Goal: Task Accomplishment & Management: Use online tool/utility

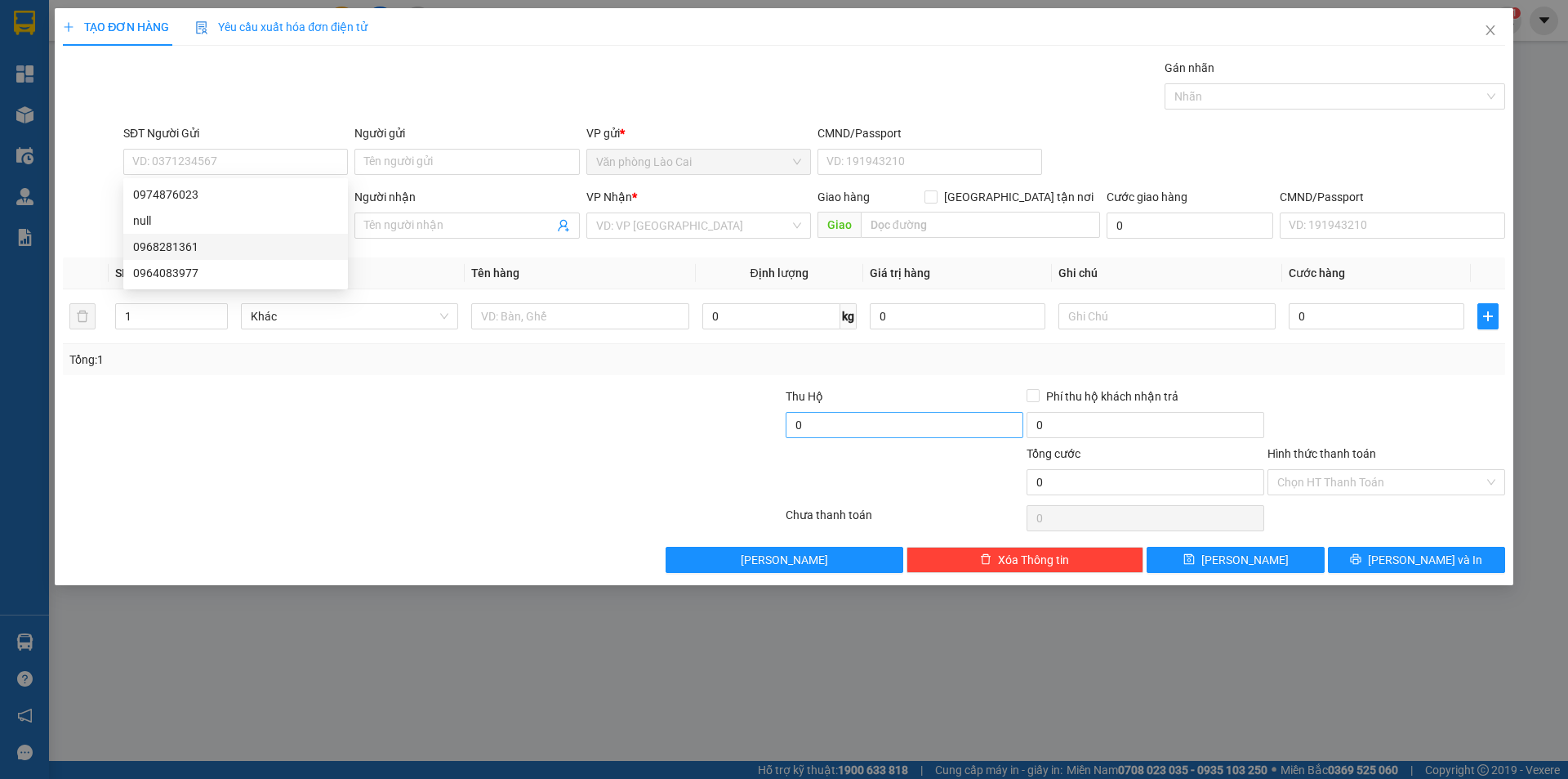
click at [995, 419] on input "0" at bounding box center [905, 425] width 237 height 26
drag, startPoint x: 994, startPoint y: 415, endPoint x: 996, endPoint y: 405, distance: 10.2
click at [996, 414] on input "0" at bounding box center [905, 425] width 237 height 26
click at [992, 387] on div "Thu Hộ" at bounding box center [905, 396] width 237 height 18
click at [991, 378] on div "Transit Pickup Surcharge Ids Transit Deliver Surcharge Ids Transit Deliver Surc…" at bounding box center [784, 316] width 1443 height 514
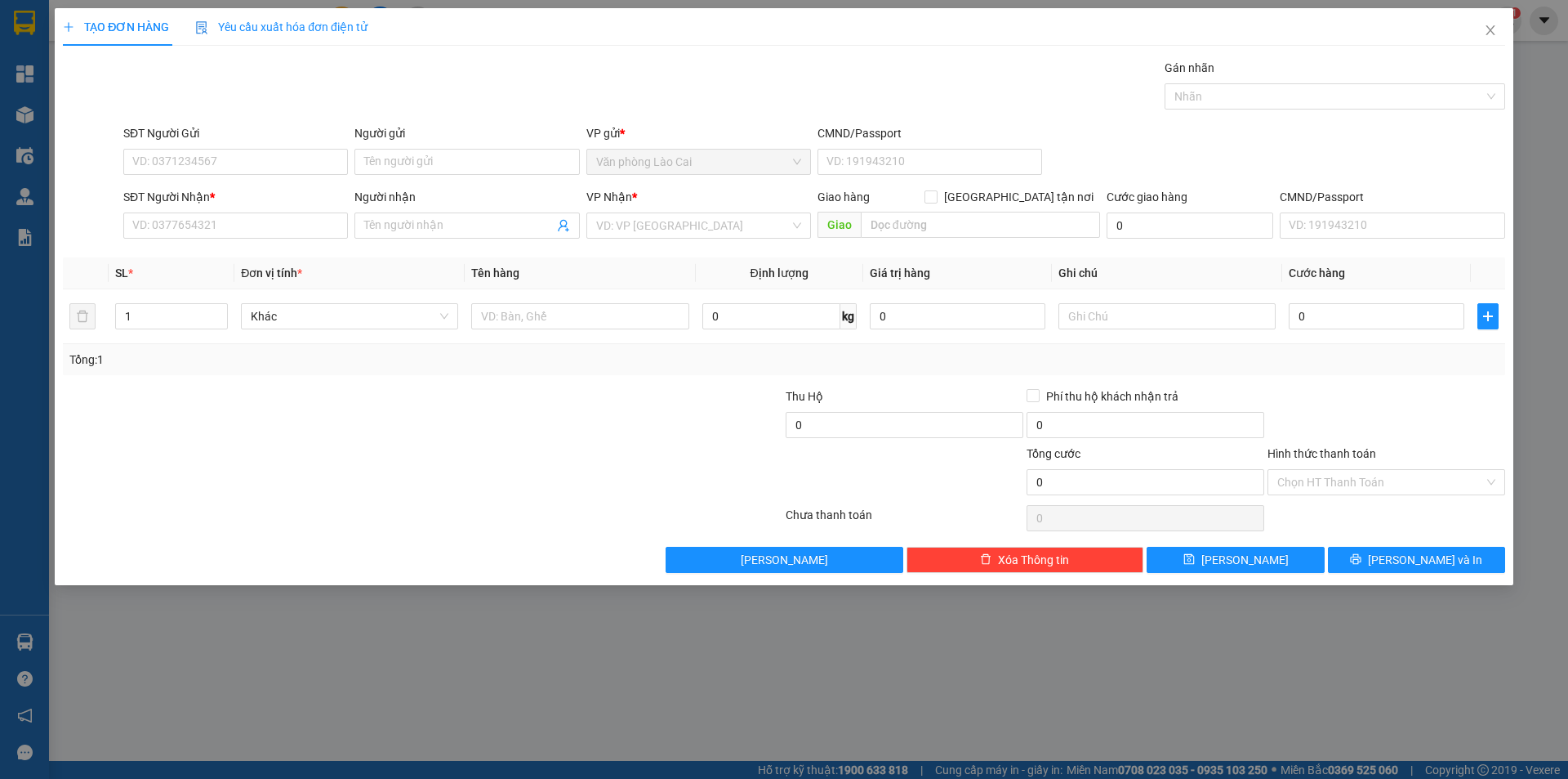
click at [990, 377] on div "Transit Pickup Surcharge Ids Transit Deliver Surcharge Ids Transit Deliver Surc…" at bounding box center [784, 316] width 1443 height 514
click at [989, 377] on div "Transit Pickup Surcharge Ids Transit Deliver Surcharge Ids Transit Deliver Surc…" at bounding box center [784, 316] width 1443 height 514
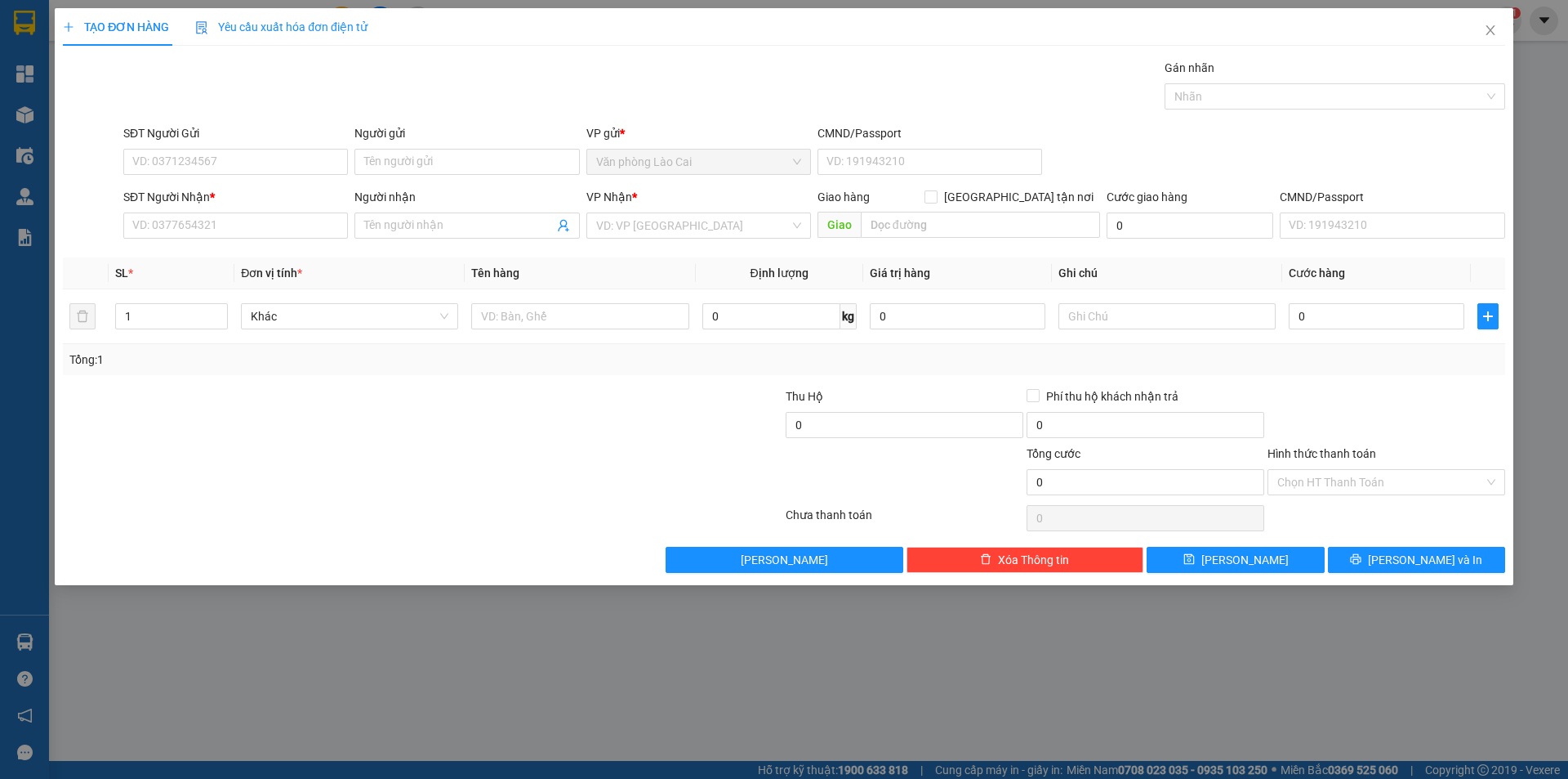
click at [25, 72] on div "TẠO ĐƠN HÀNG Yêu cầu xuất hóa đơn điện tử Transit Pickup Surcharge Ids Transit …" at bounding box center [784, 389] width 1568 height 779
click at [1486, 37] on icon "close" at bounding box center [1491, 30] width 13 height 13
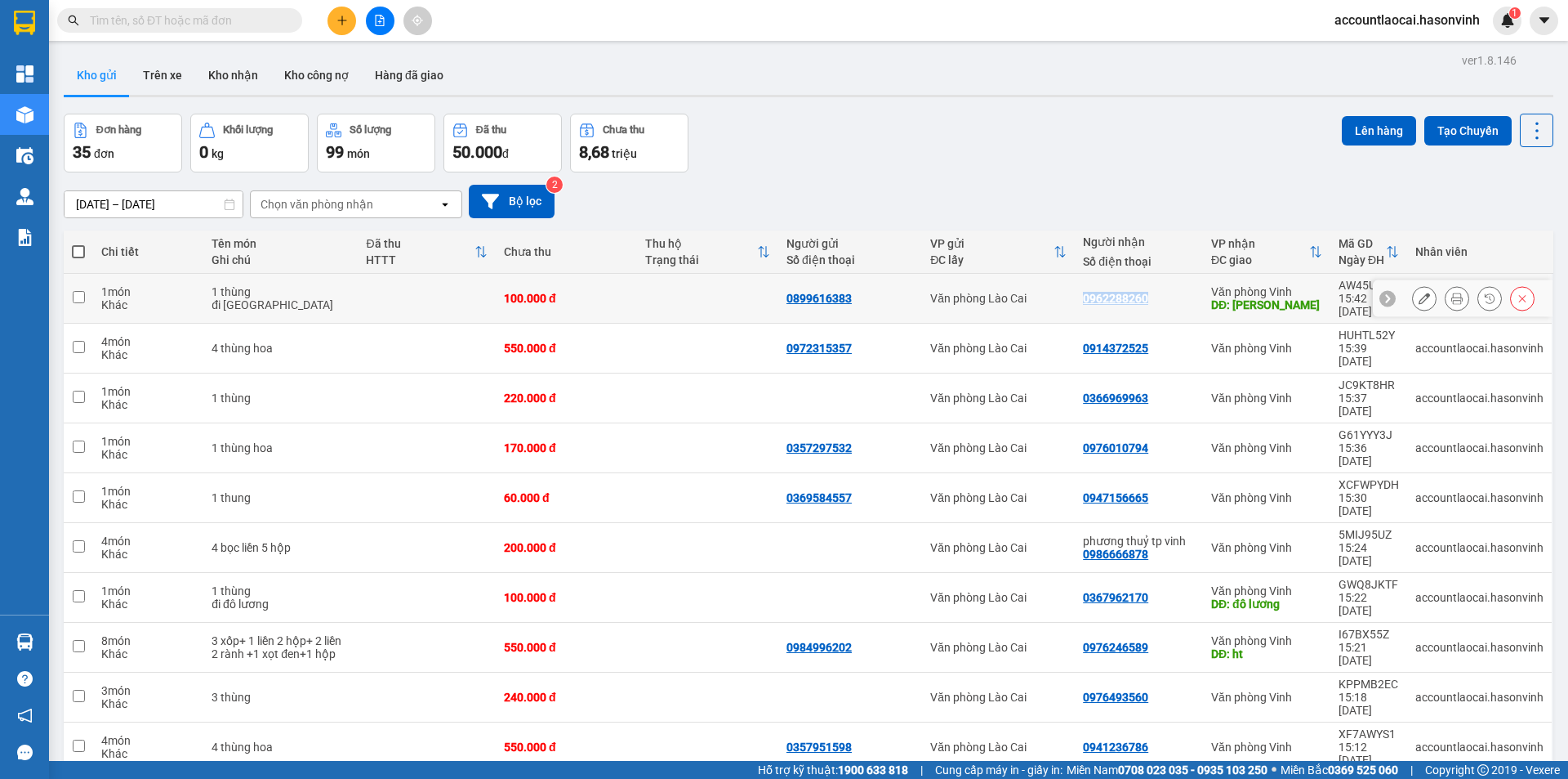
drag, startPoint x: 1151, startPoint y: 287, endPoint x: 1069, endPoint y: 294, distance: 82.3
click at [1069, 294] on tr "1 món Khác 1 thùng đi [GEOGRAPHIC_DATA] 100.000 đ 0899616383 Văn phòng Lào Cai …" at bounding box center [809, 298] width 1490 height 50
checkbox input "true"
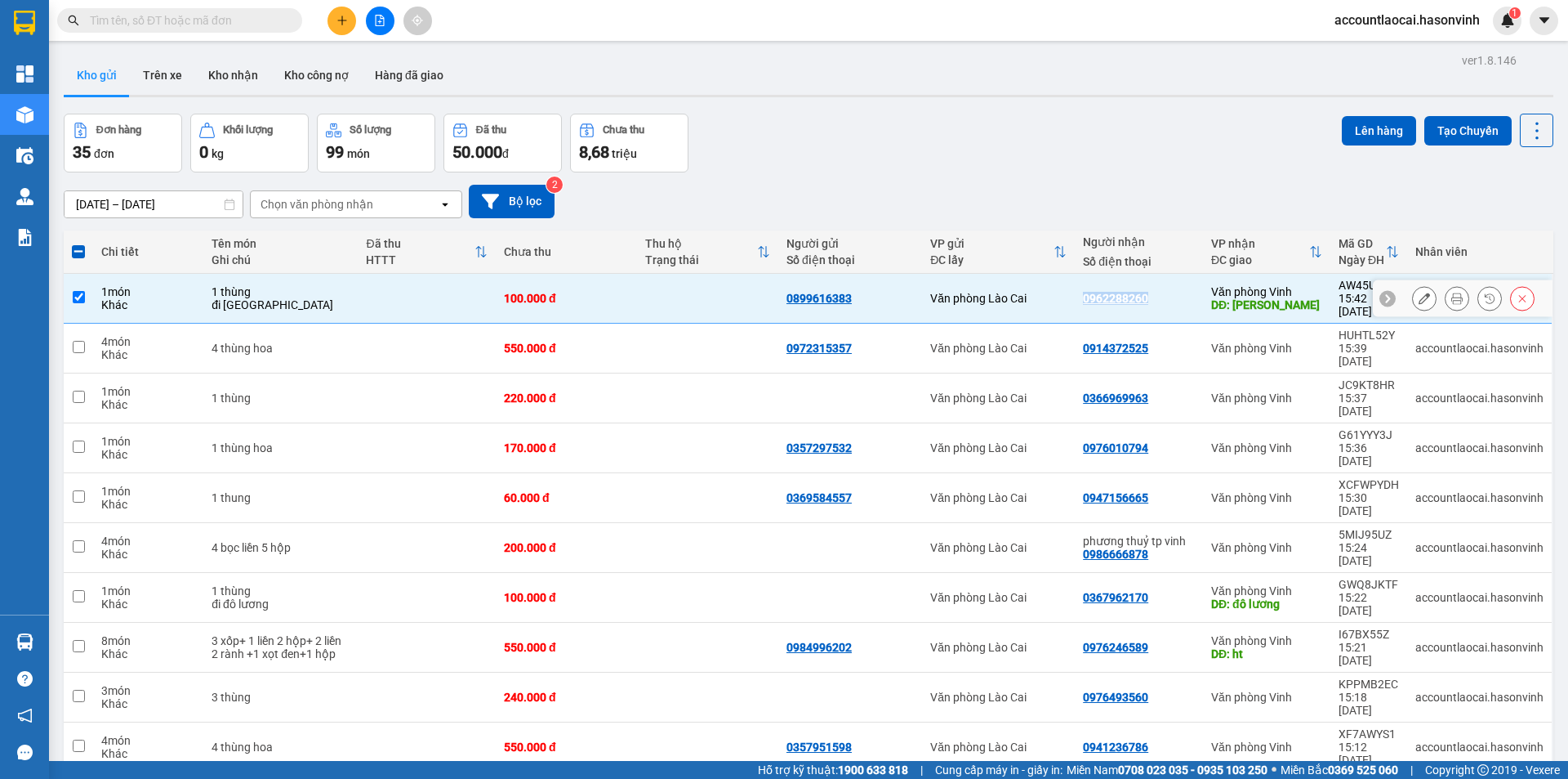
copy tr "Văn phòng Lào Cai 0962288260"
click at [237, 28] on input "text" at bounding box center [186, 20] width 192 height 18
paste input "0962288260"
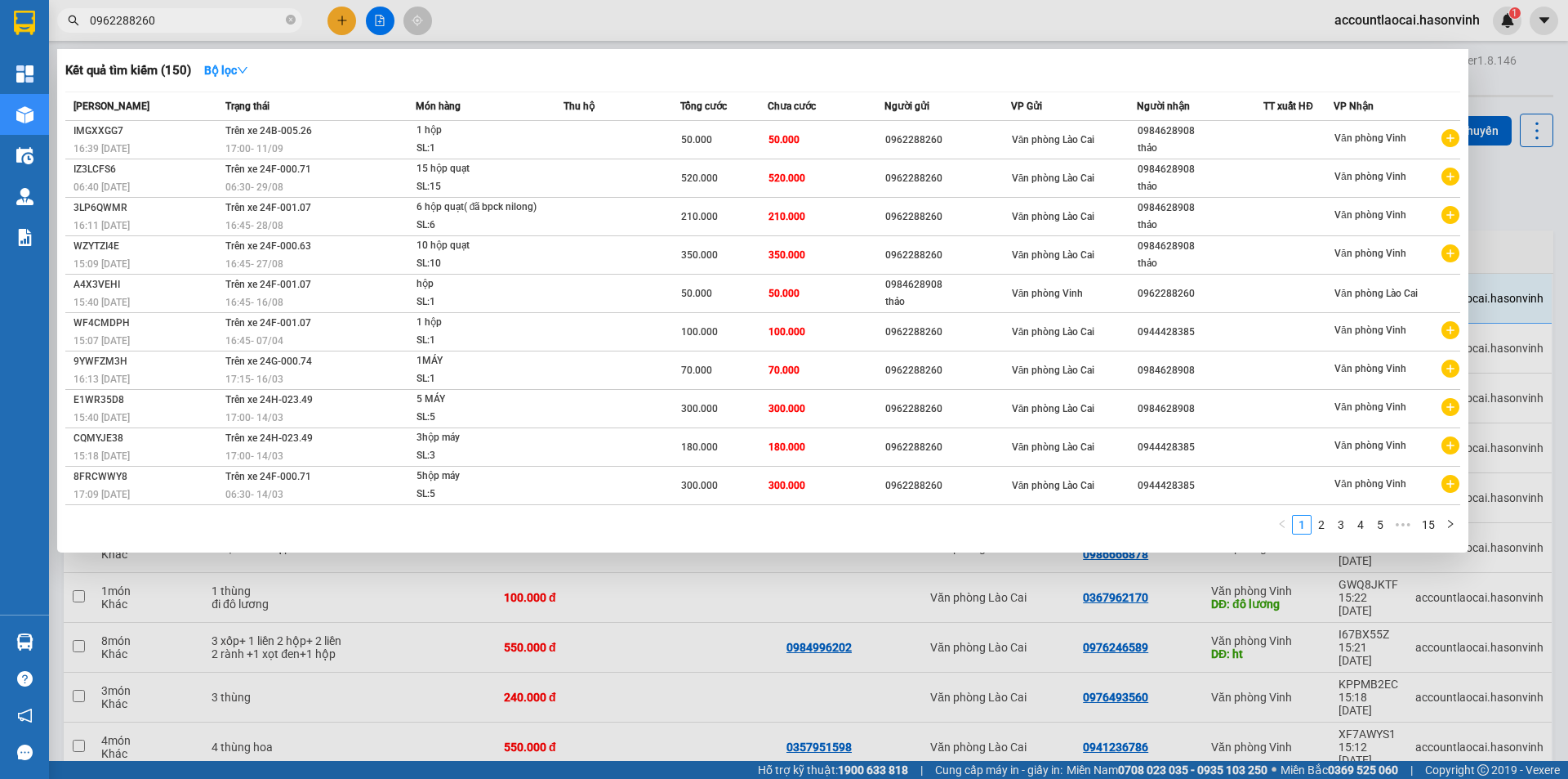
type input "0962288260"
click at [1490, 72] on div at bounding box center [784, 389] width 1568 height 779
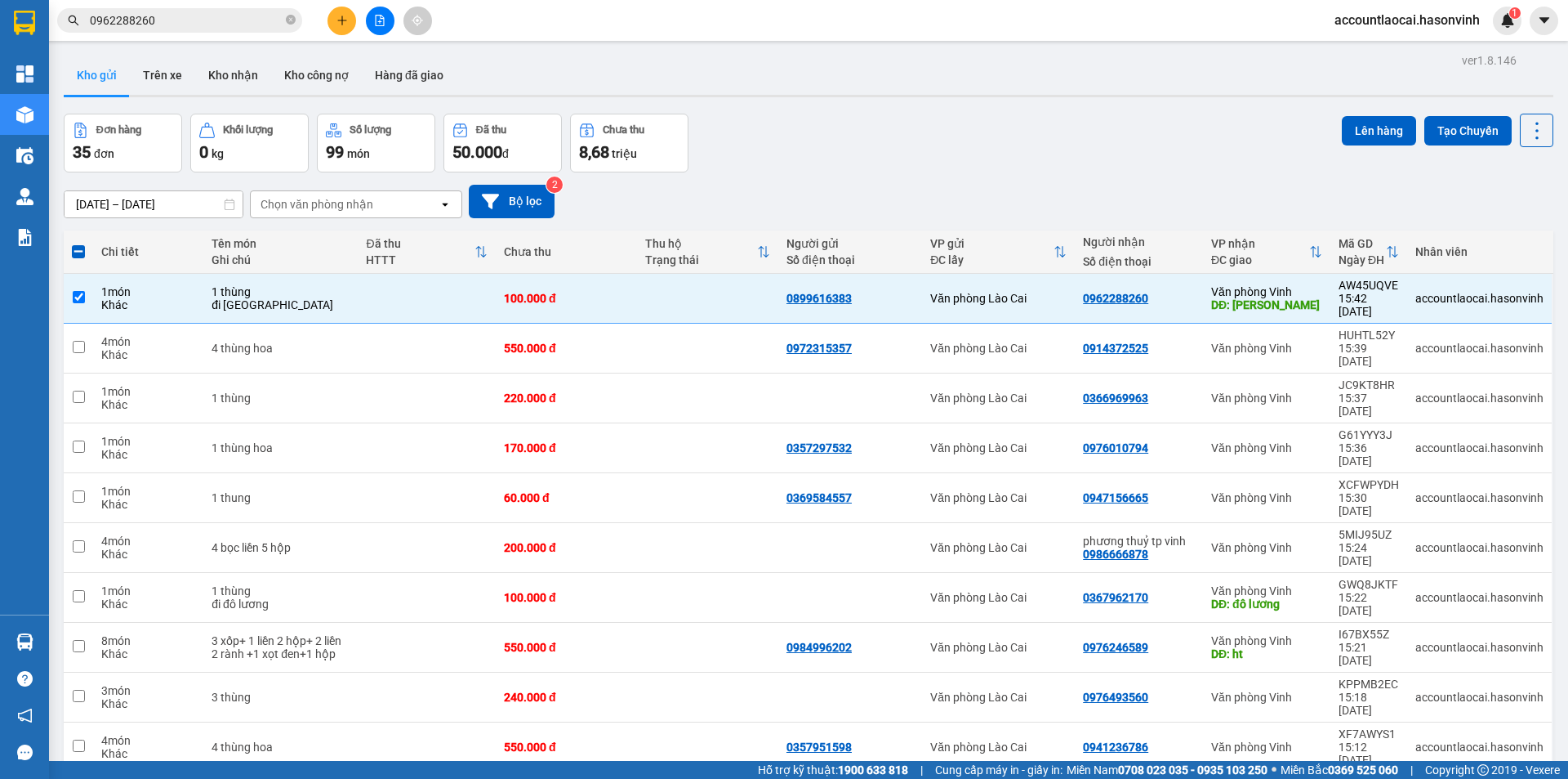
drag, startPoint x: 80, startPoint y: 256, endPoint x: 102, endPoint y: 263, distance: 23.1
click at [79, 256] on span at bounding box center [79, 251] width 13 height 13
click at [79, 243] on input "checkbox" at bounding box center [79, 243] width 0 height 0
checkbox input "true"
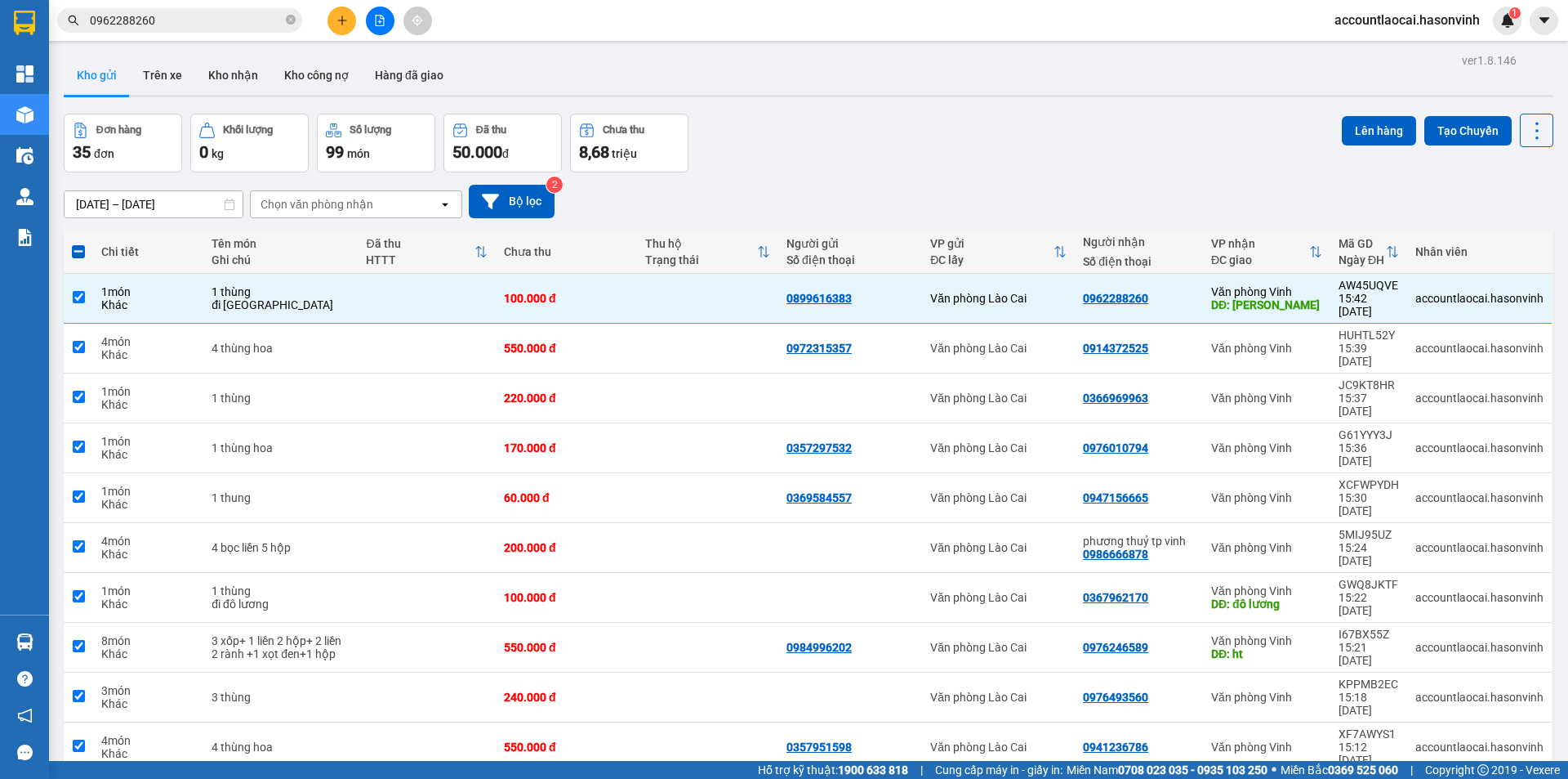
checkbox input "true"
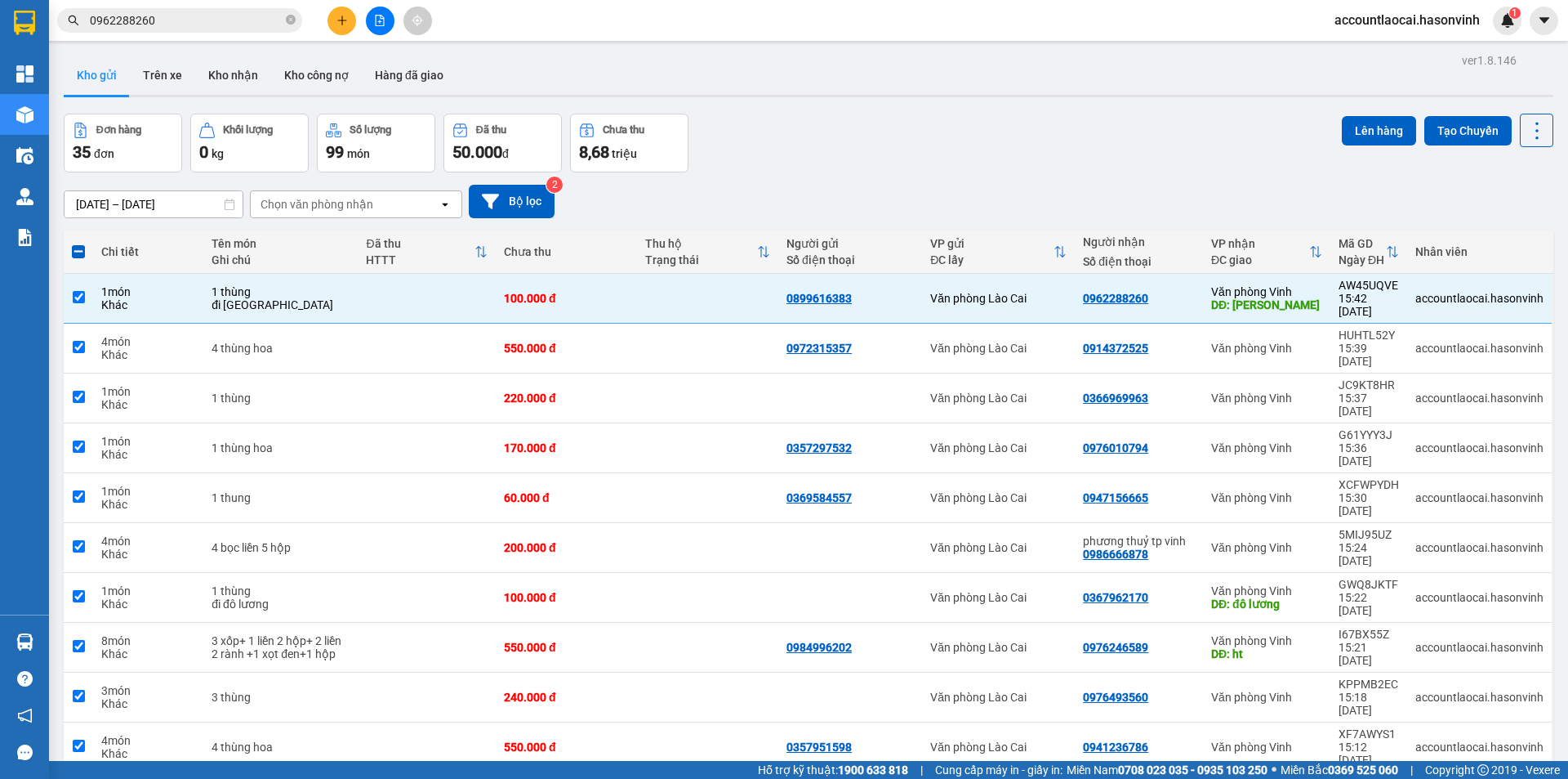
checkbox input "true"
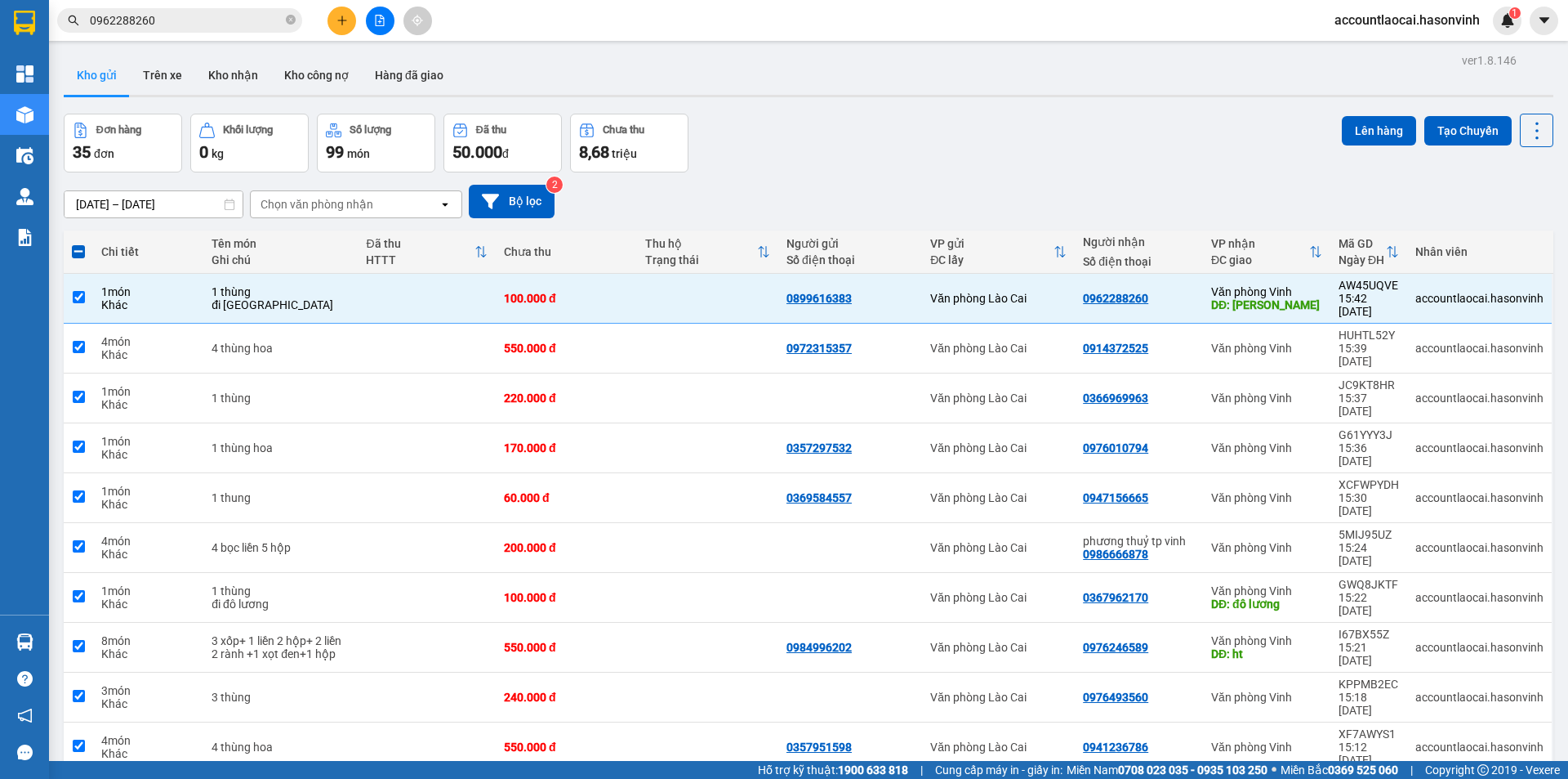
checkbox input "true"
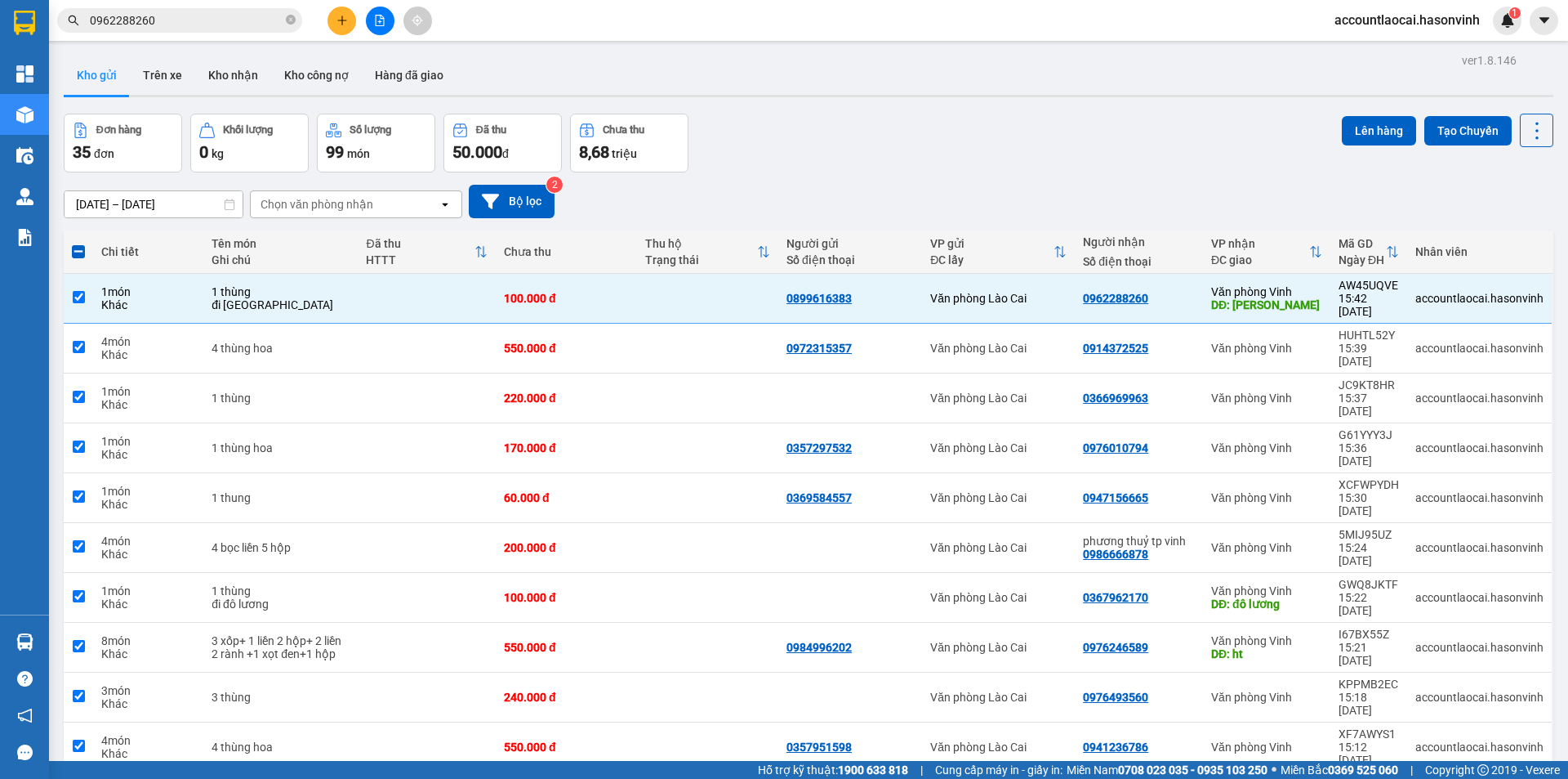
checkbox input "true"
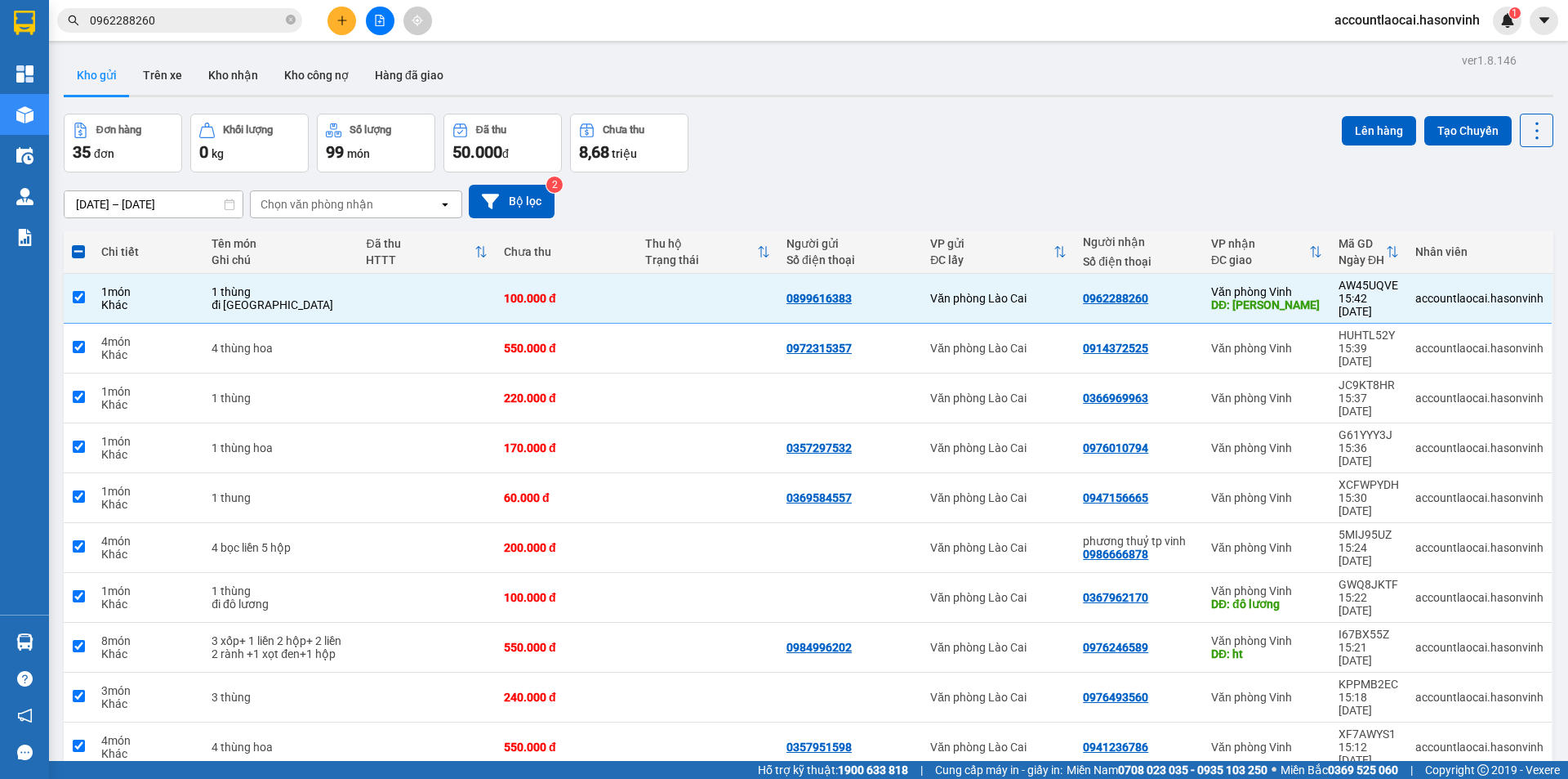
checkbox input "true"
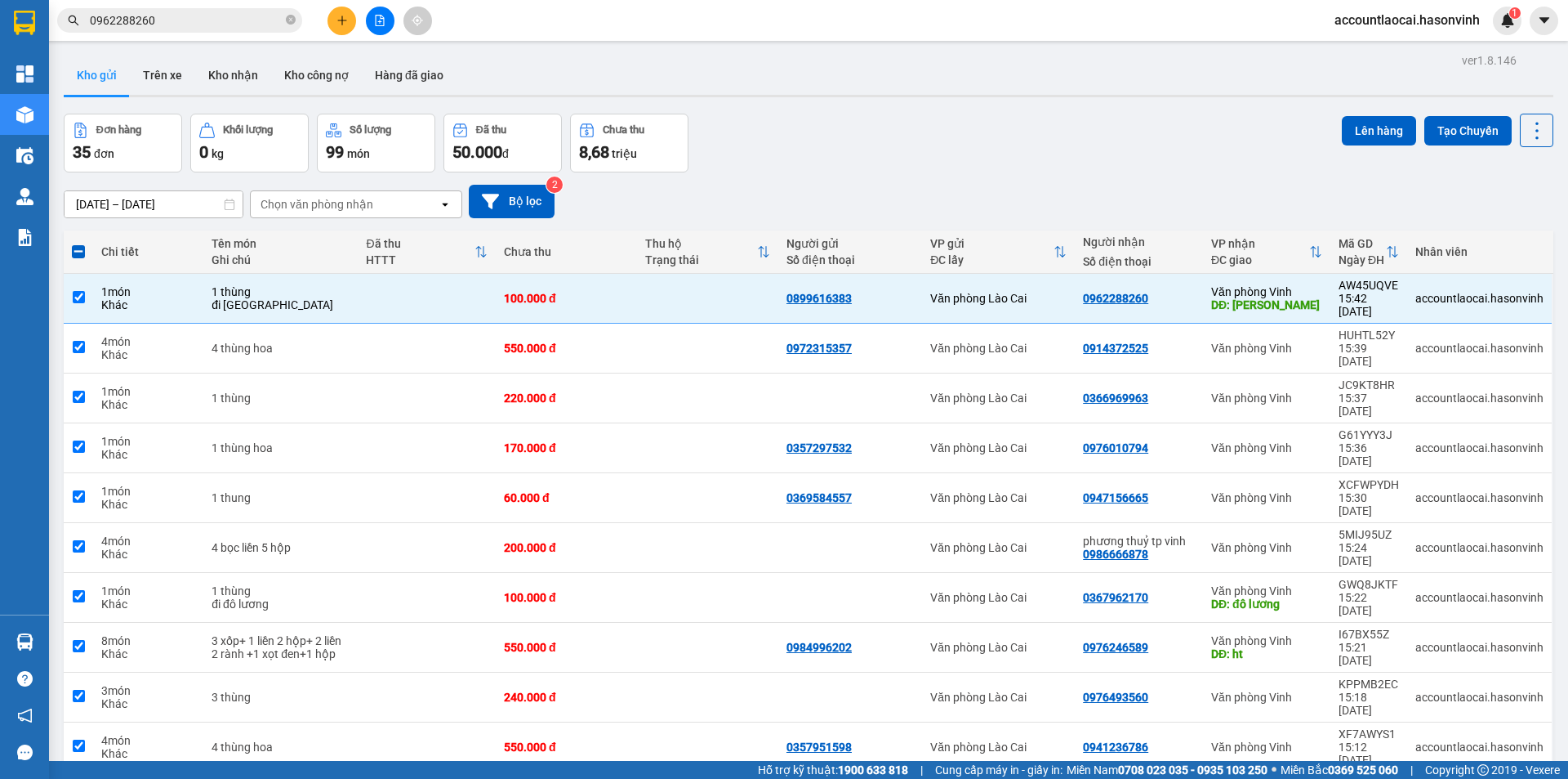
checkbox input "true"
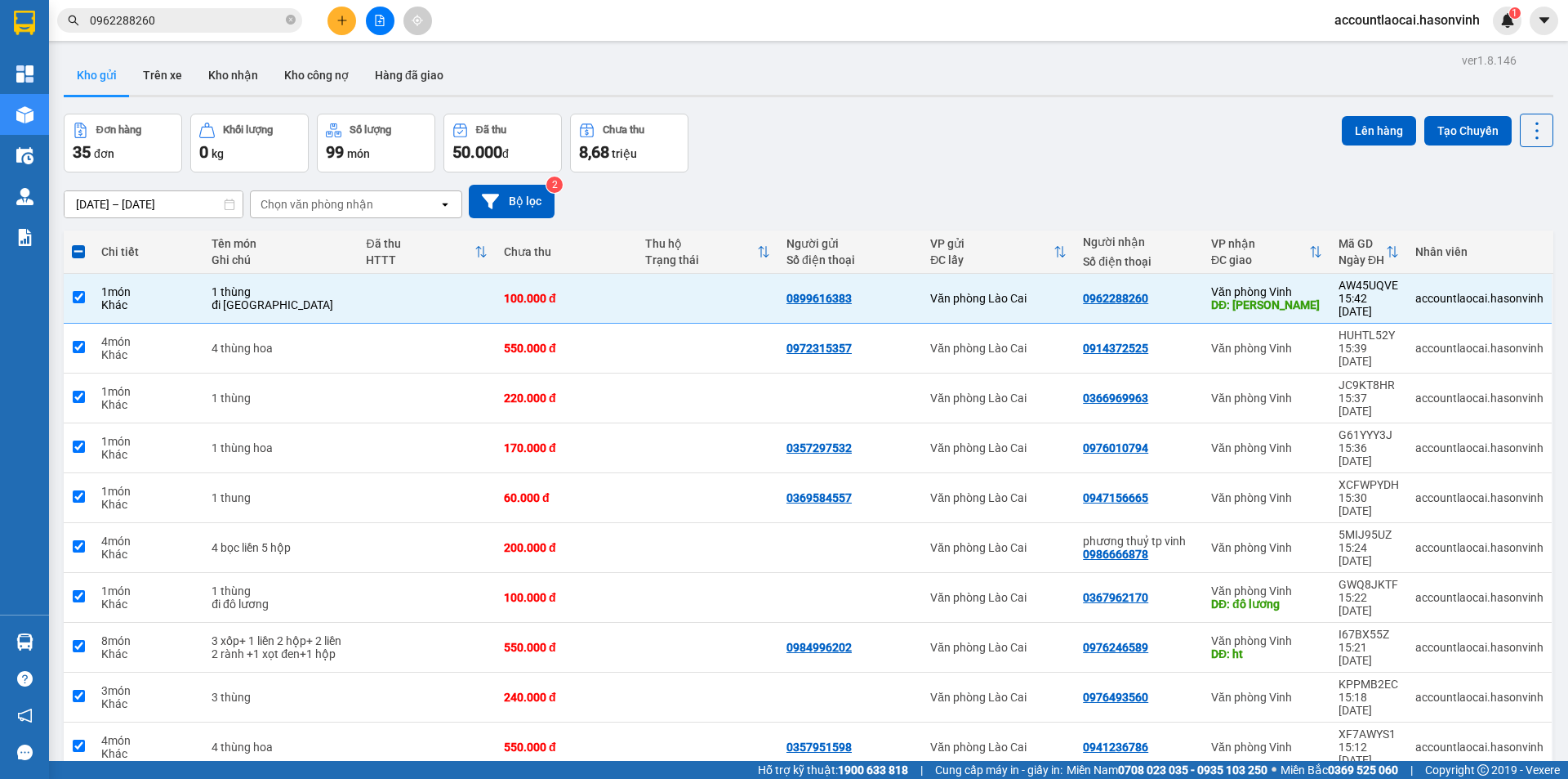
checkbox input "true"
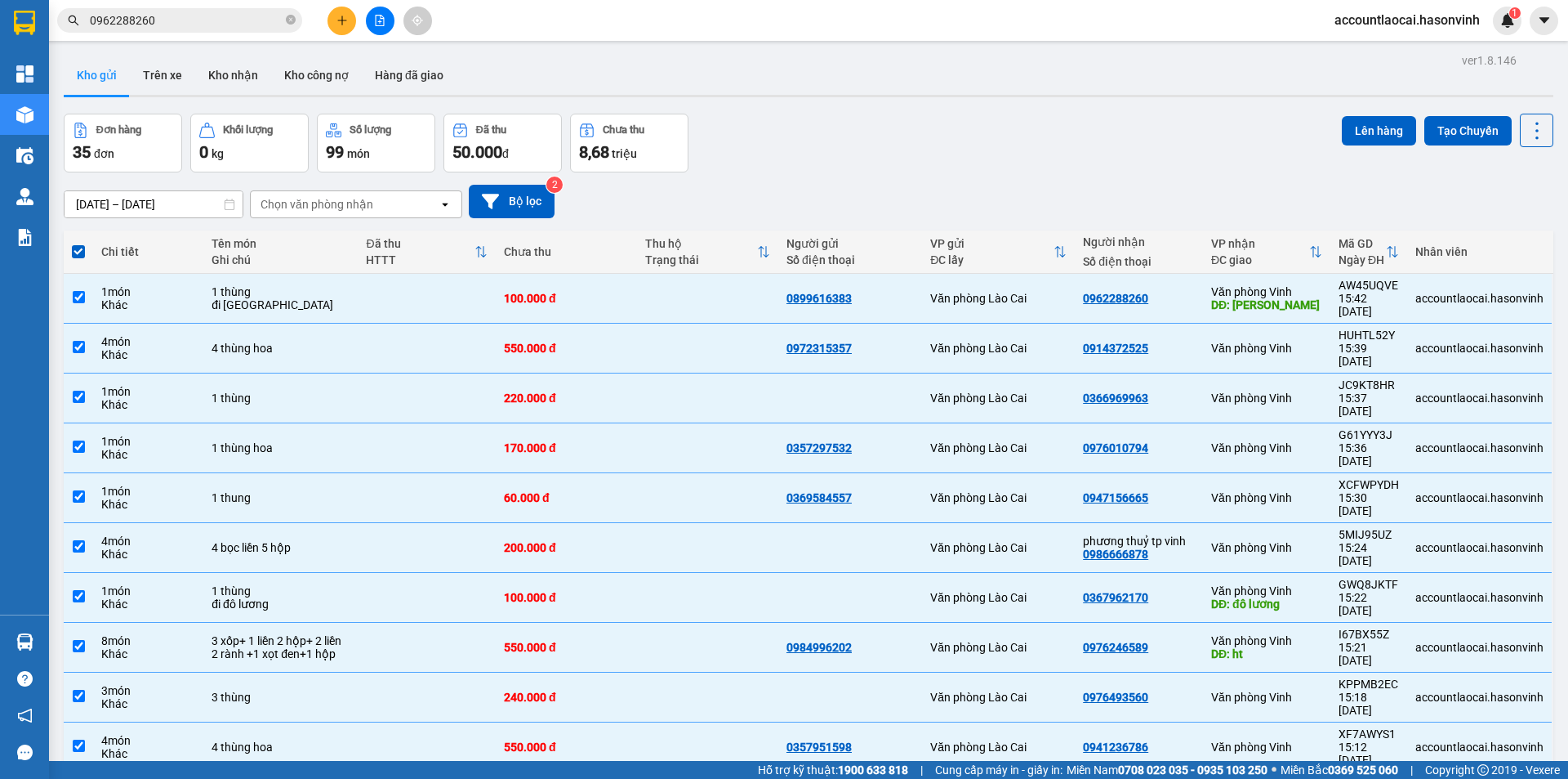
click at [77, 251] on span at bounding box center [79, 251] width 13 height 13
click at [79, 243] on input "checkbox" at bounding box center [79, 243] width 0 height 0
checkbox input "false"
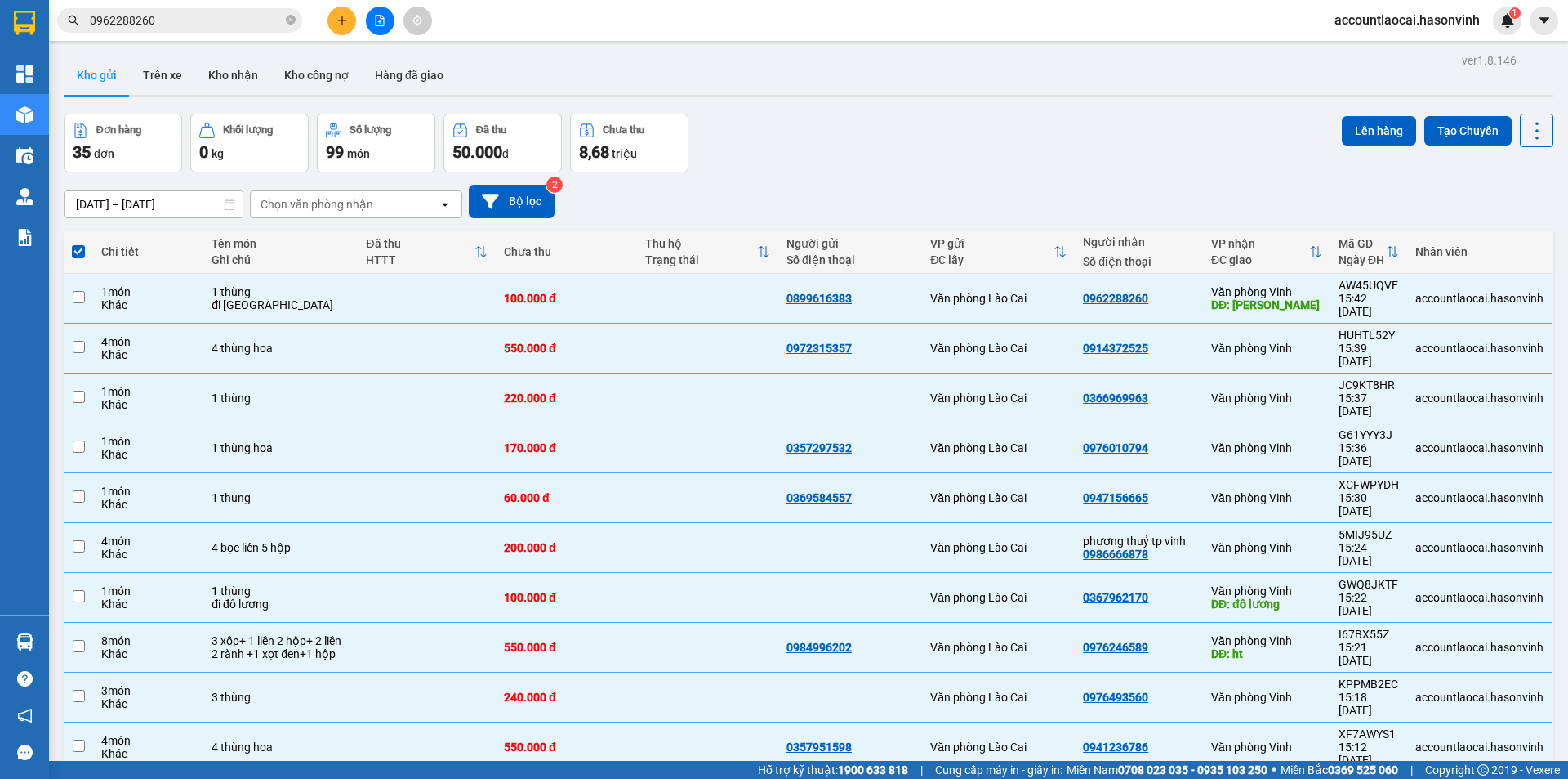
checkbox input "false"
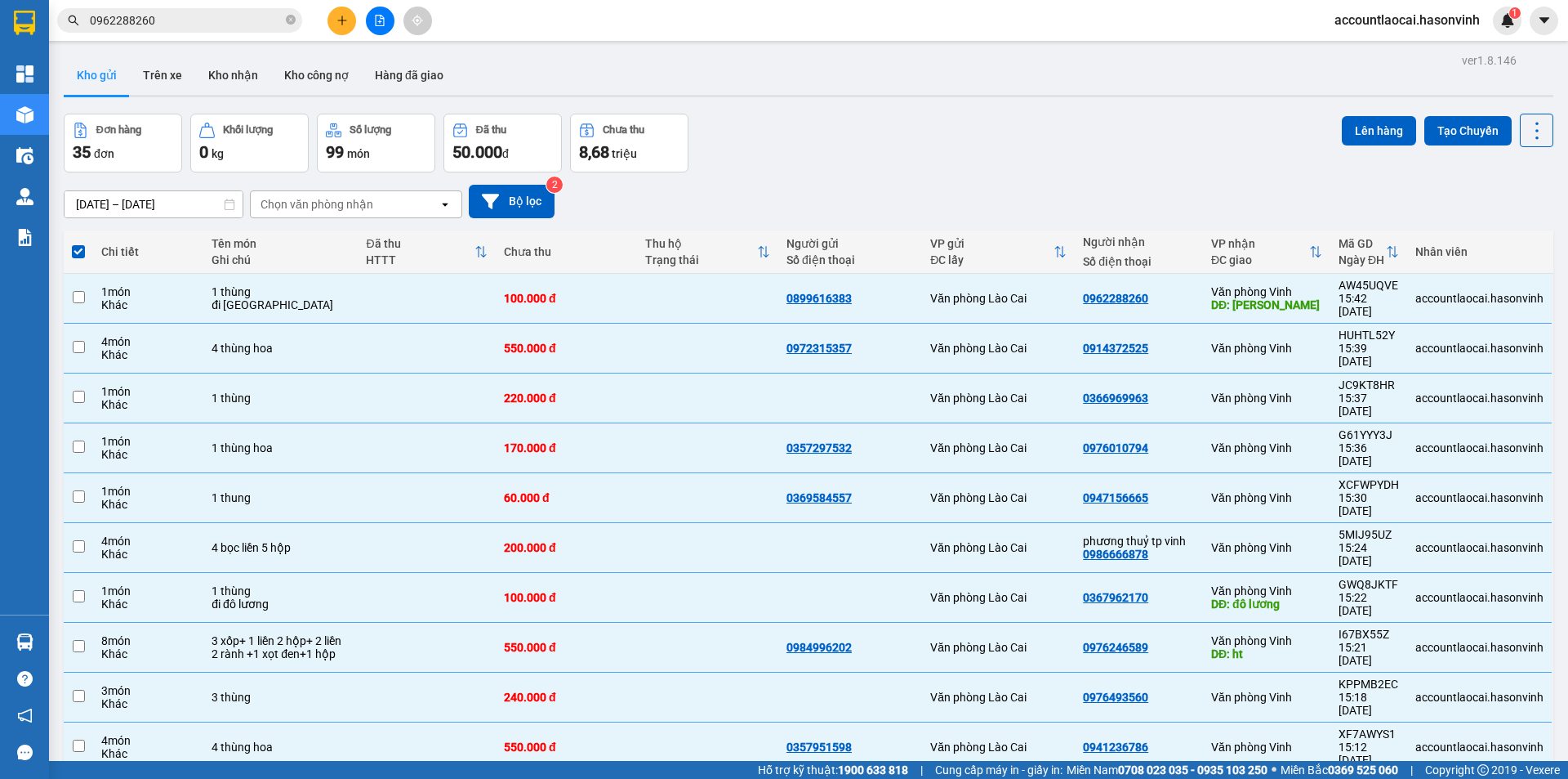
checkbox input "false"
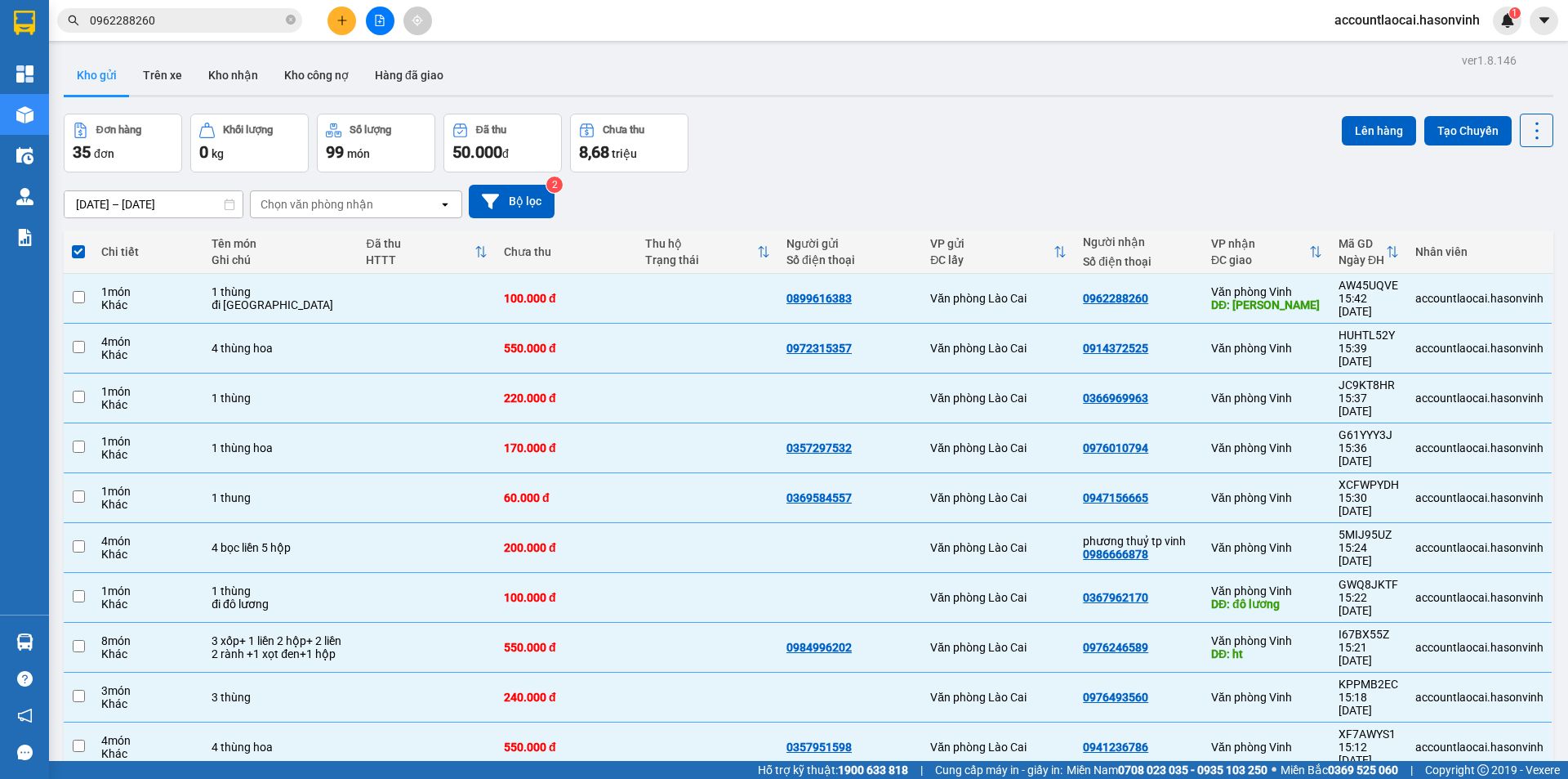
checkbox input "false"
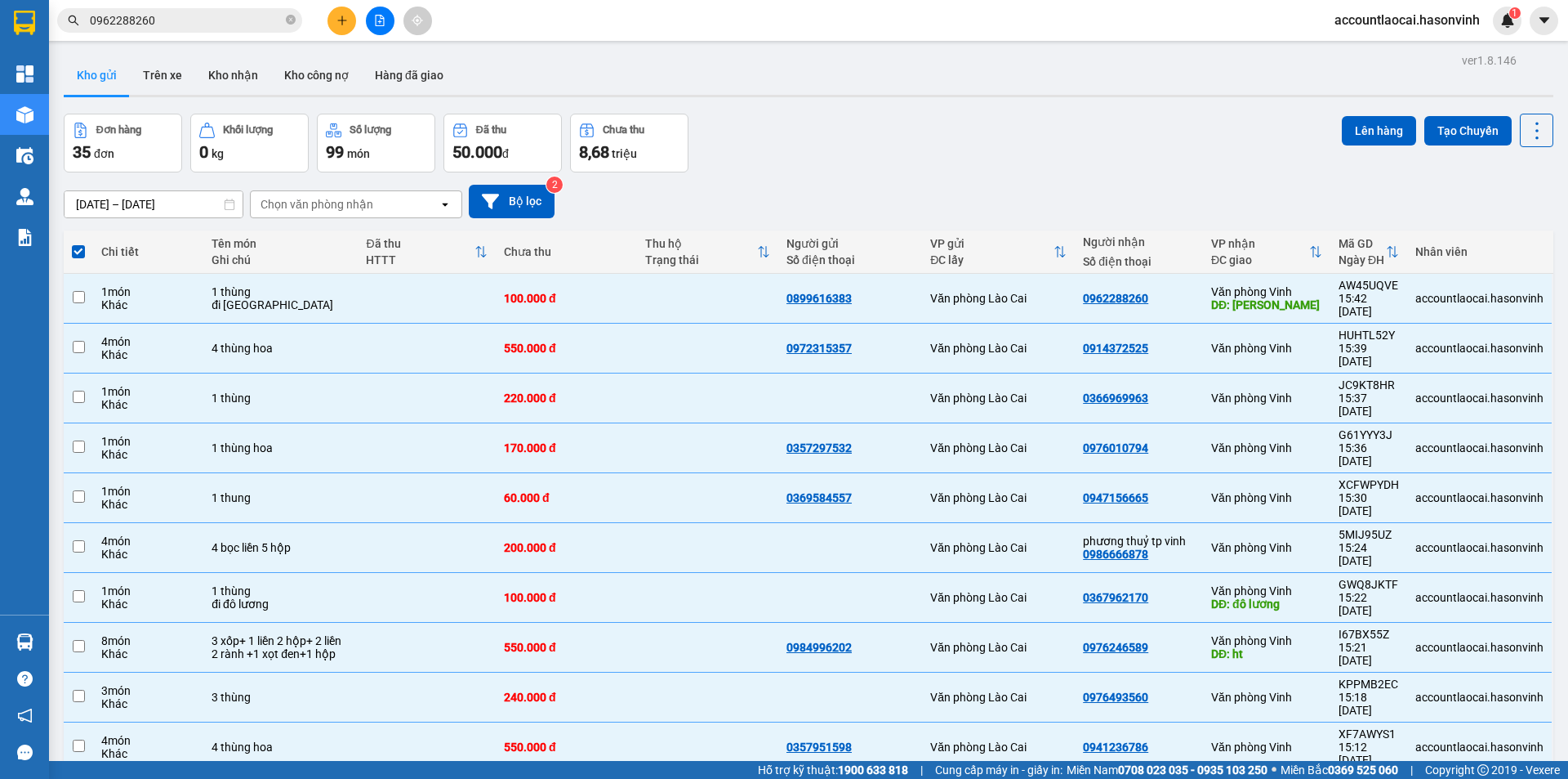
checkbox input "false"
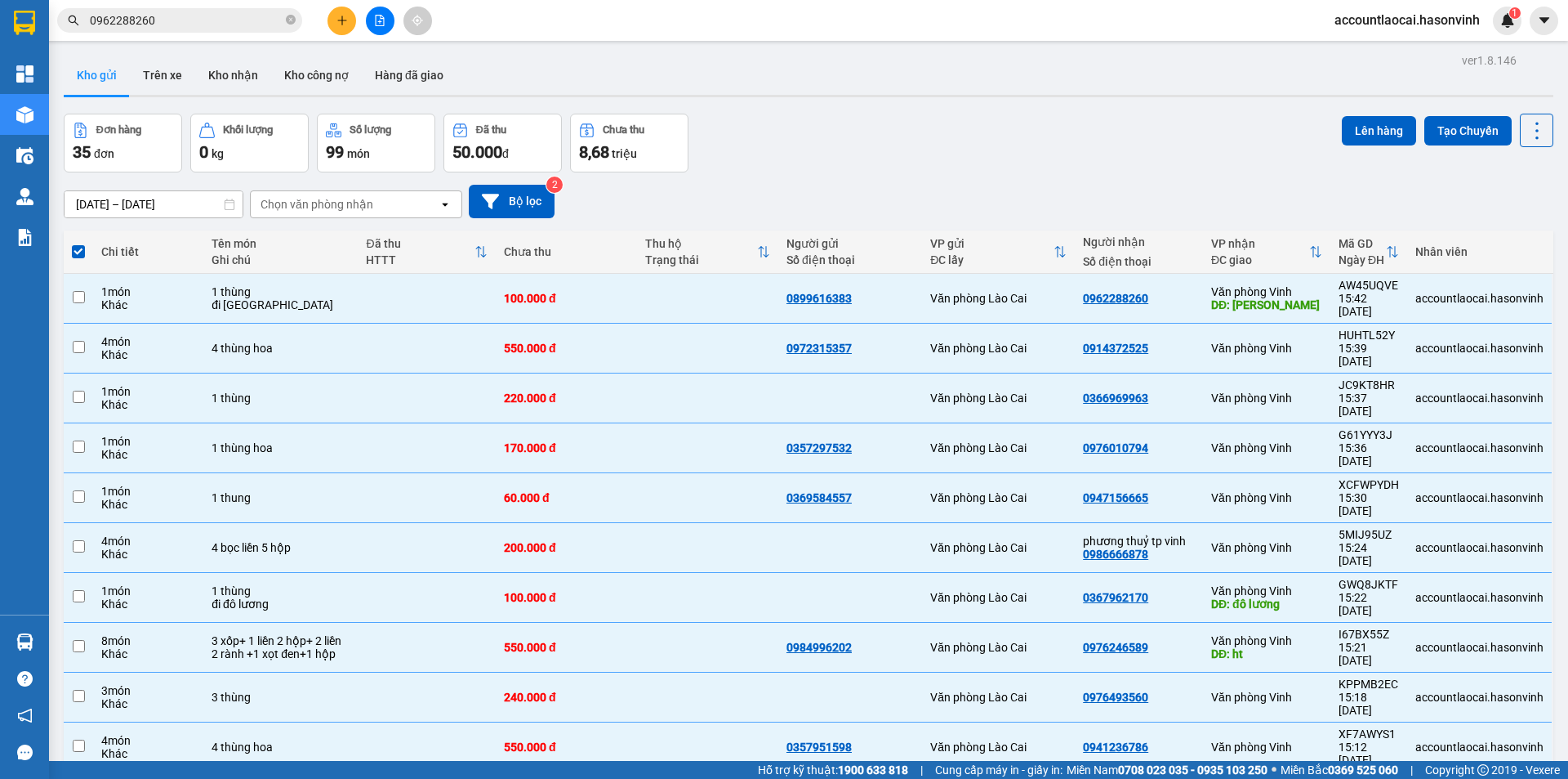
checkbox input "false"
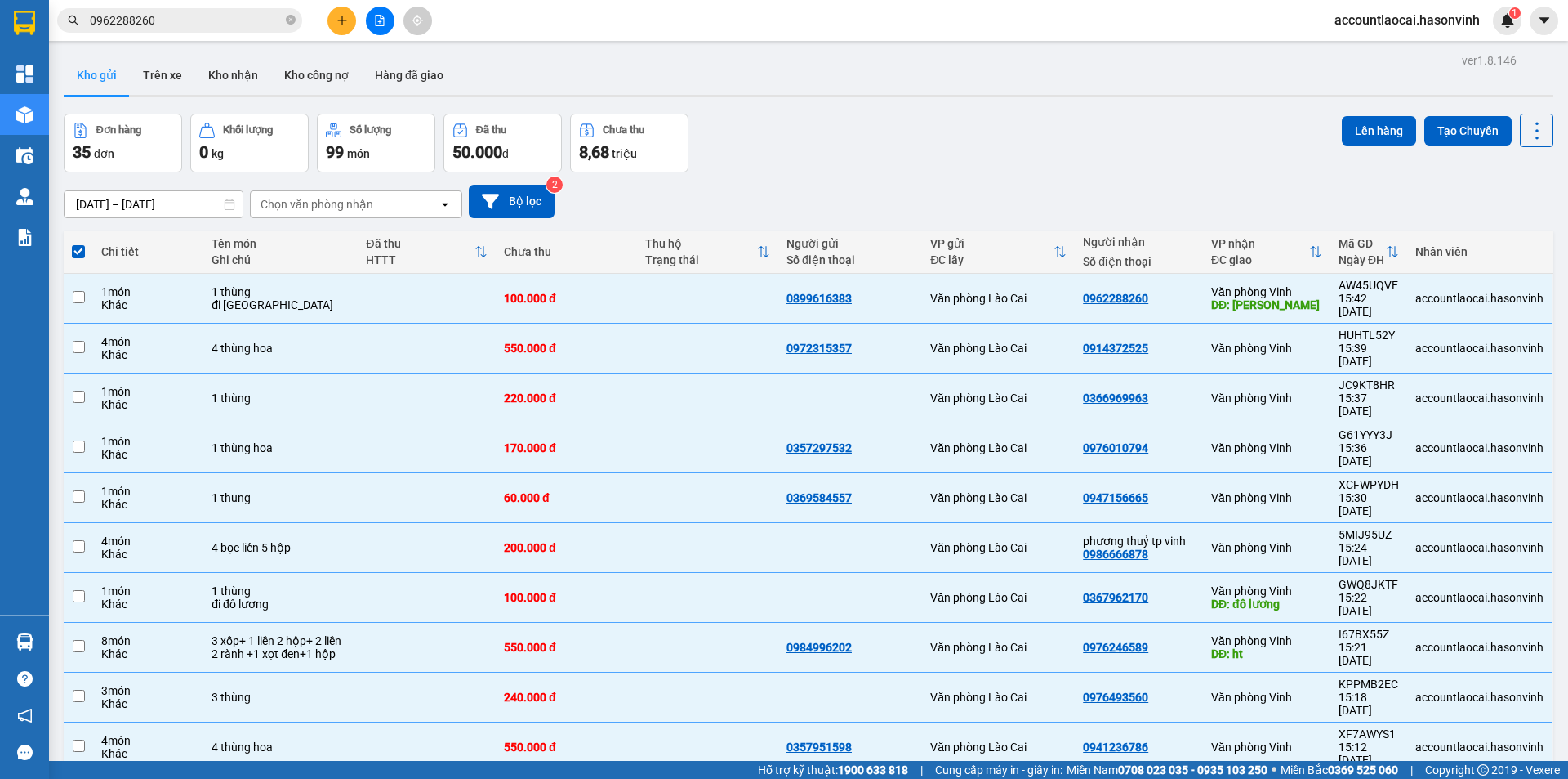
checkbox input "false"
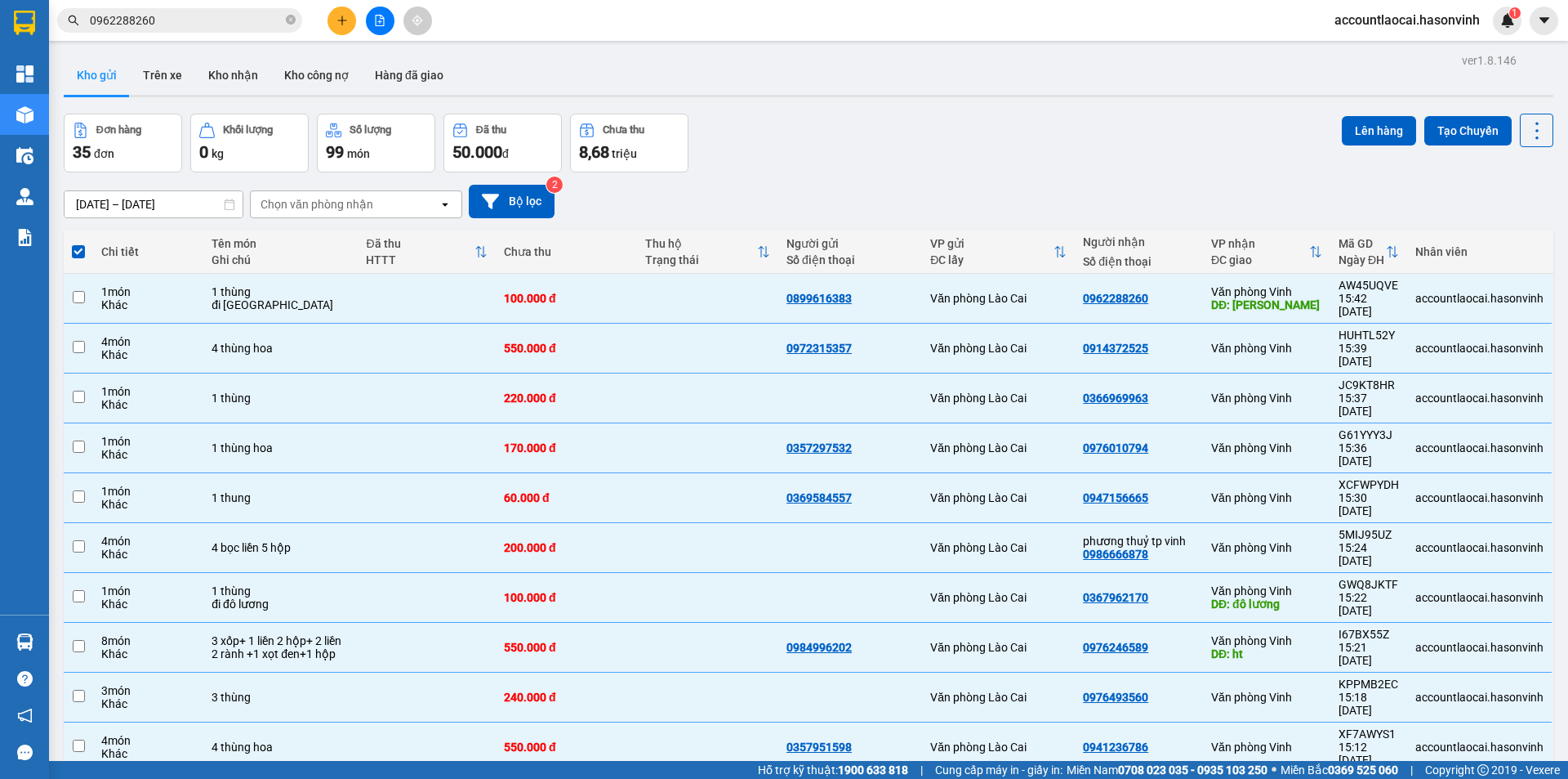
checkbox input "false"
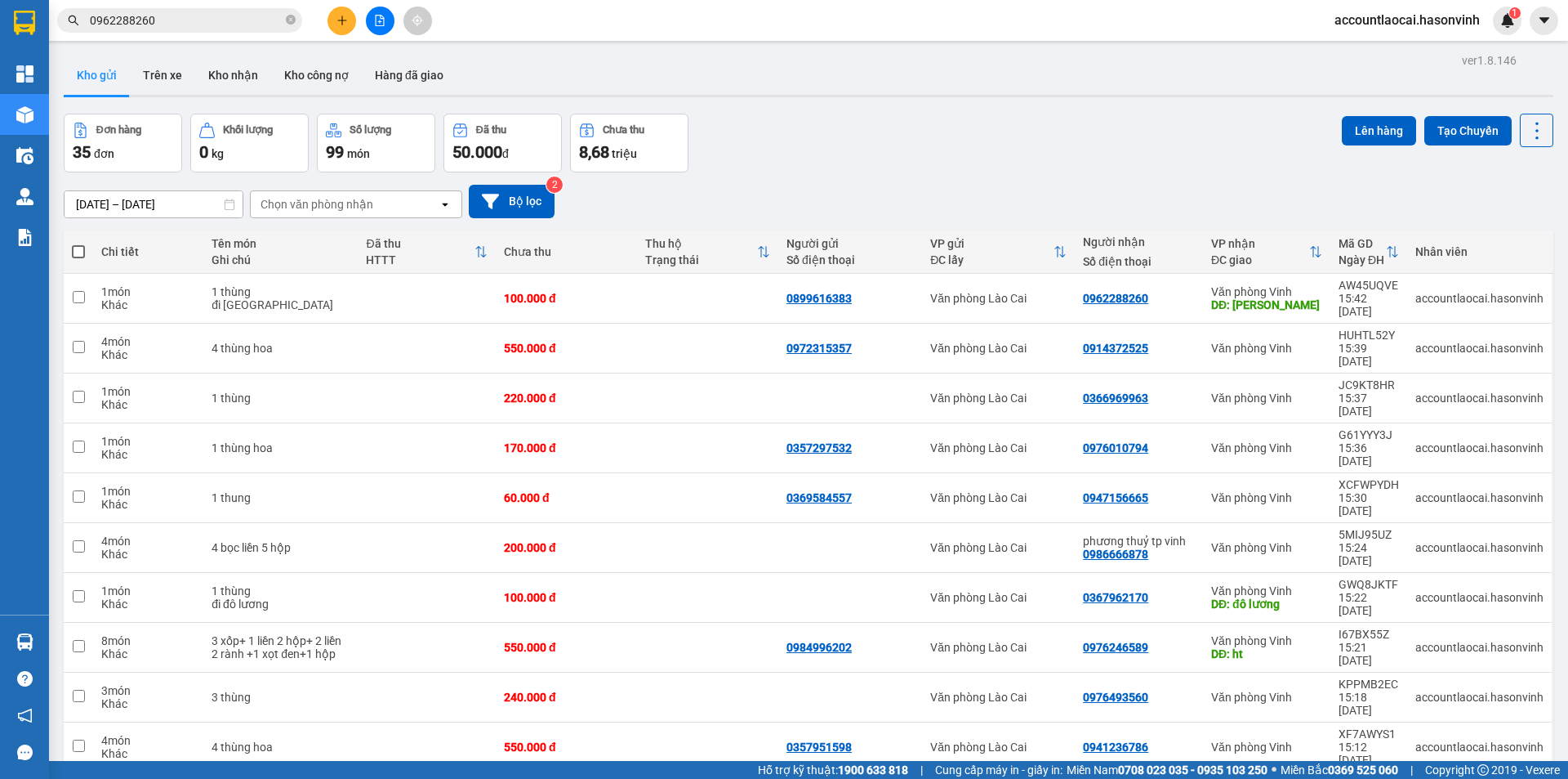
click at [385, 17] on icon "file-add" at bounding box center [380, 20] width 11 height 11
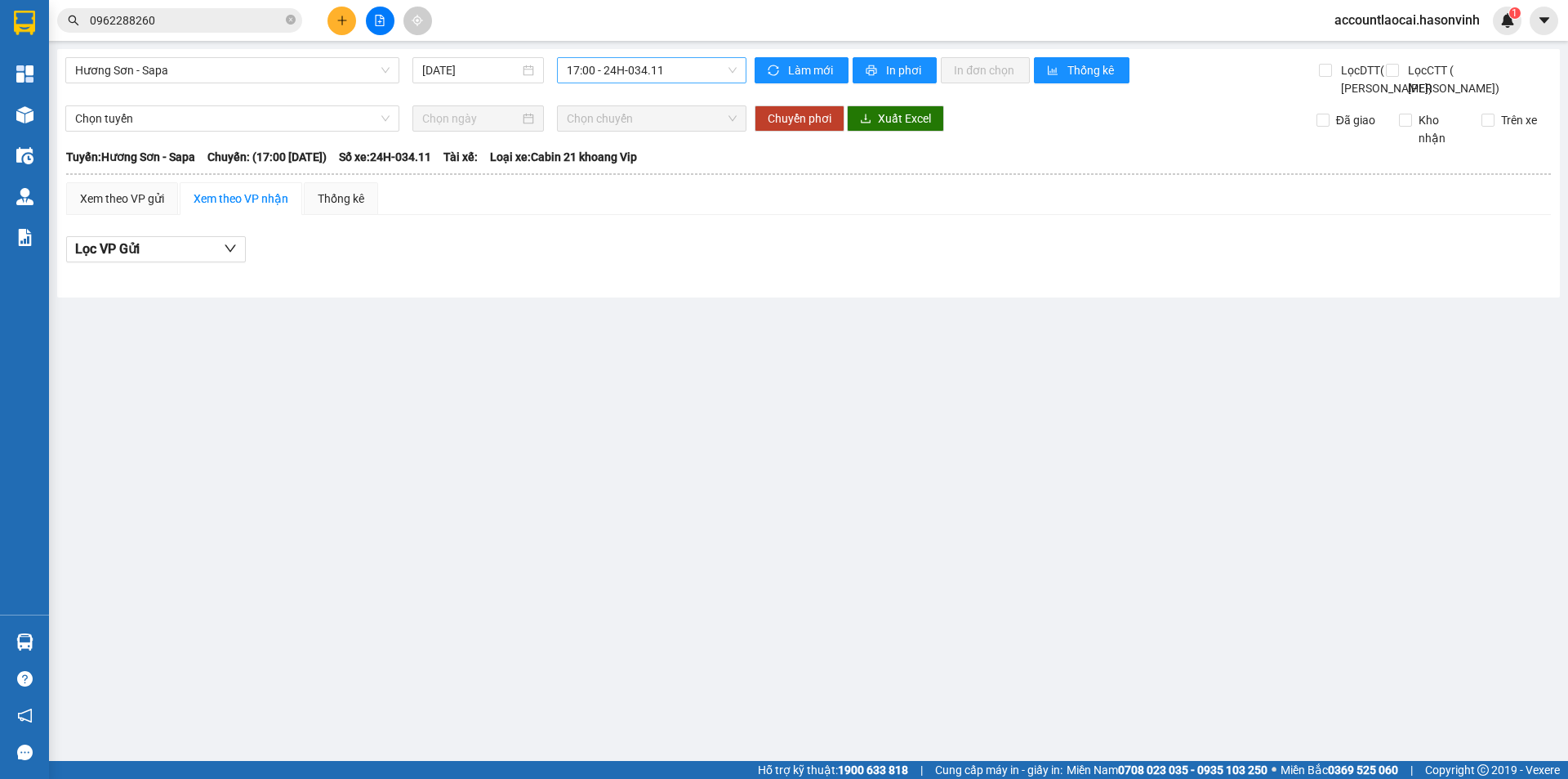
click at [678, 79] on span "17:00 - 24H-034.11" at bounding box center [652, 70] width 170 height 25
click at [333, 70] on span "Hương Sơn - Sapa" at bounding box center [233, 70] width 314 height 25
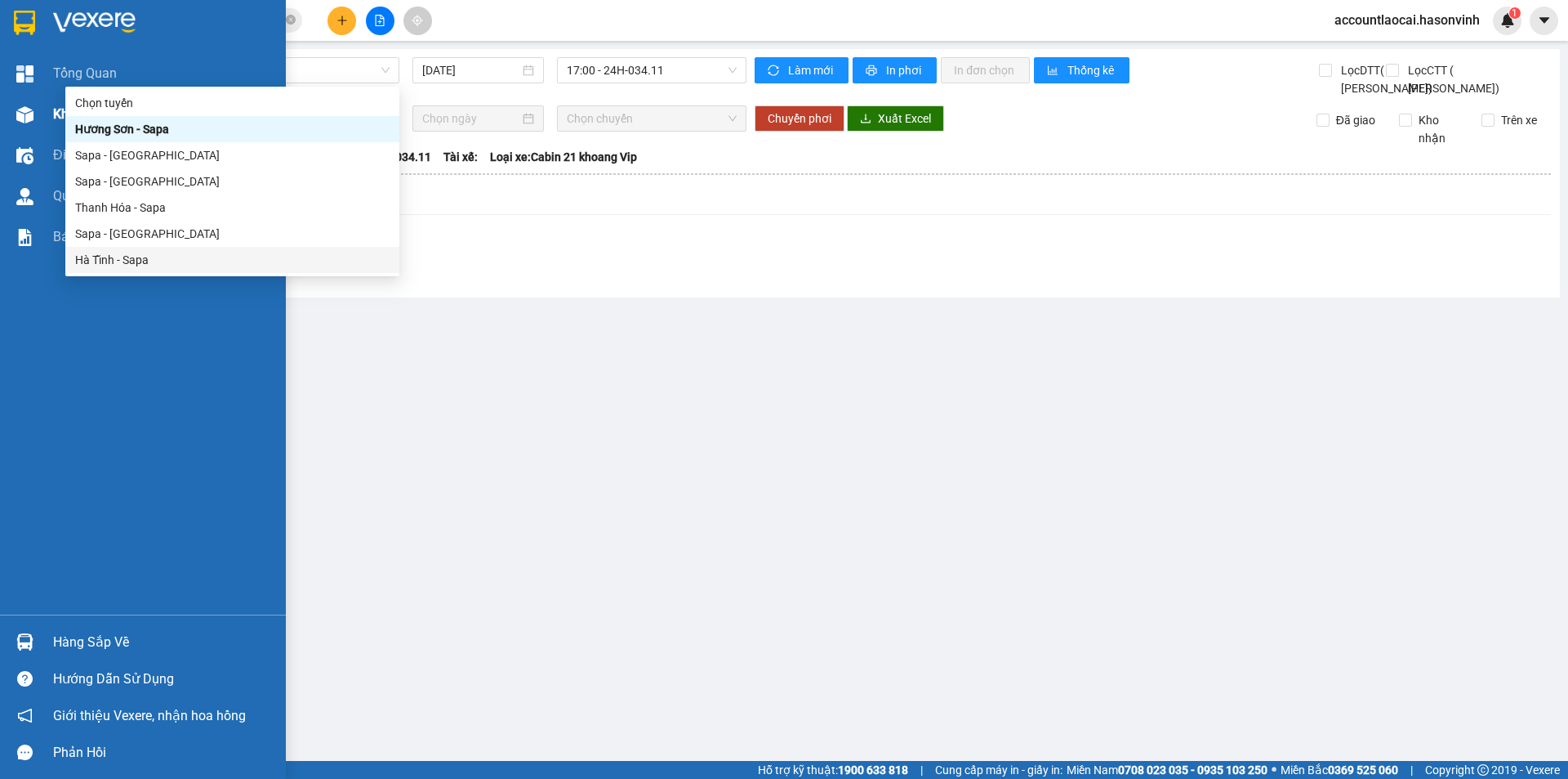
click at [17, 111] on img at bounding box center [25, 115] width 17 height 17
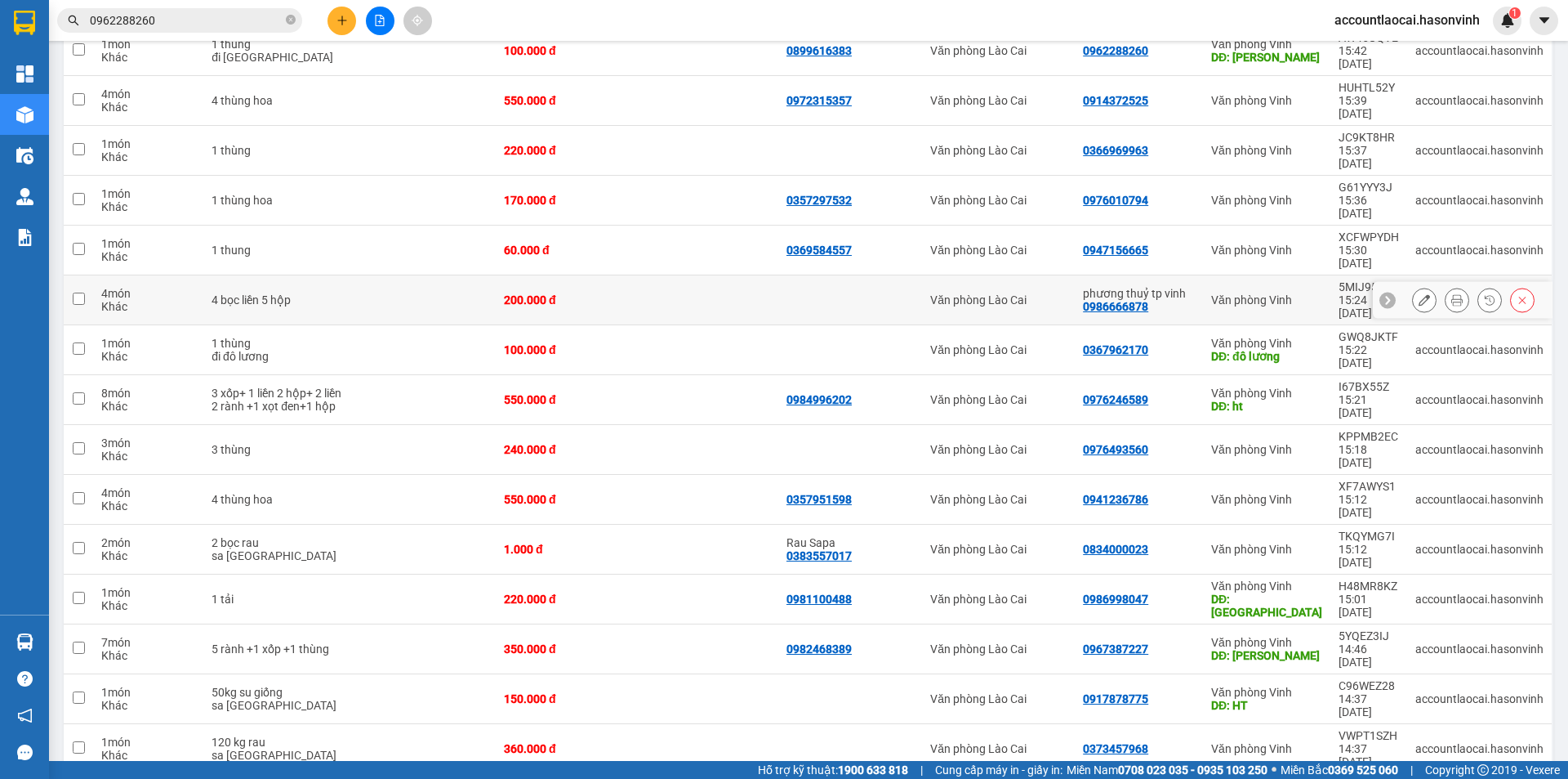
scroll to position [84, 0]
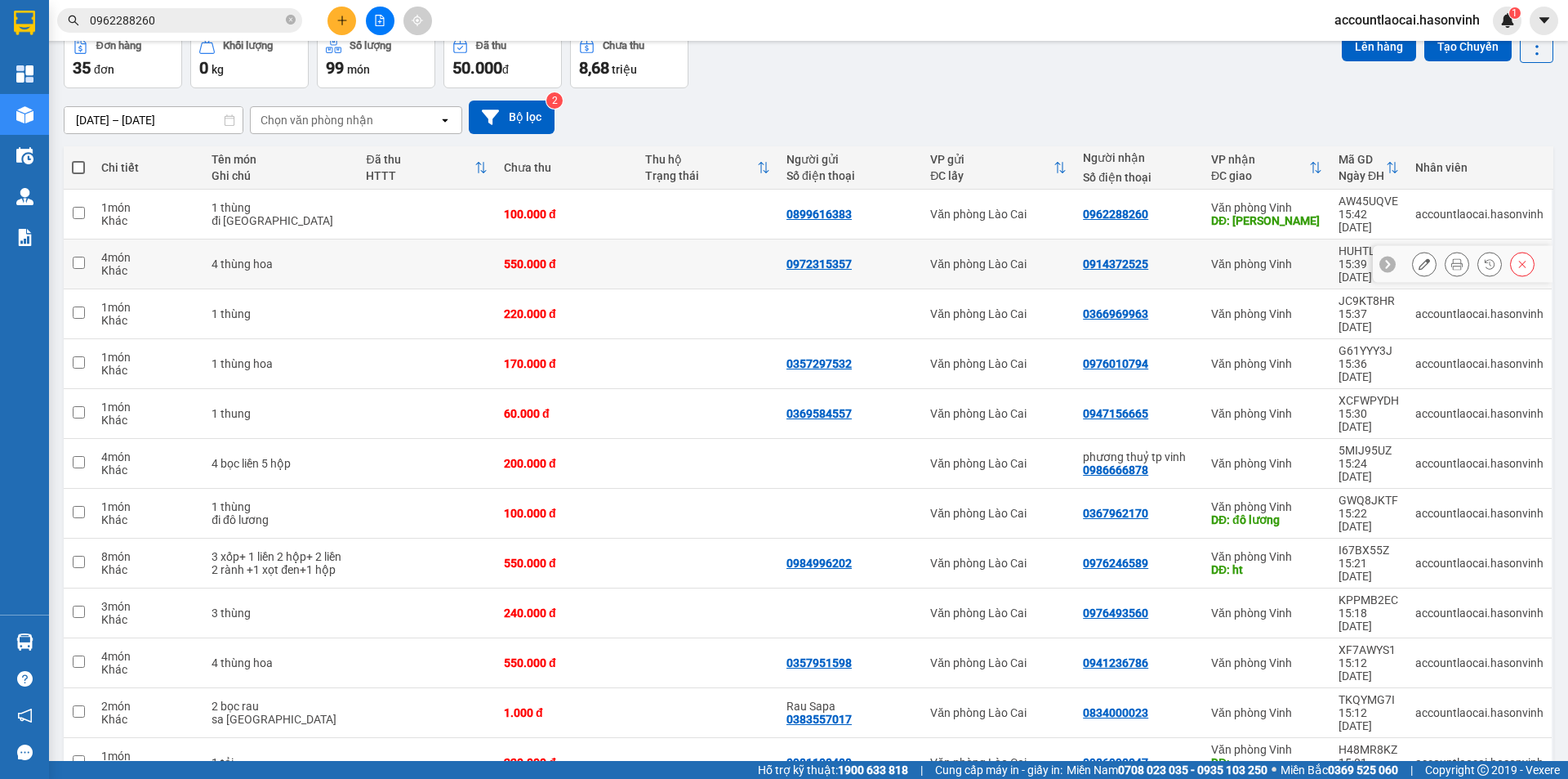
click at [115, 264] on div "Khác" at bounding box center [148, 270] width 94 height 13
checkbox input "true"
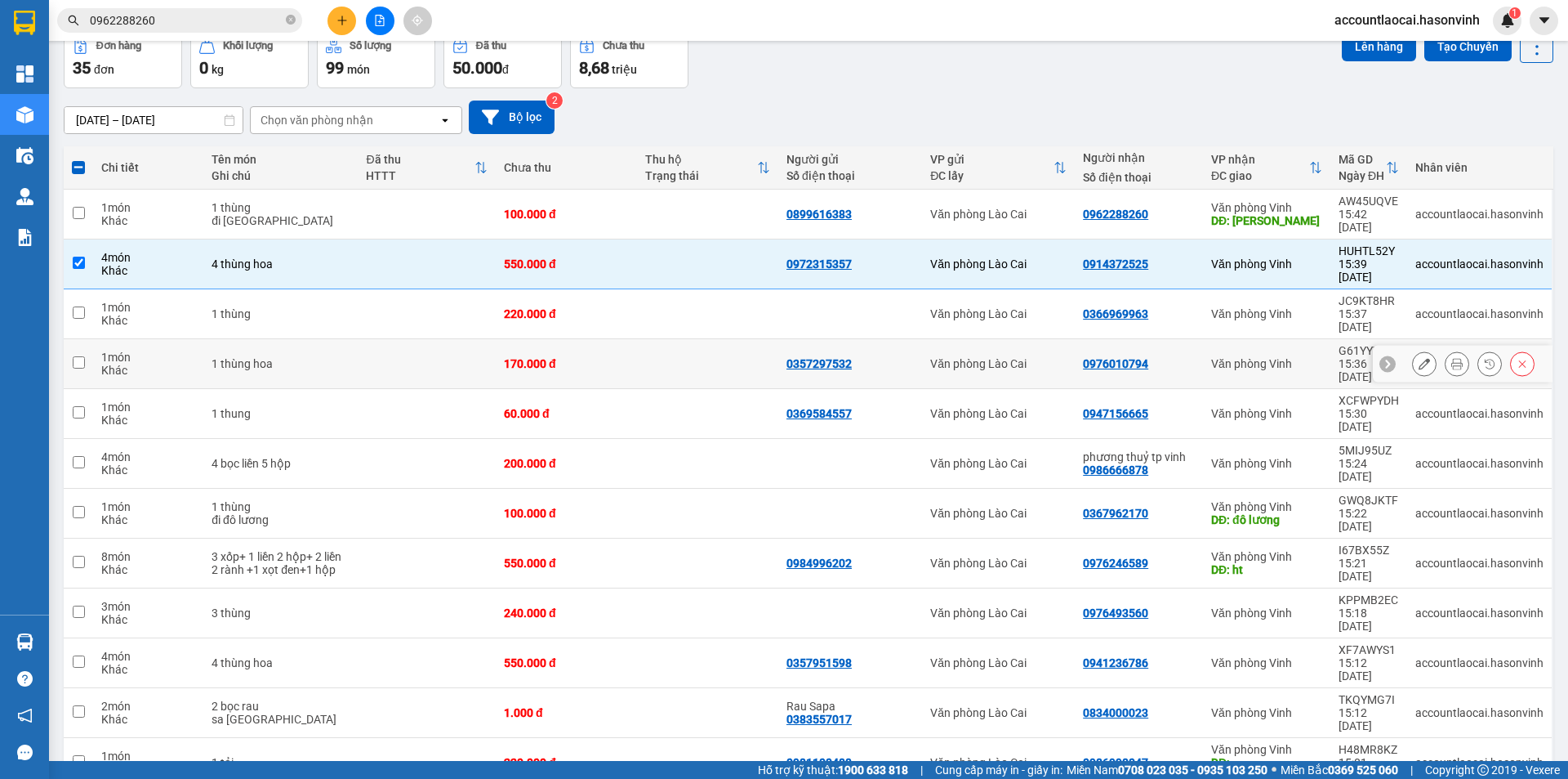
click at [102, 364] on div "Khác" at bounding box center [148, 370] width 94 height 13
checkbox input "true"
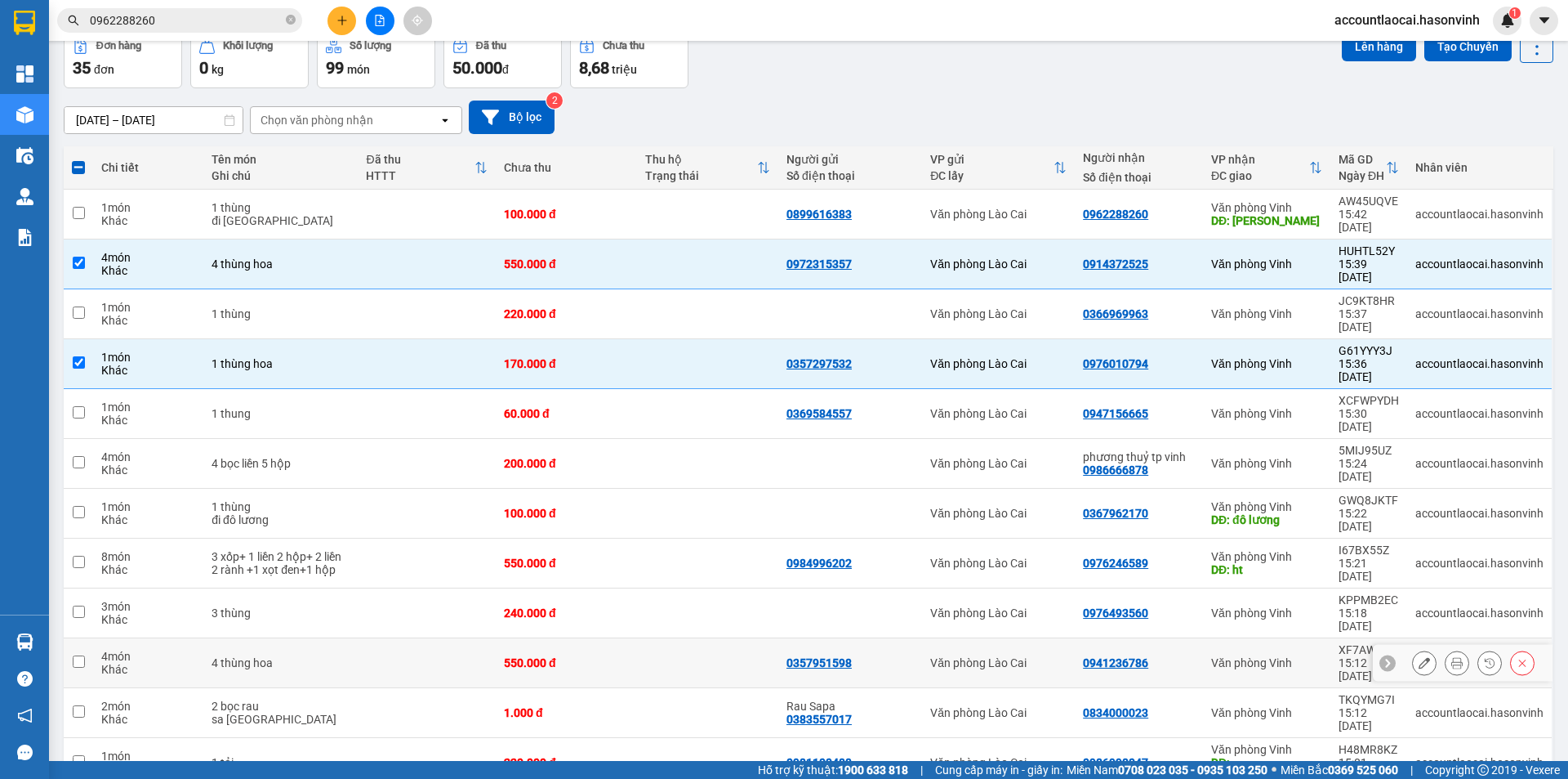
click at [165, 650] on div "4 món" at bounding box center [148, 656] width 94 height 13
checkbox input "true"
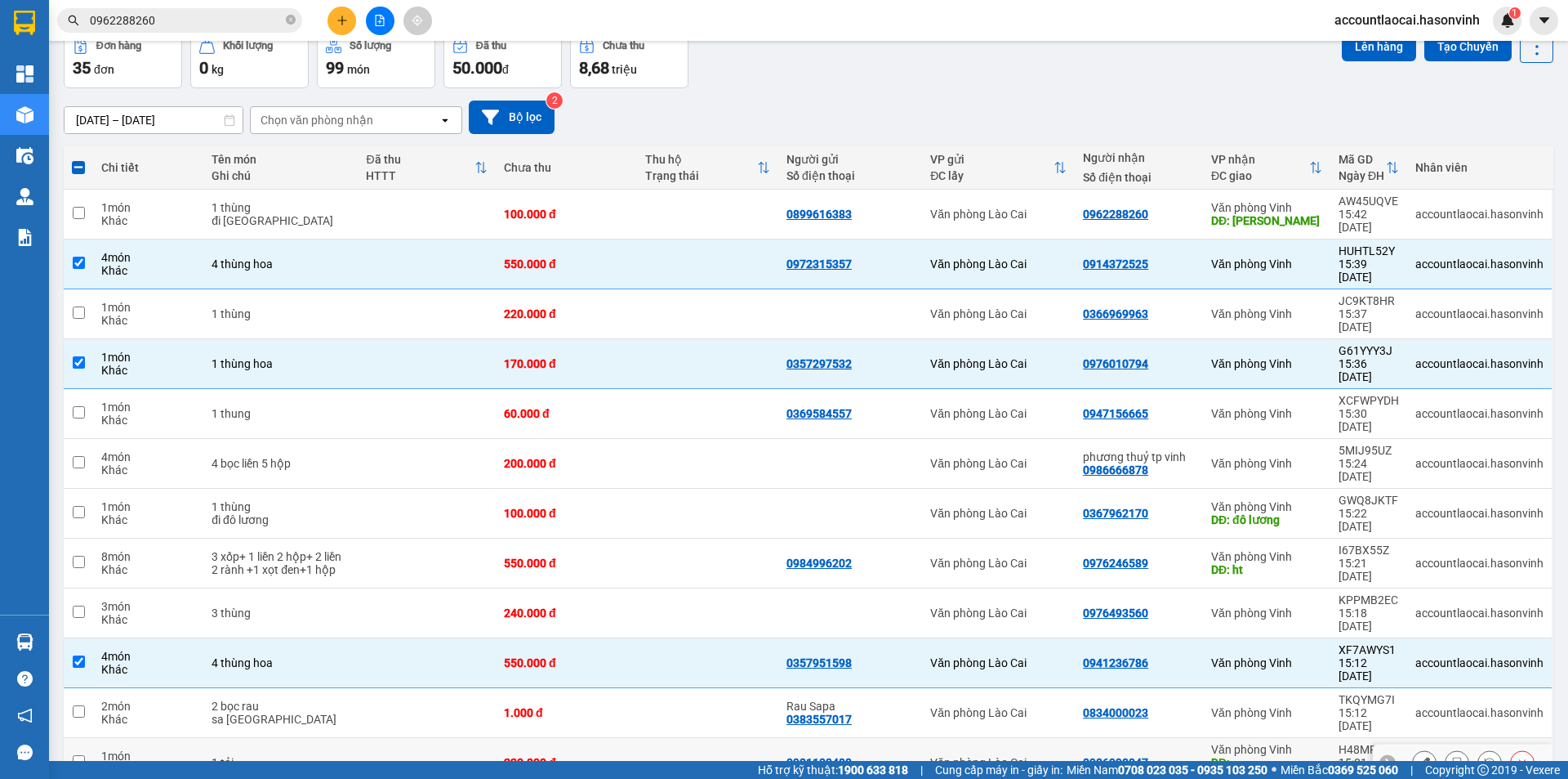
scroll to position [166, 0]
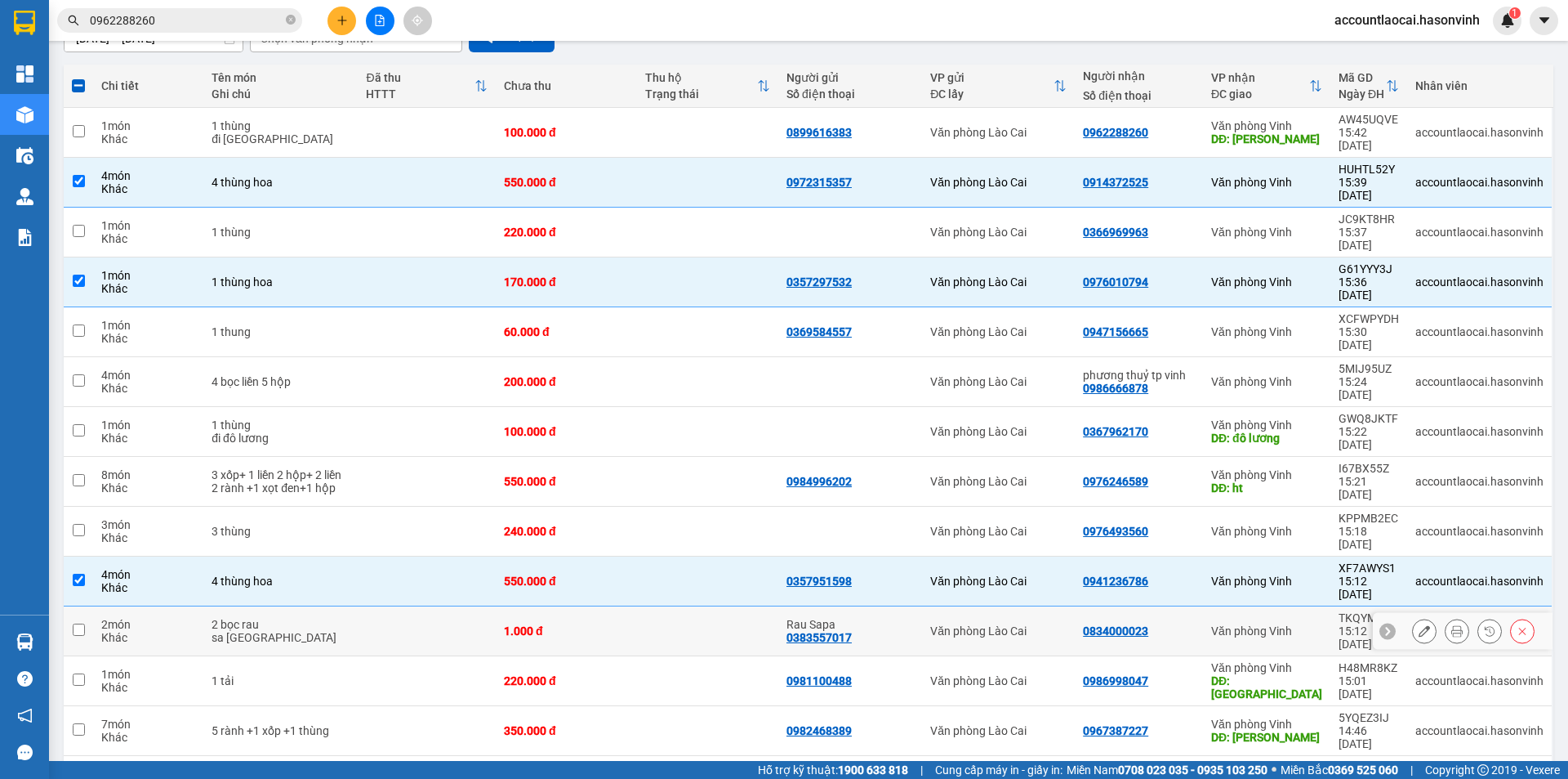
click at [165, 618] on div "2 món" at bounding box center [148, 624] width 94 height 13
checkbox input "true"
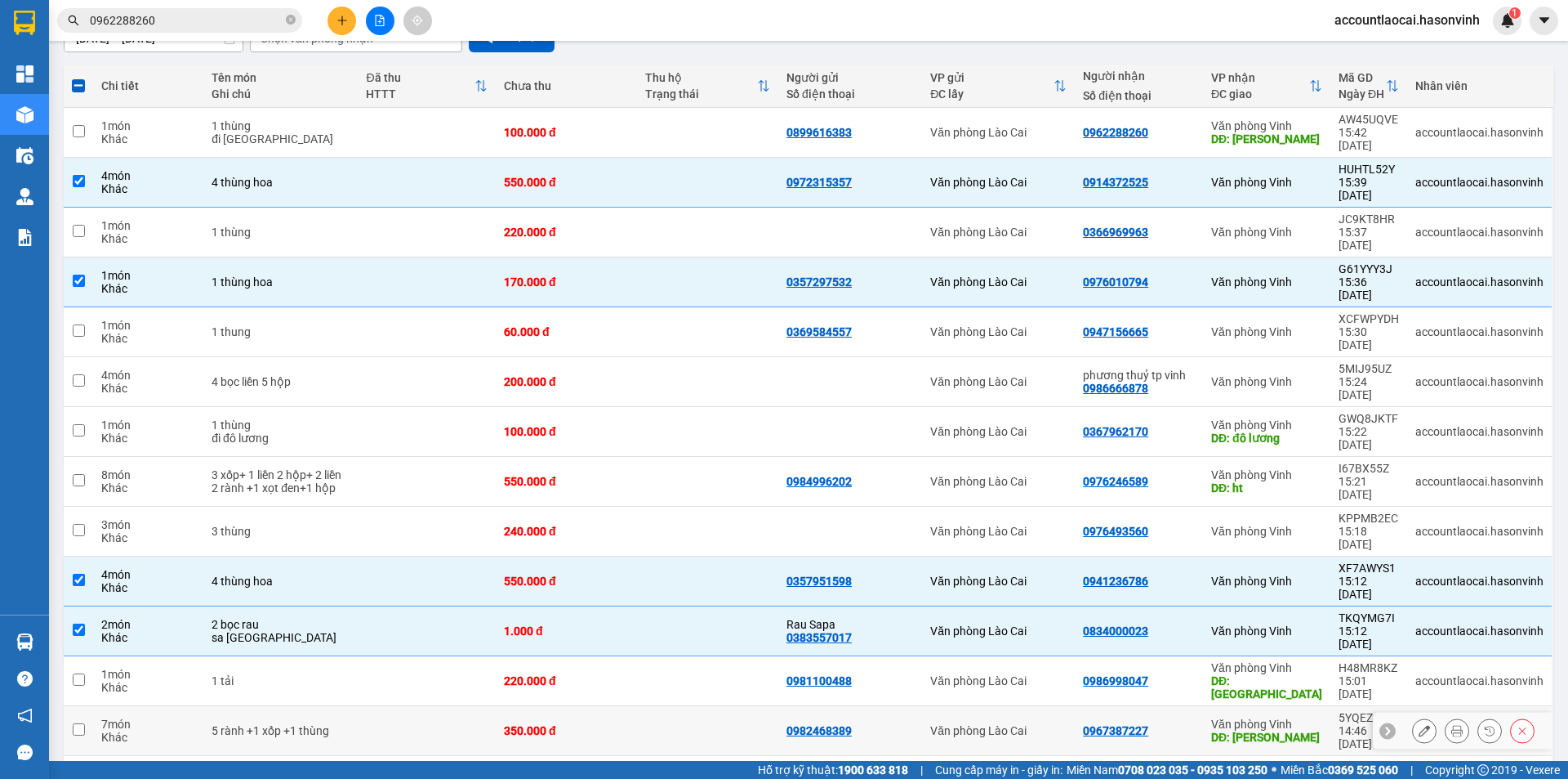
scroll to position [247, 0]
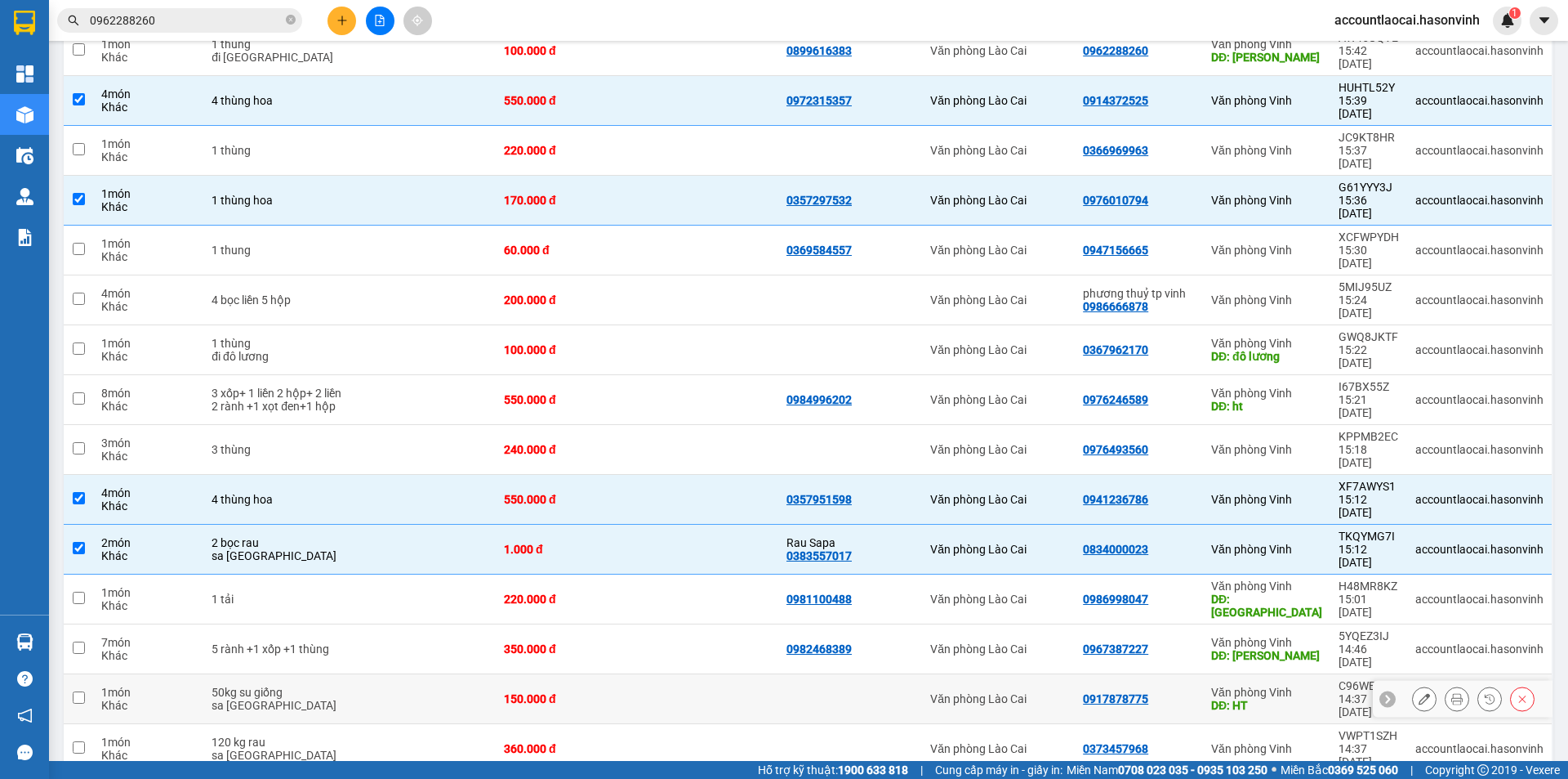
click at [178, 699] on div "Khác" at bounding box center [148, 705] width 94 height 13
checkbox input "true"
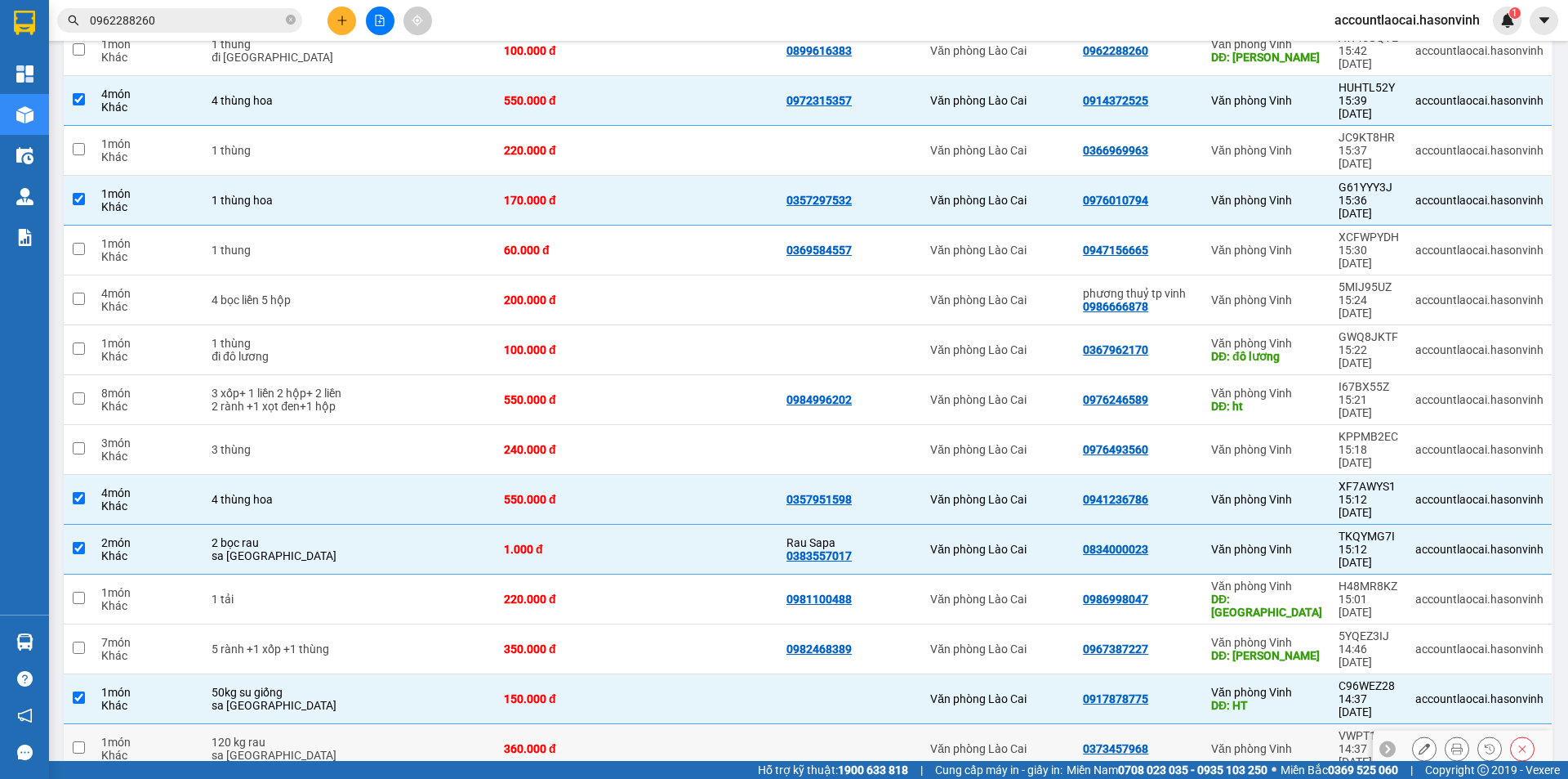
click at [189, 749] on div "Khác" at bounding box center [148, 755] width 94 height 13
checkbox input "true"
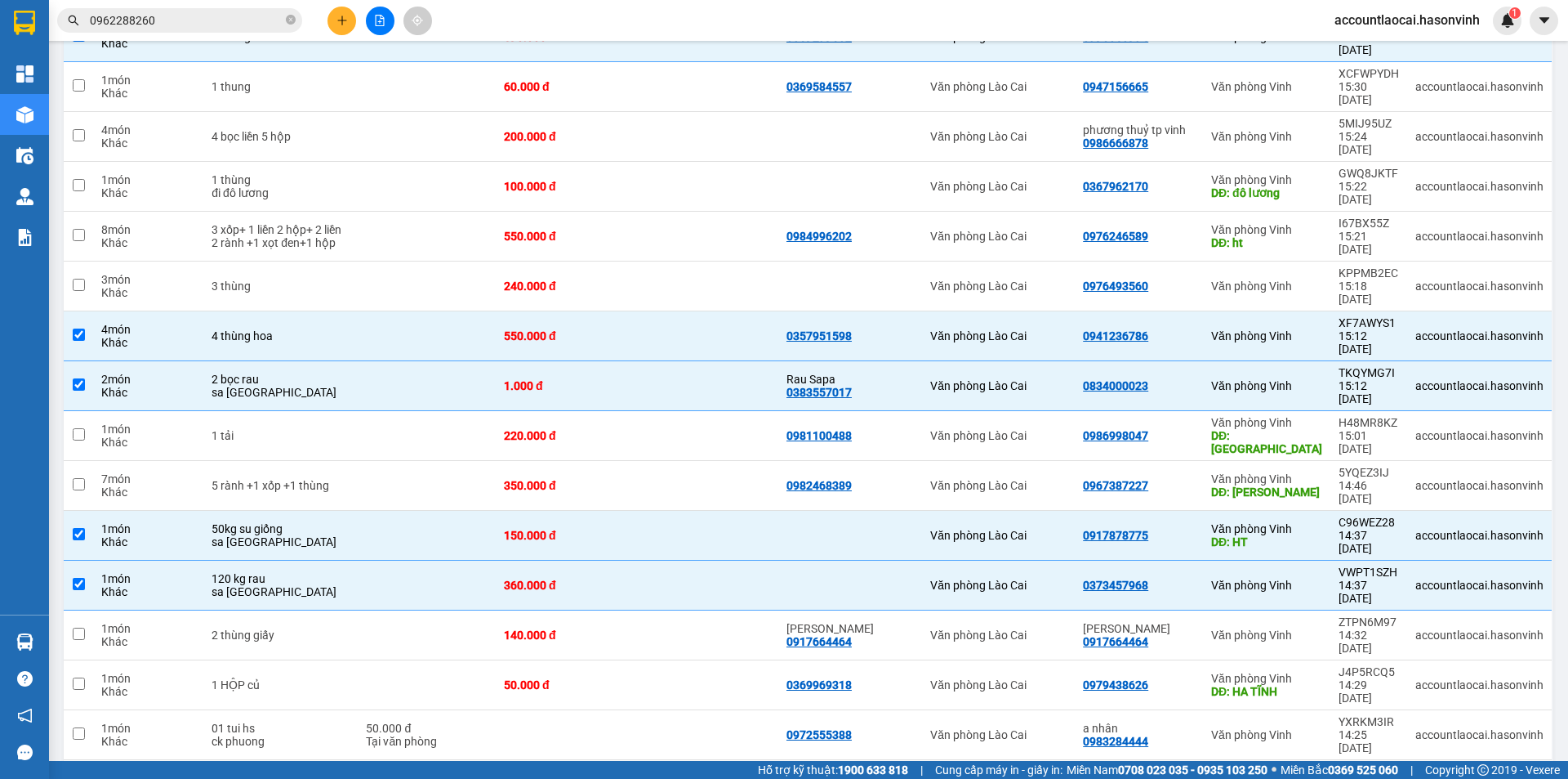
scroll to position [493, 0]
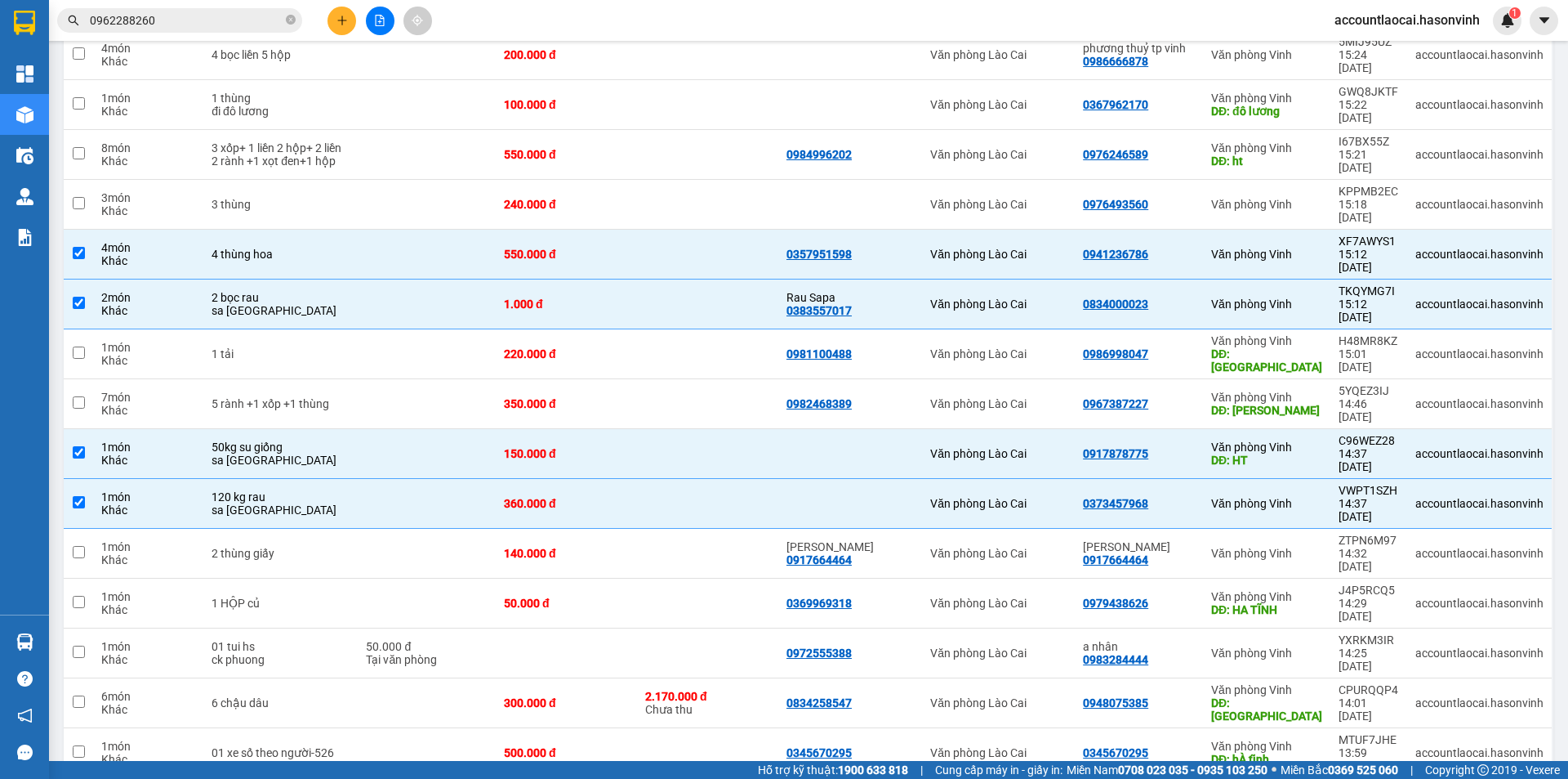
checkbox input "true"
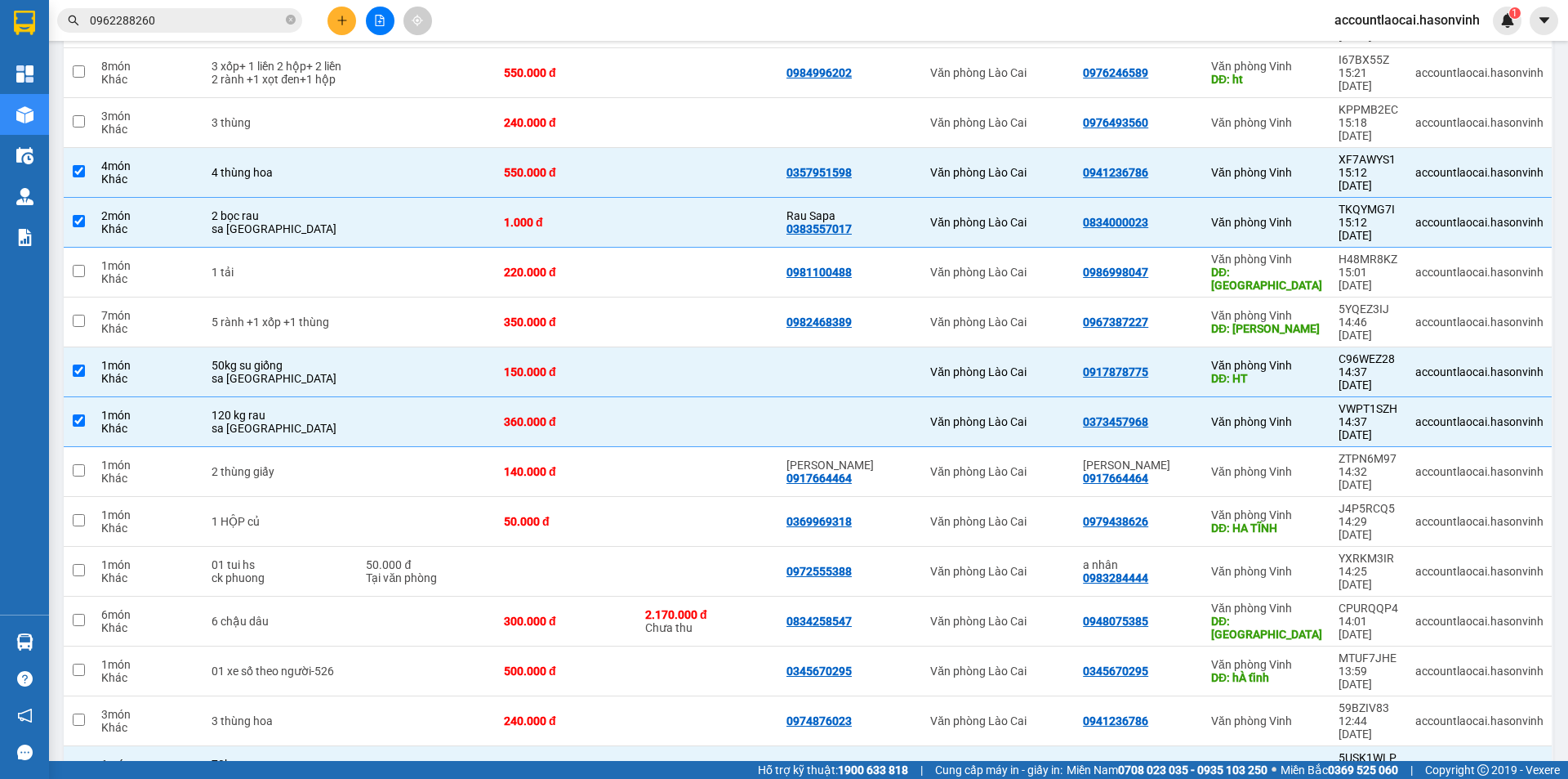
scroll to position [656, 0]
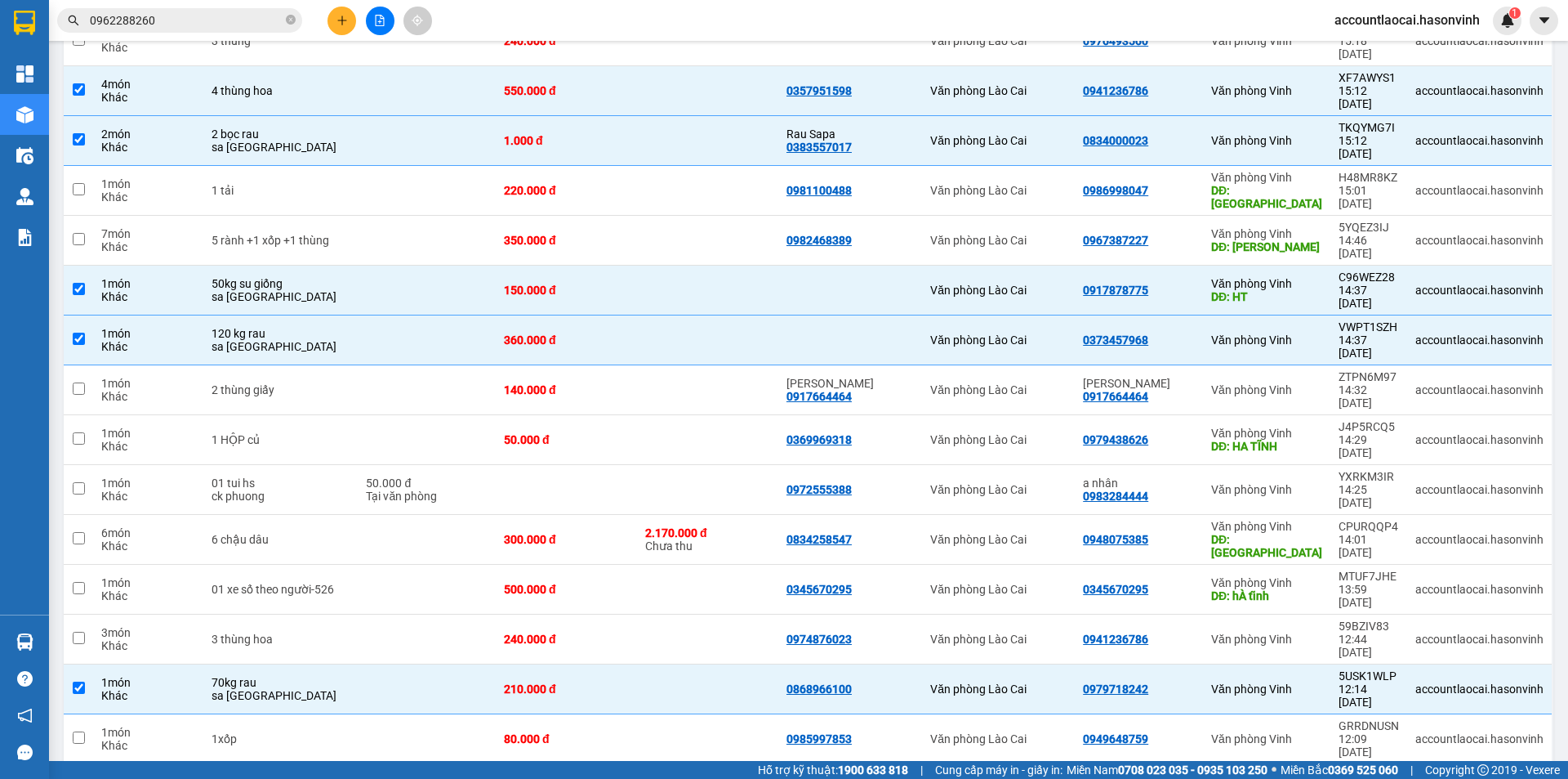
checkbox input "true"
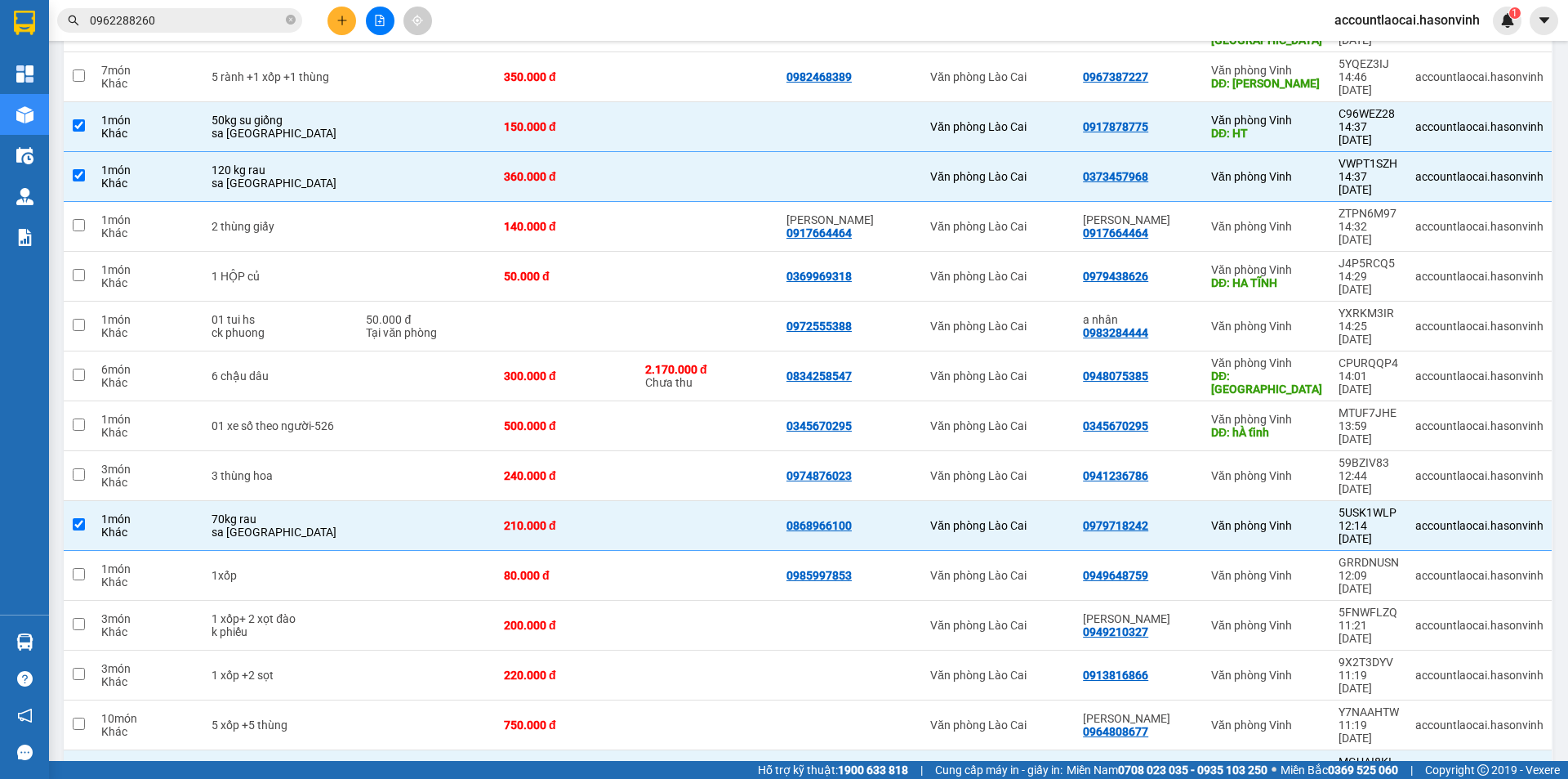
checkbox input "true"
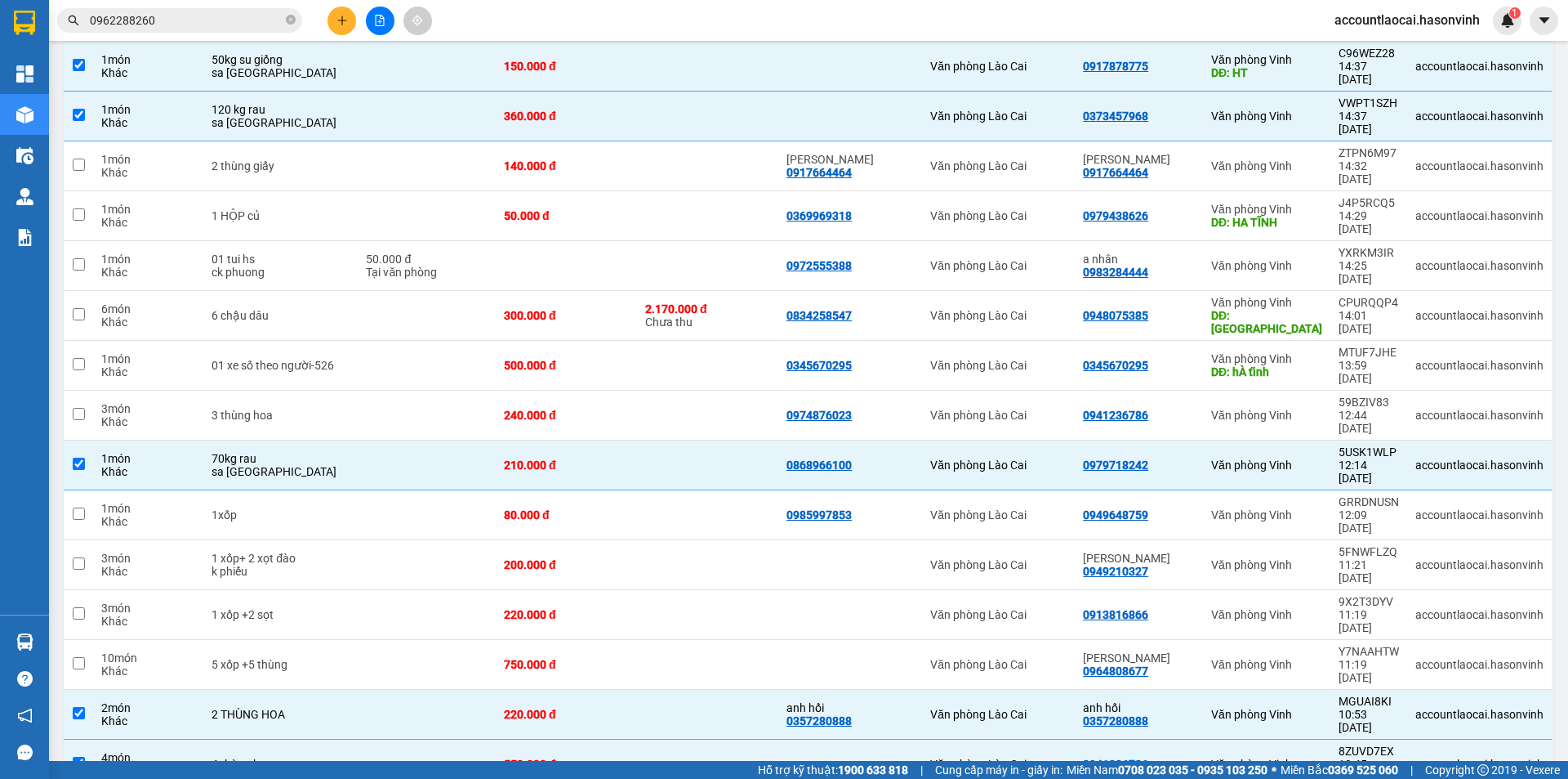
checkbox input "true"
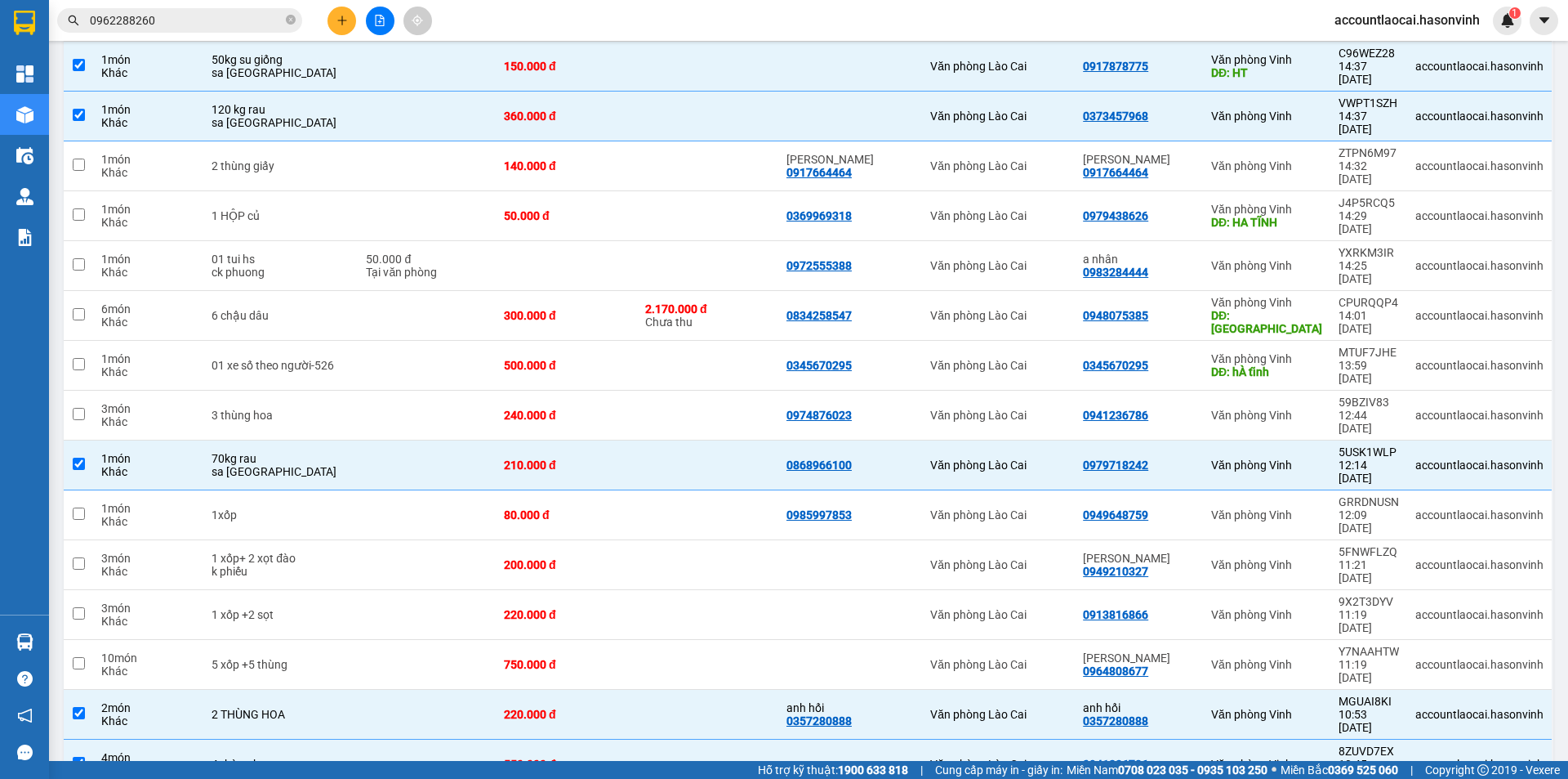
checkbox input "true"
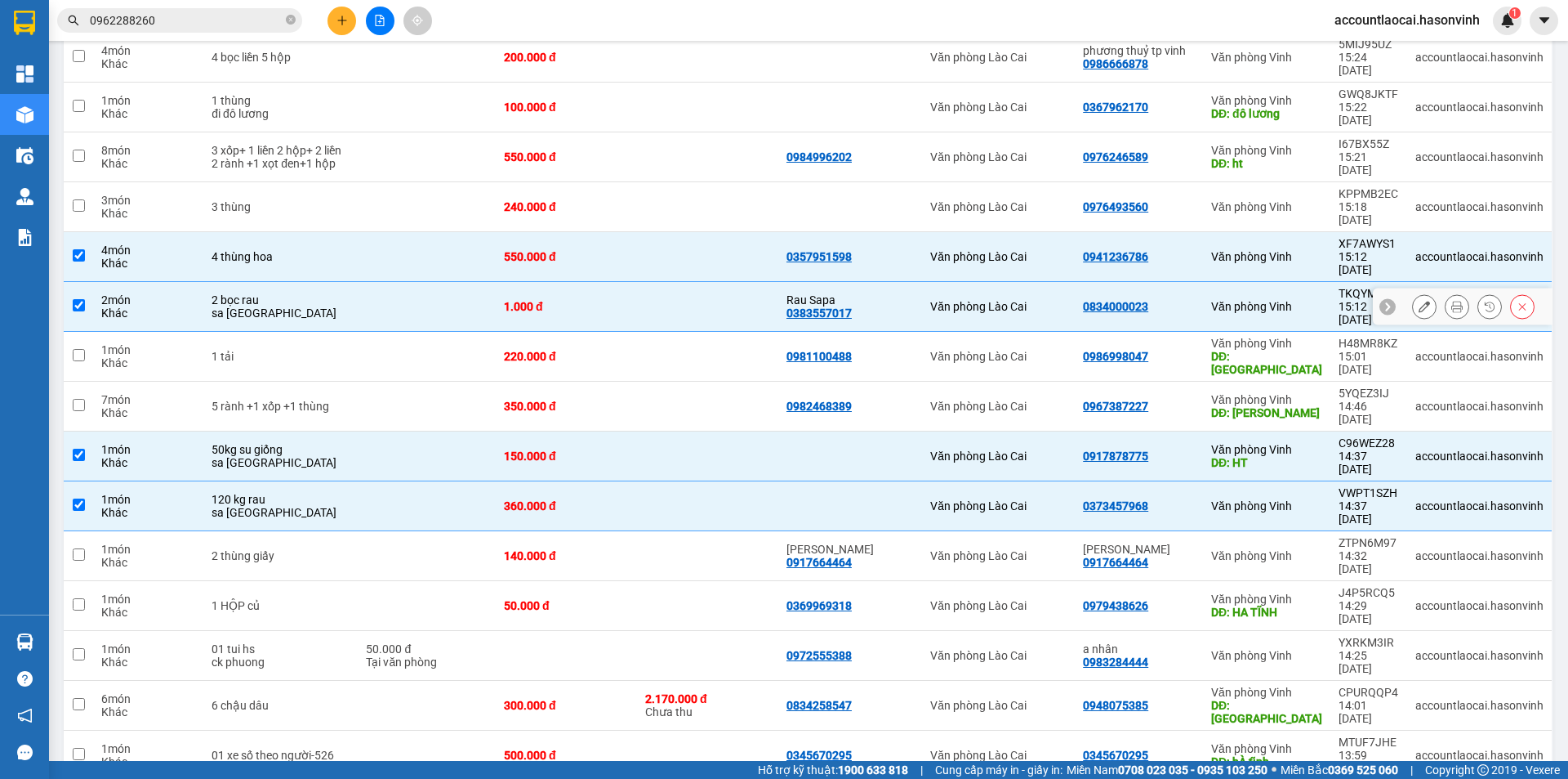
scroll to position [409, 0]
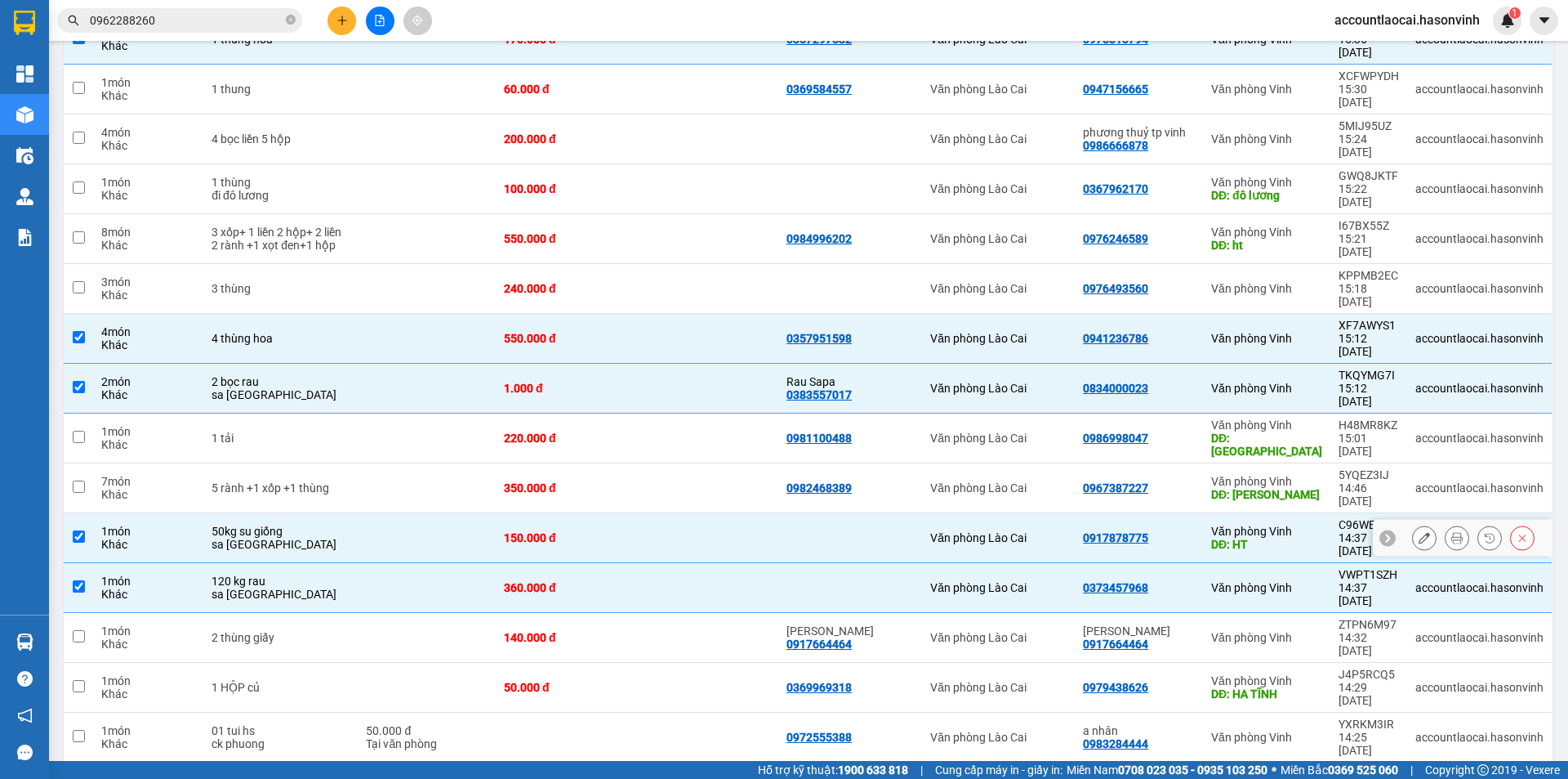
click at [75, 530] on input "checkbox" at bounding box center [79, 536] width 12 height 12
checkbox input "false"
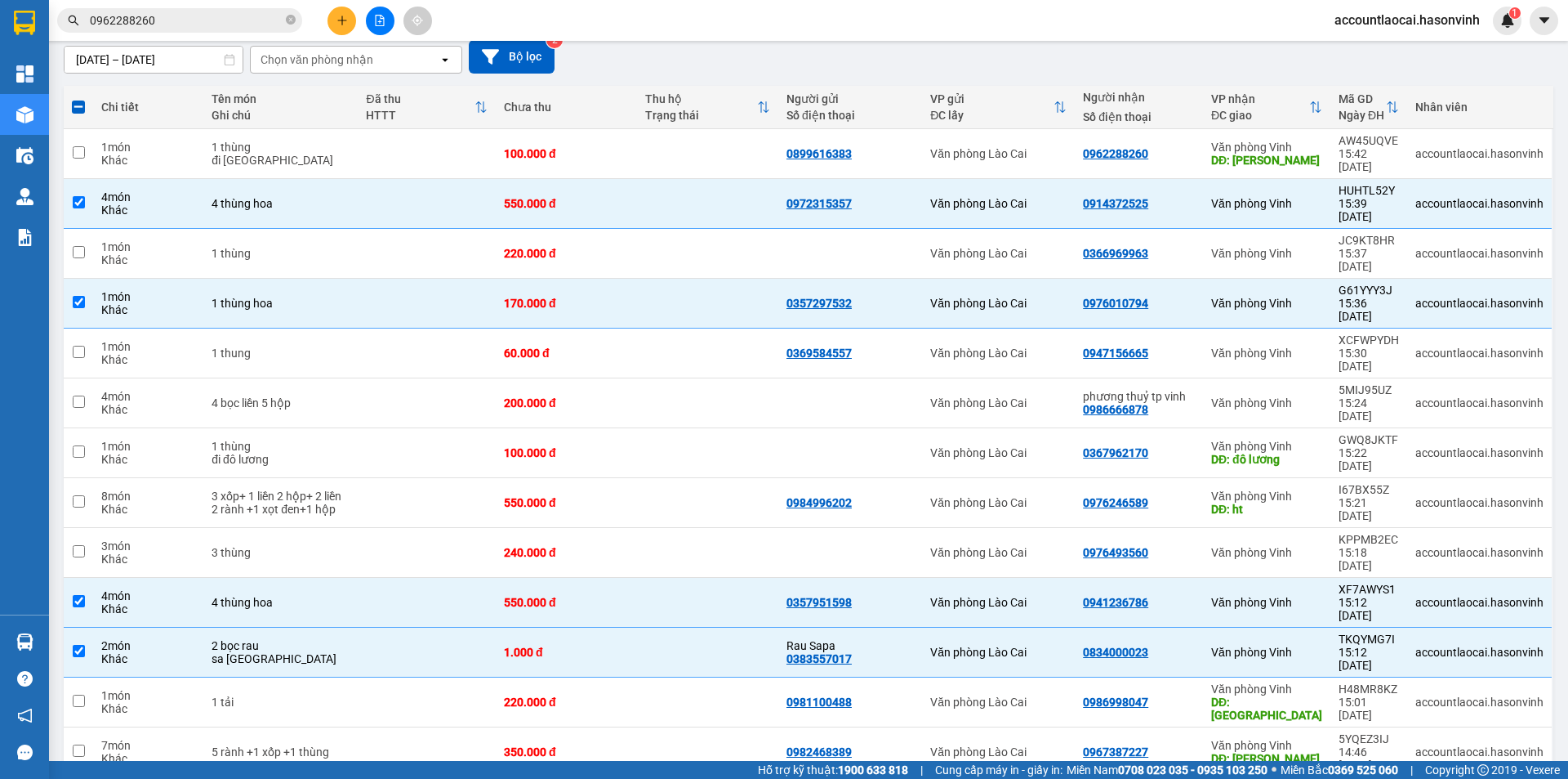
scroll to position [0, 0]
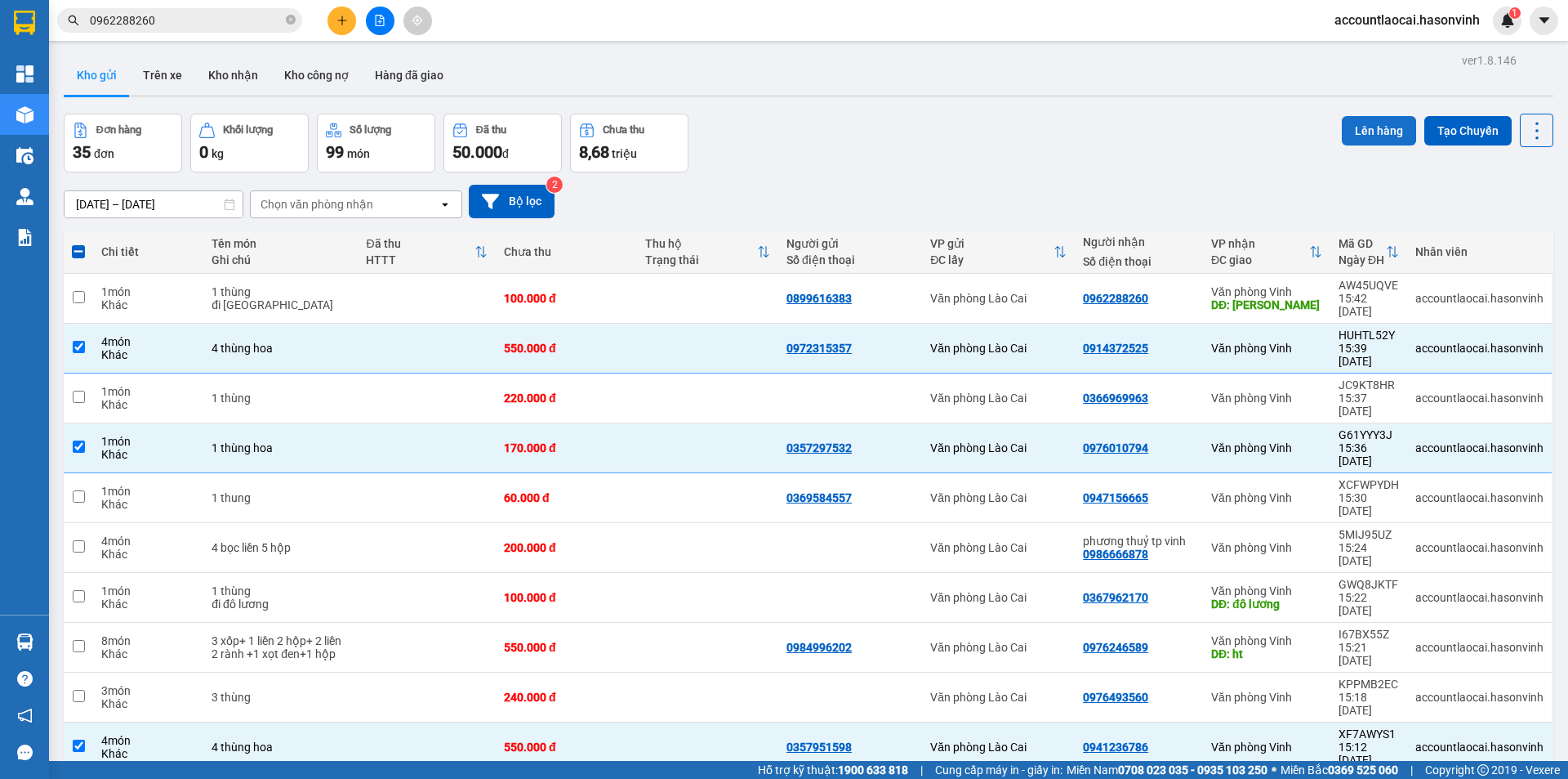
click at [1375, 130] on button "Lên hàng" at bounding box center [1379, 131] width 75 height 29
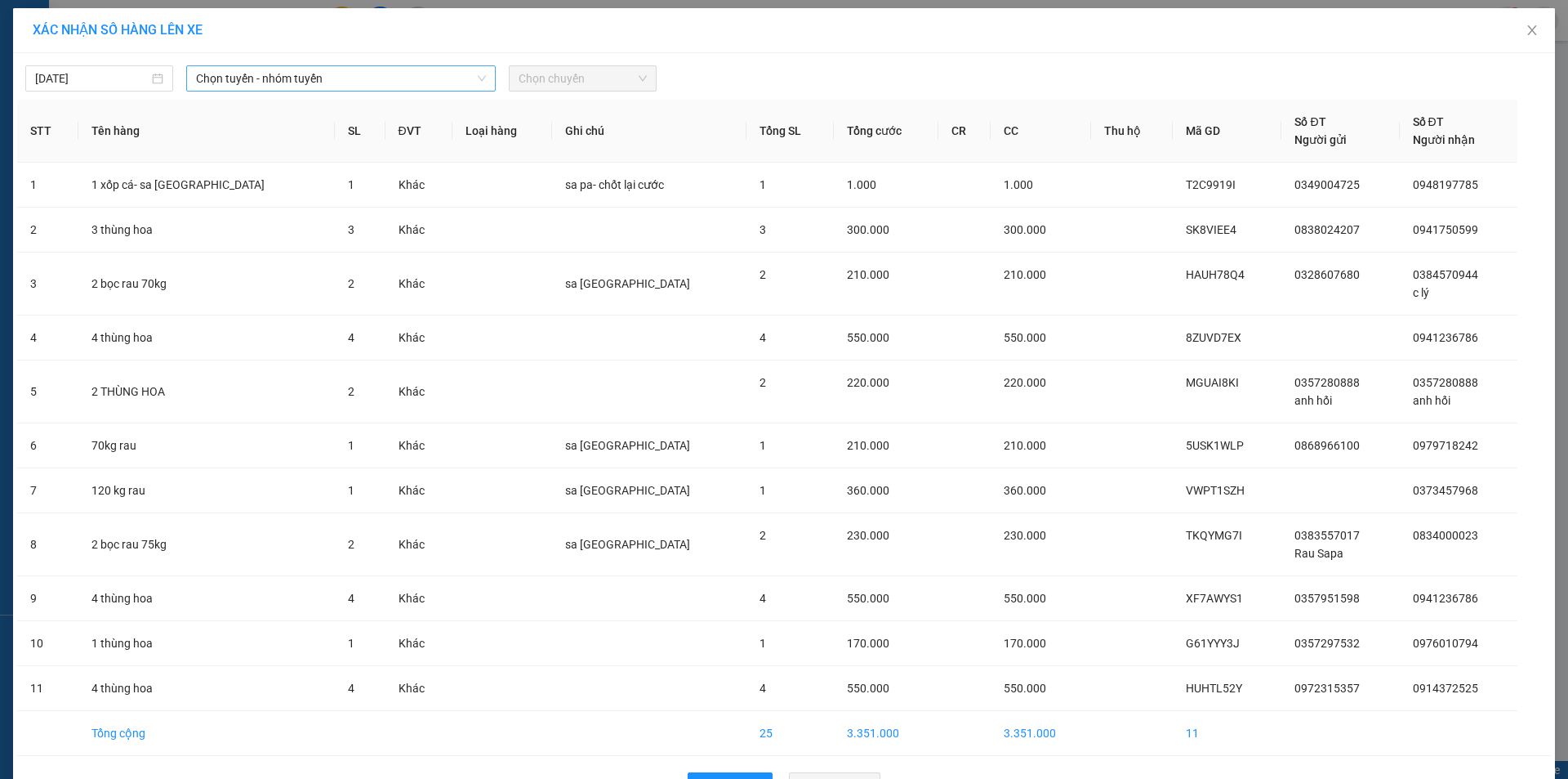
click at [278, 73] on span "Chọn tuyến - nhóm tuyến" at bounding box center [341, 79] width 290 height 25
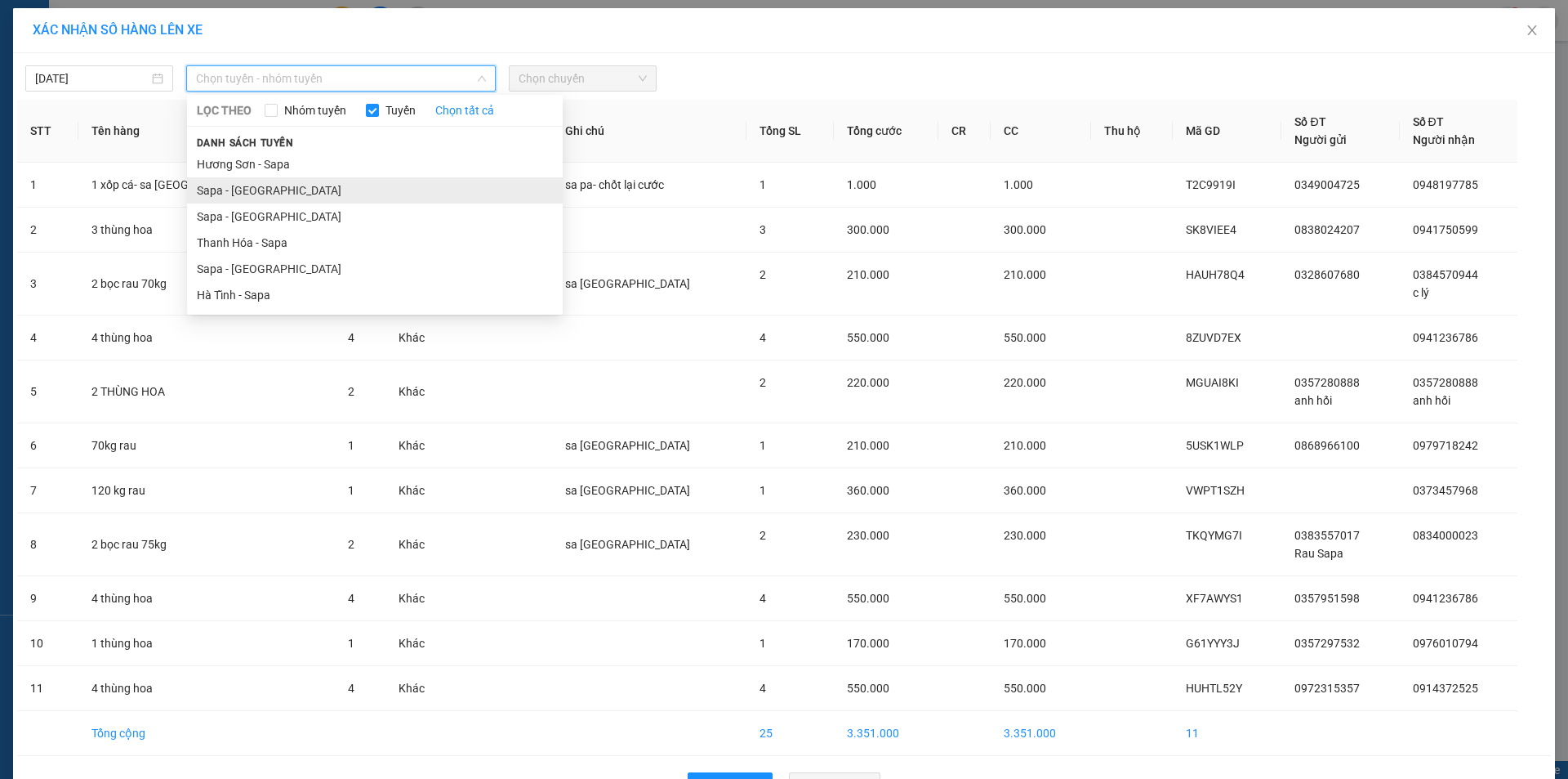
click at [264, 186] on li "Sapa - [GEOGRAPHIC_DATA]" at bounding box center [374, 190] width 376 height 26
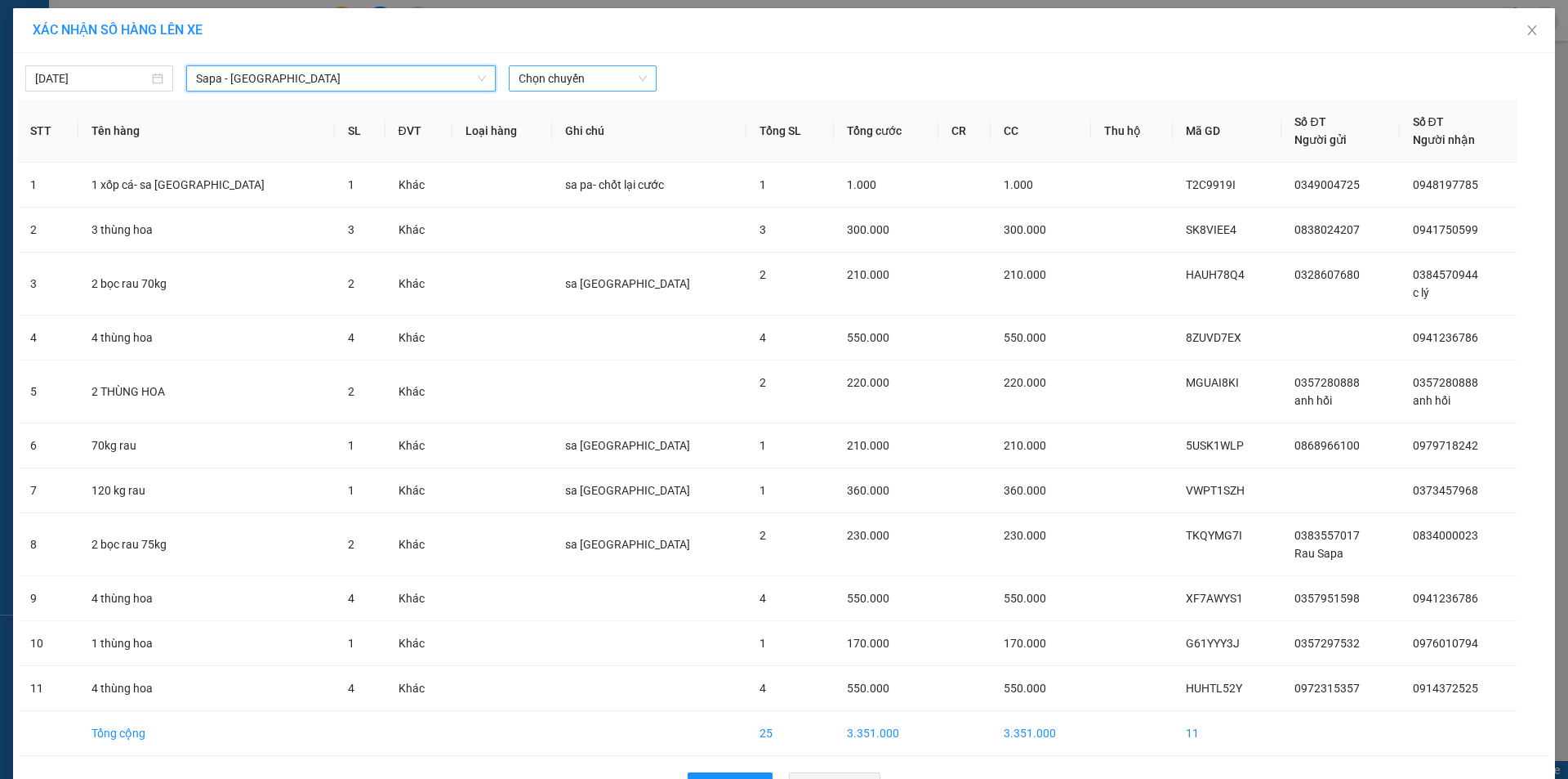
click at [519, 79] on span "Chọn chuyến" at bounding box center [583, 79] width 129 height 25
click at [547, 140] on div "17:30 - 24G-000.74" at bounding box center [577, 138] width 128 height 18
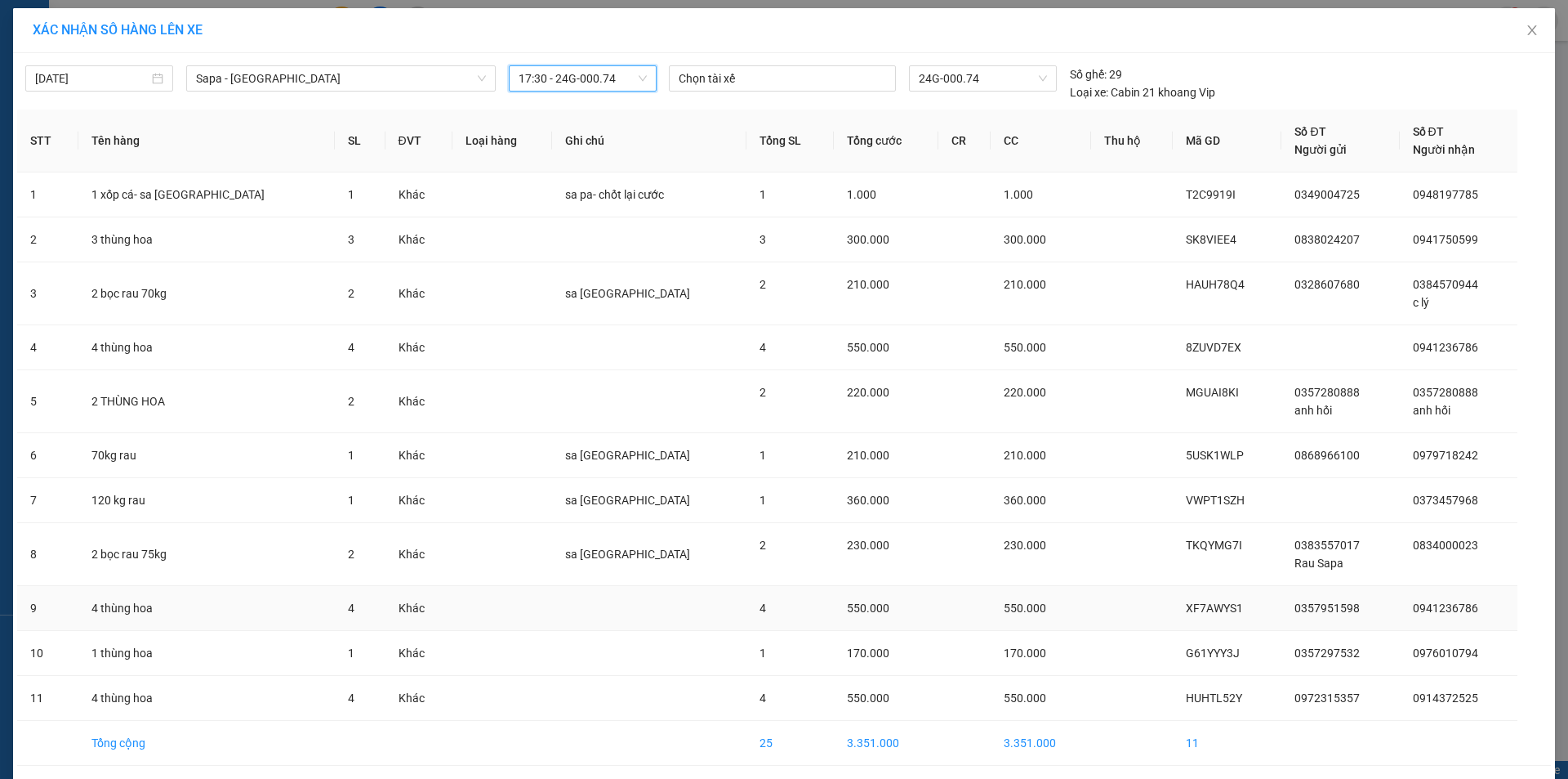
scroll to position [61, 0]
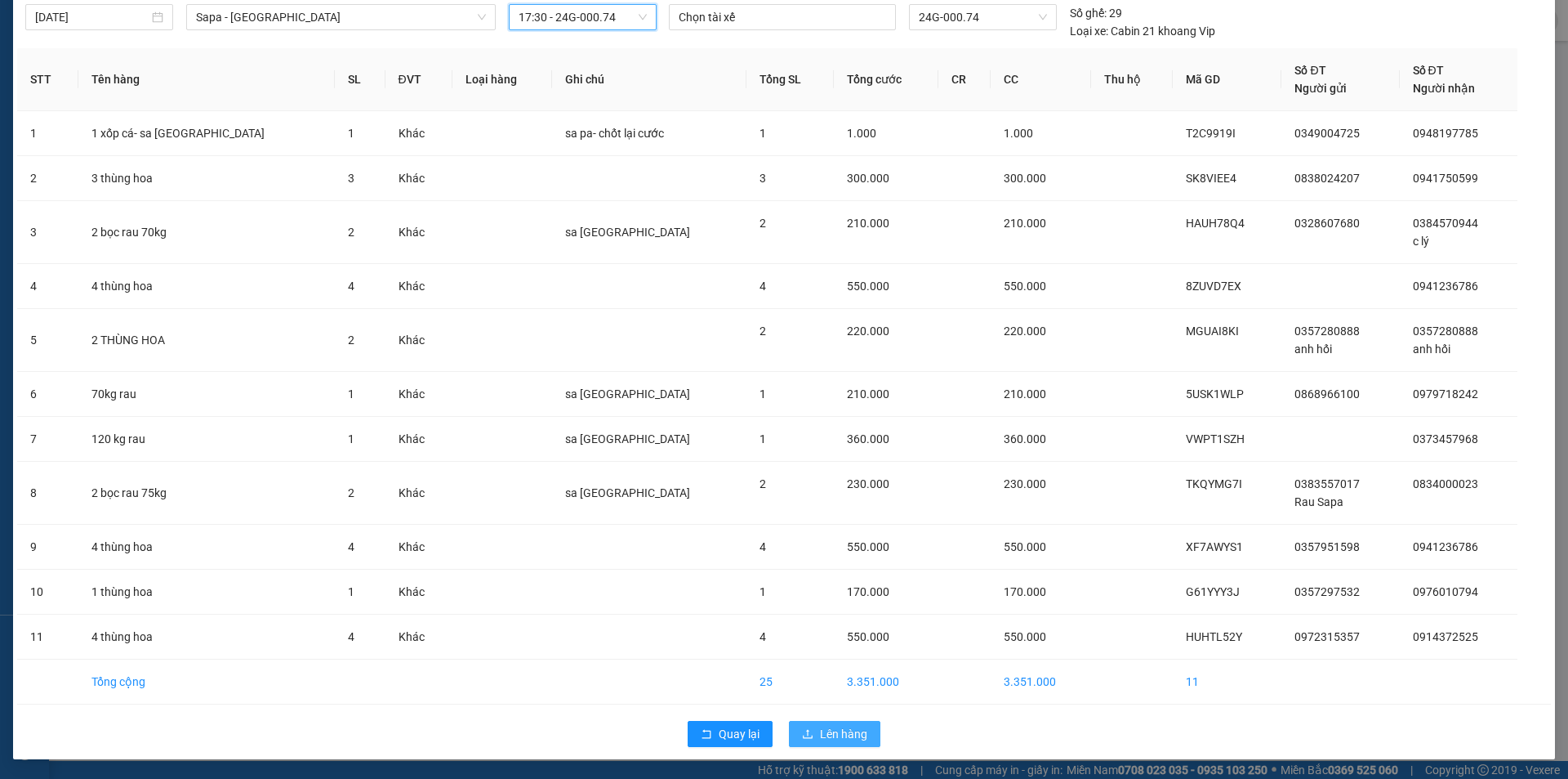
click at [859, 745] on button "Lên hàng" at bounding box center [835, 734] width 92 height 26
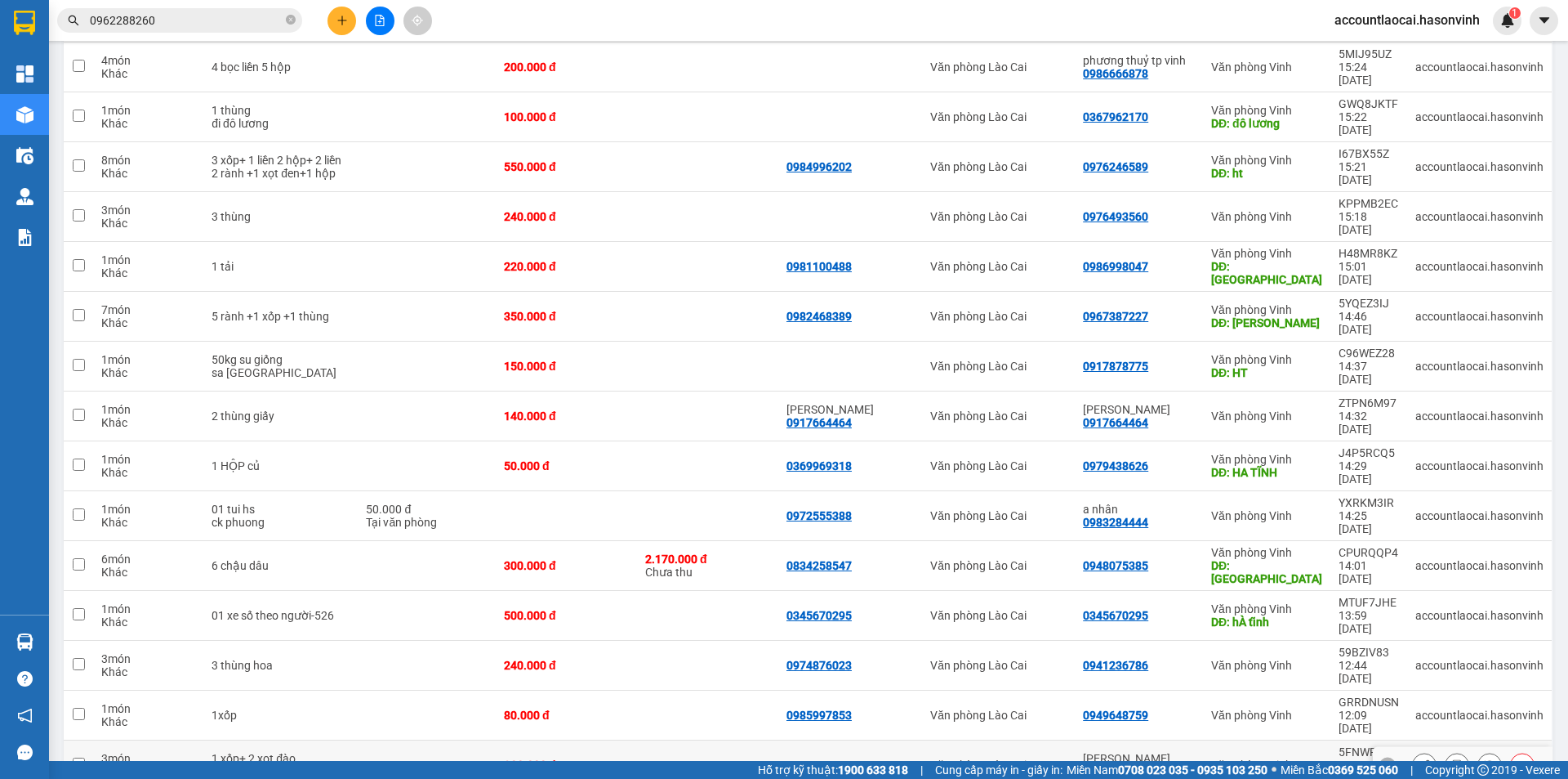
scroll to position [349, 0]
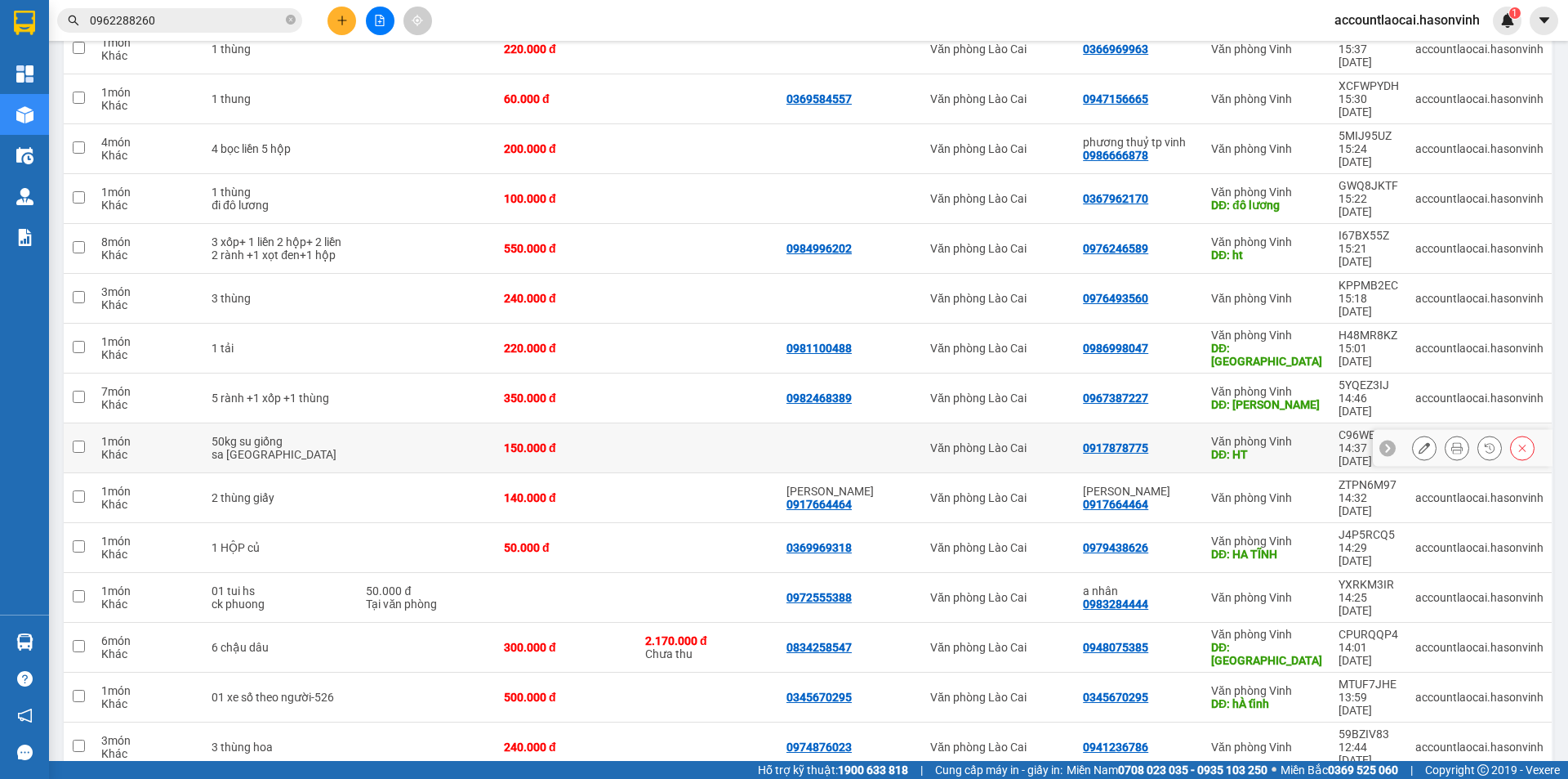
click at [133, 448] on div "Khác" at bounding box center [148, 455] width 94 height 13
checkbox input "true"
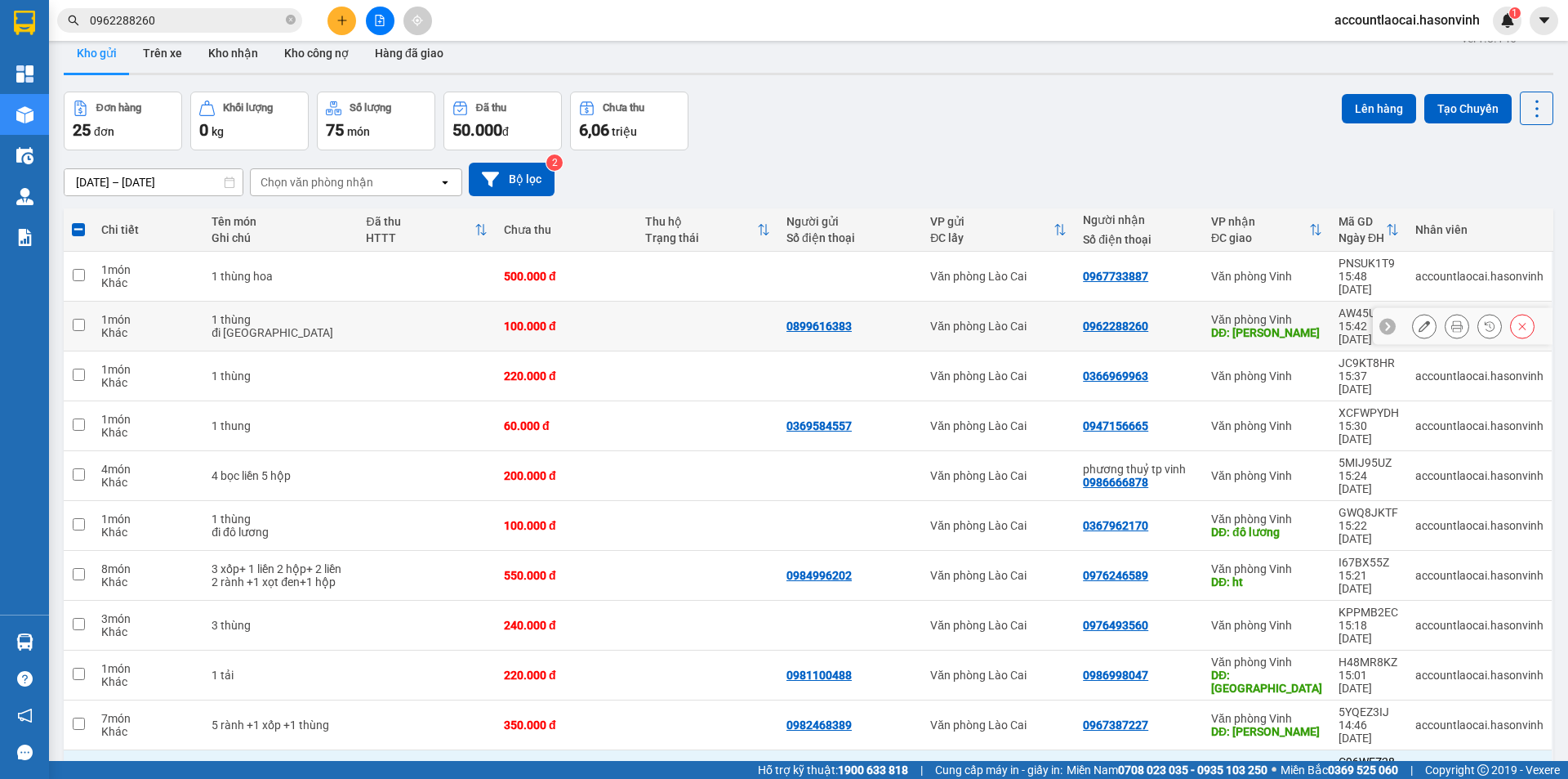
scroll to position [0, 0]
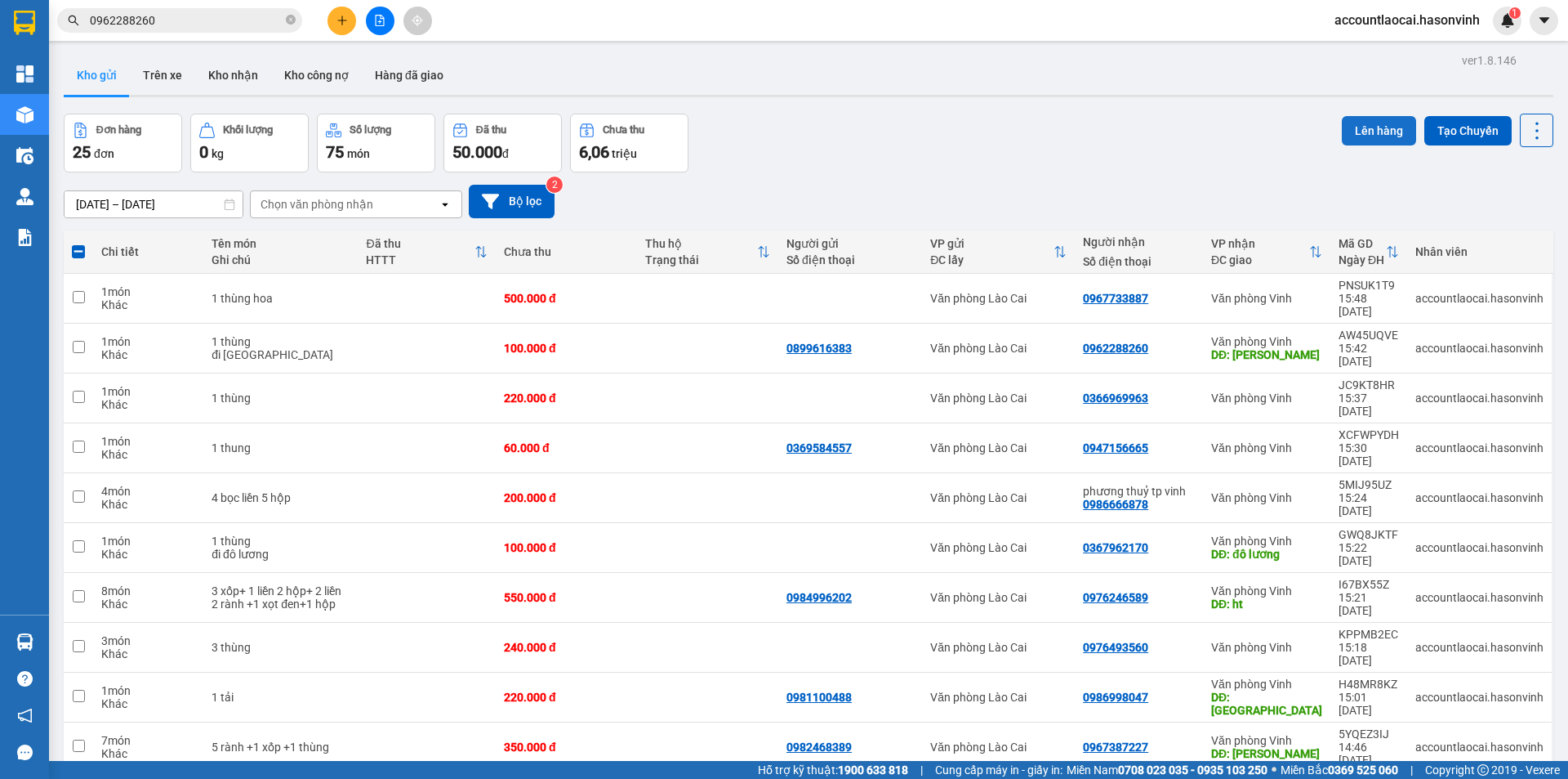
click at [1360, 128] on button "Lên hàng" at bounding box center [1379, 131] width 75 height 29
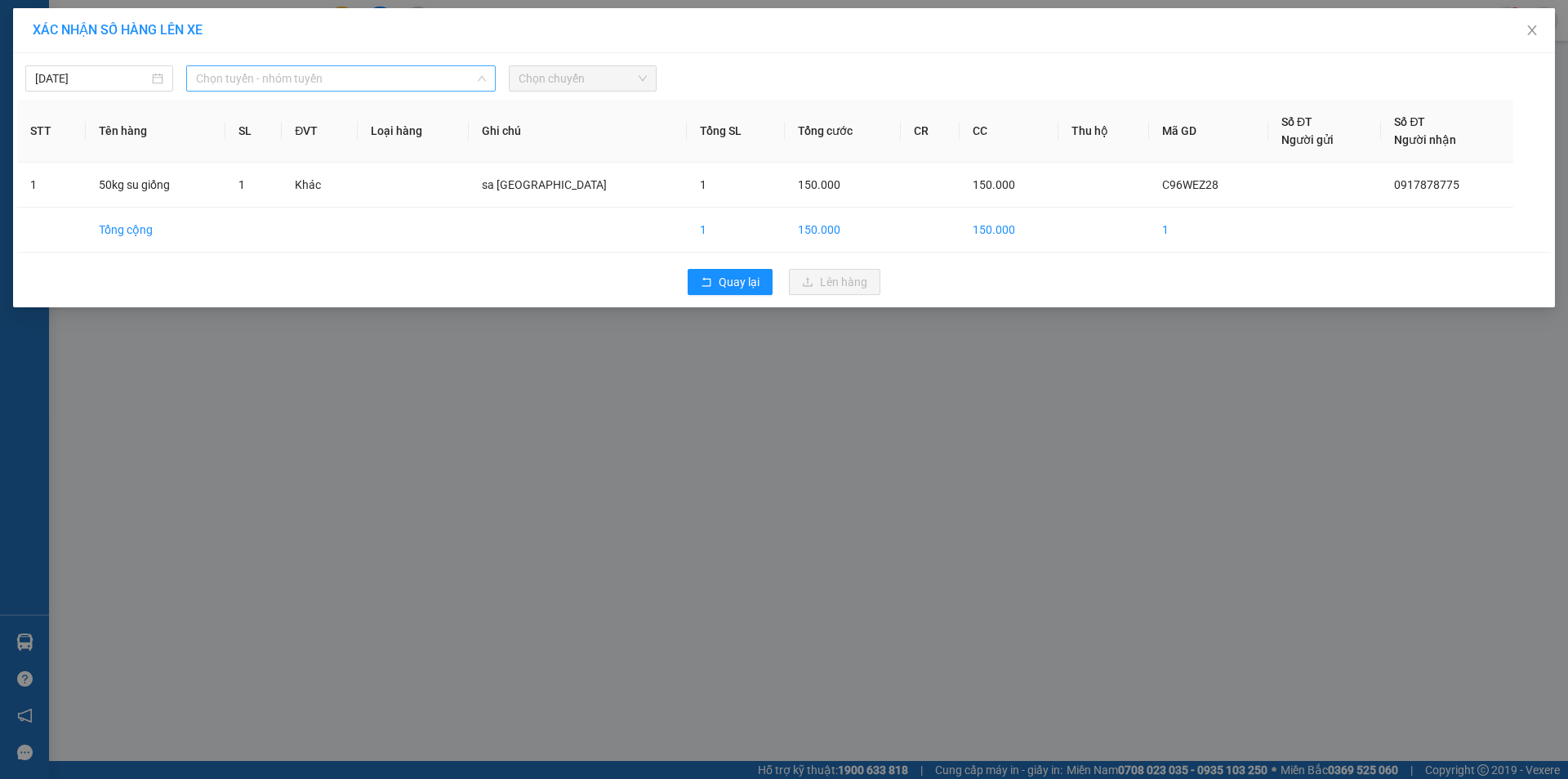
click at [284, 83] on span "Chọn tuyến - nhóm tuyến" at bounding box center [341, 79] width 290 height 25
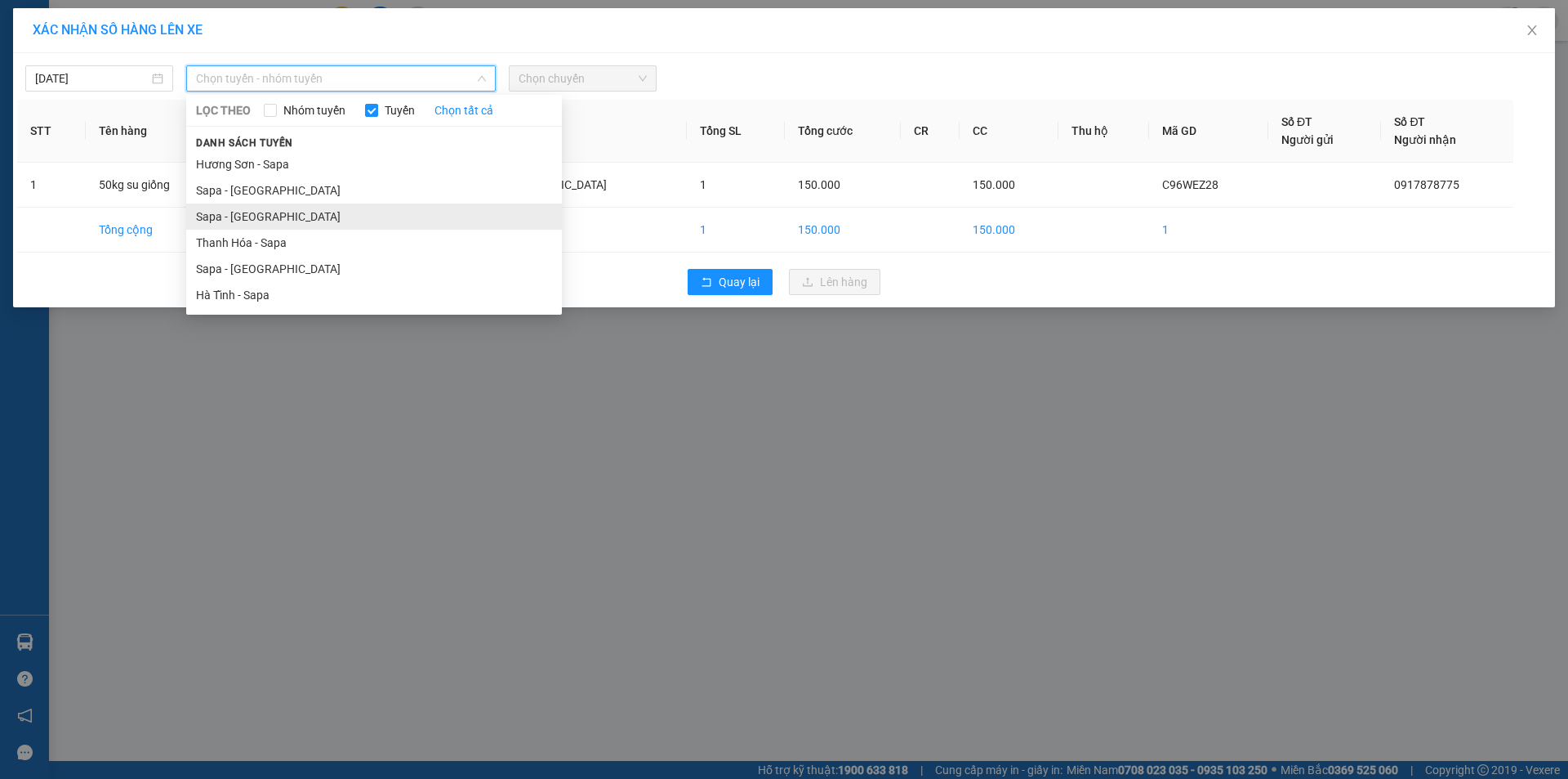
click at [271, 214] on li "Sapa - [GEOGRAPHIC_DATA]" at bounding box center [373, 216] width 376 height 26
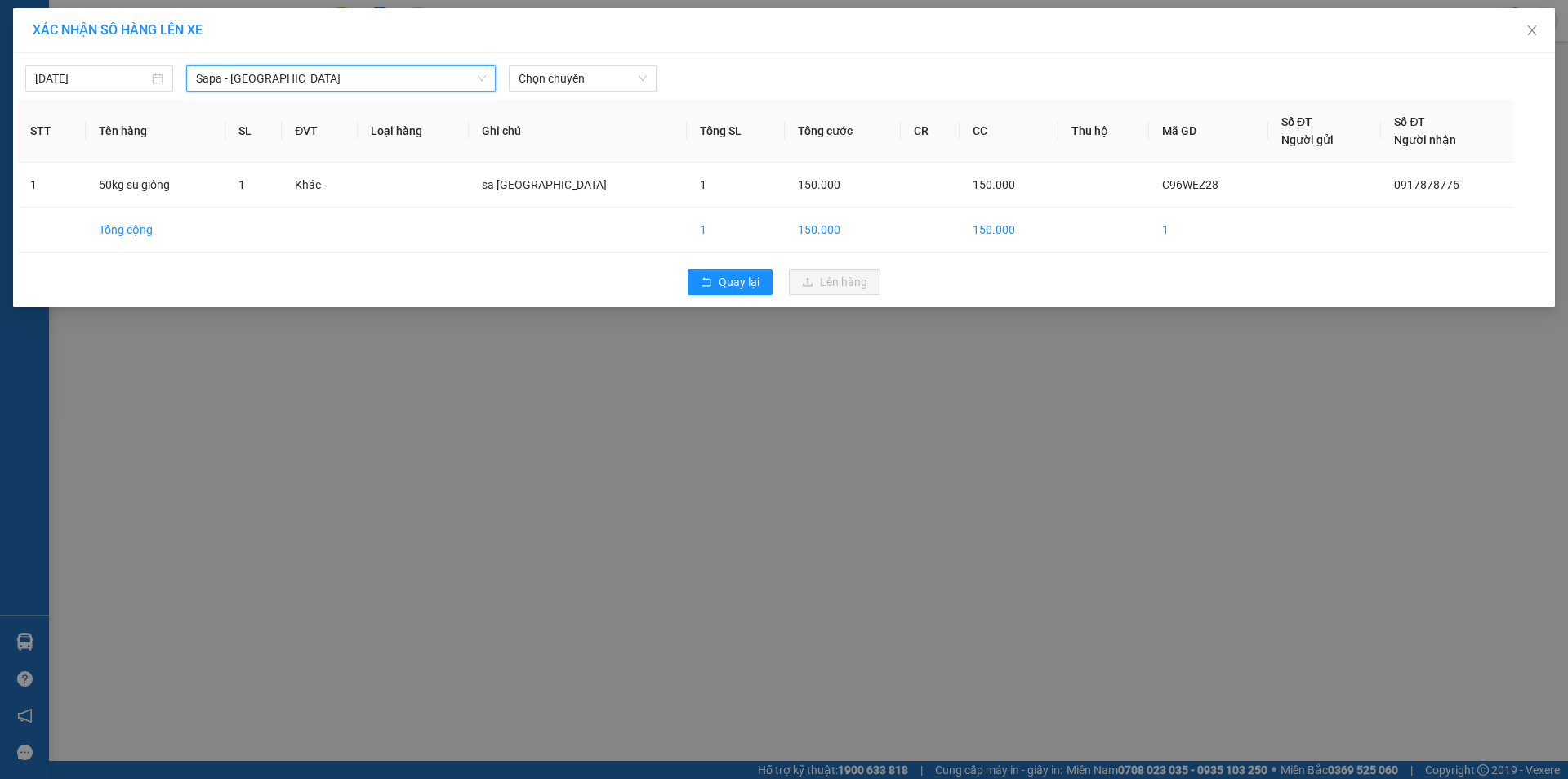
click at [255, 70] on span "Sapa - [GEOGRAPHIC_DATA]" at bounding box center [341, 79] width 290 height 25
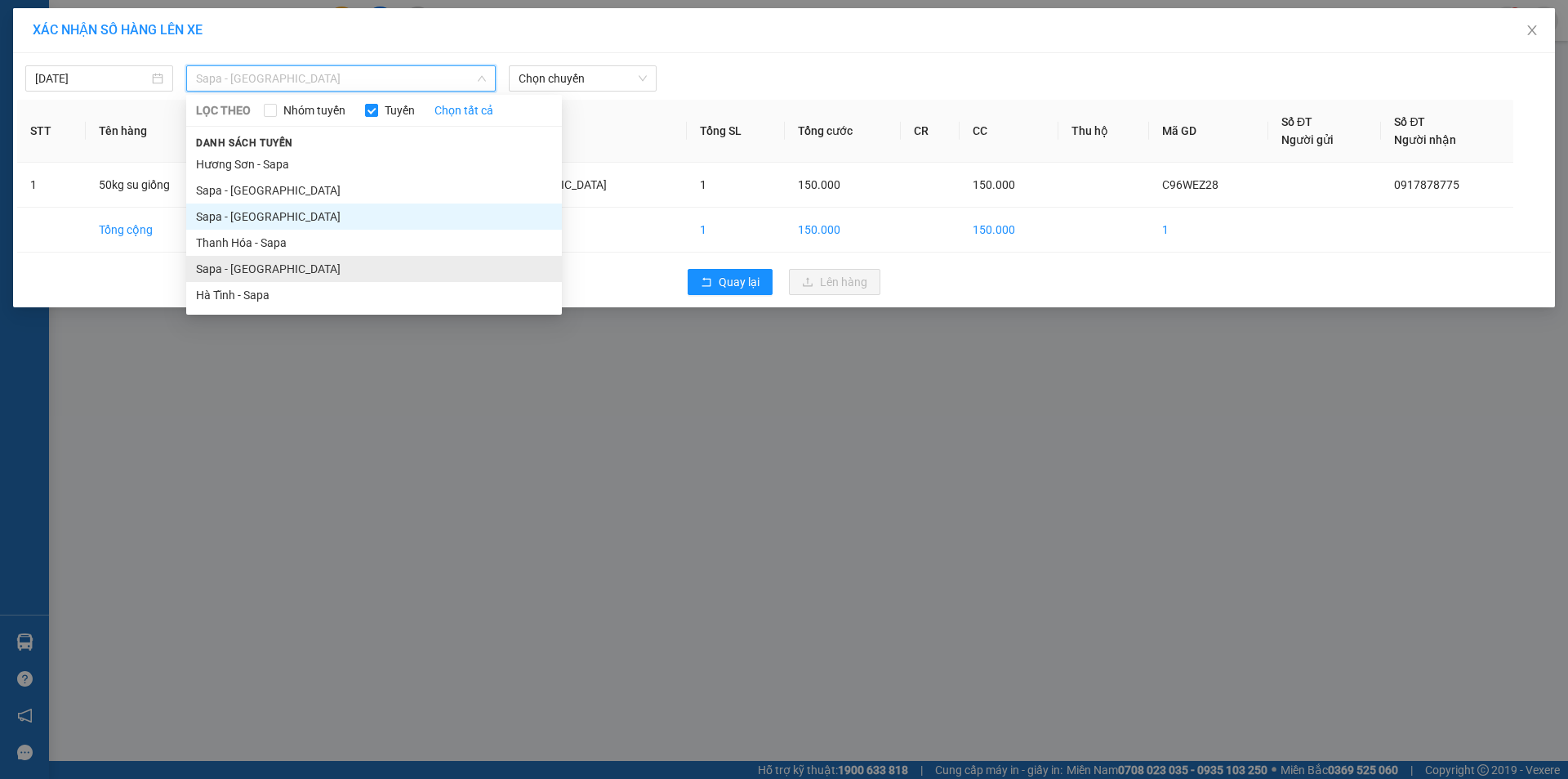
click at [284, 278] on li "Sapa - [GEOGRAPHIC_DATA]" at bounding box center [373, 269] width 376 height 26
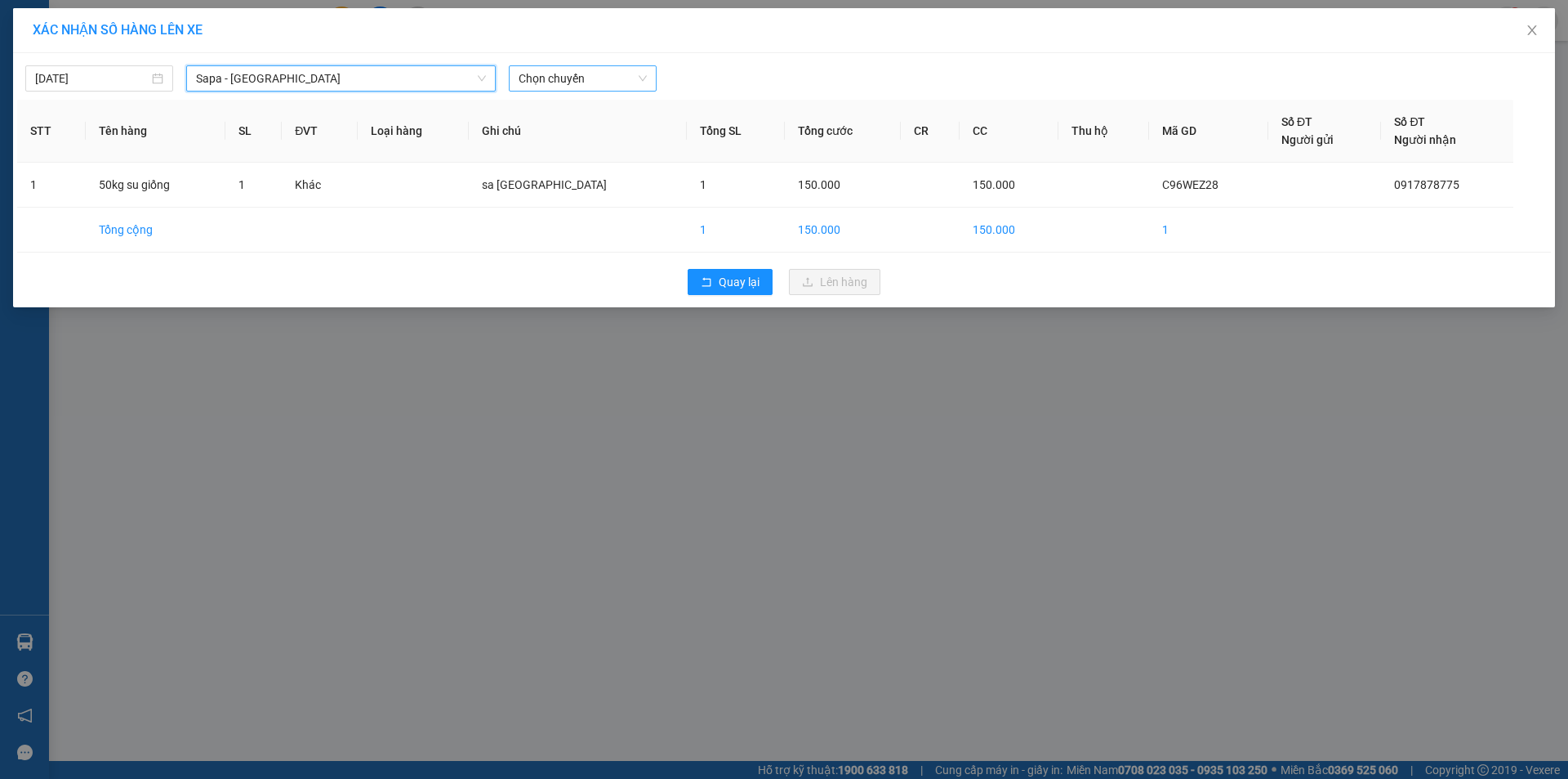
click at [549, 68] on span "Chọn chuyến" at bounding box center [583, 79] width 129 height 25
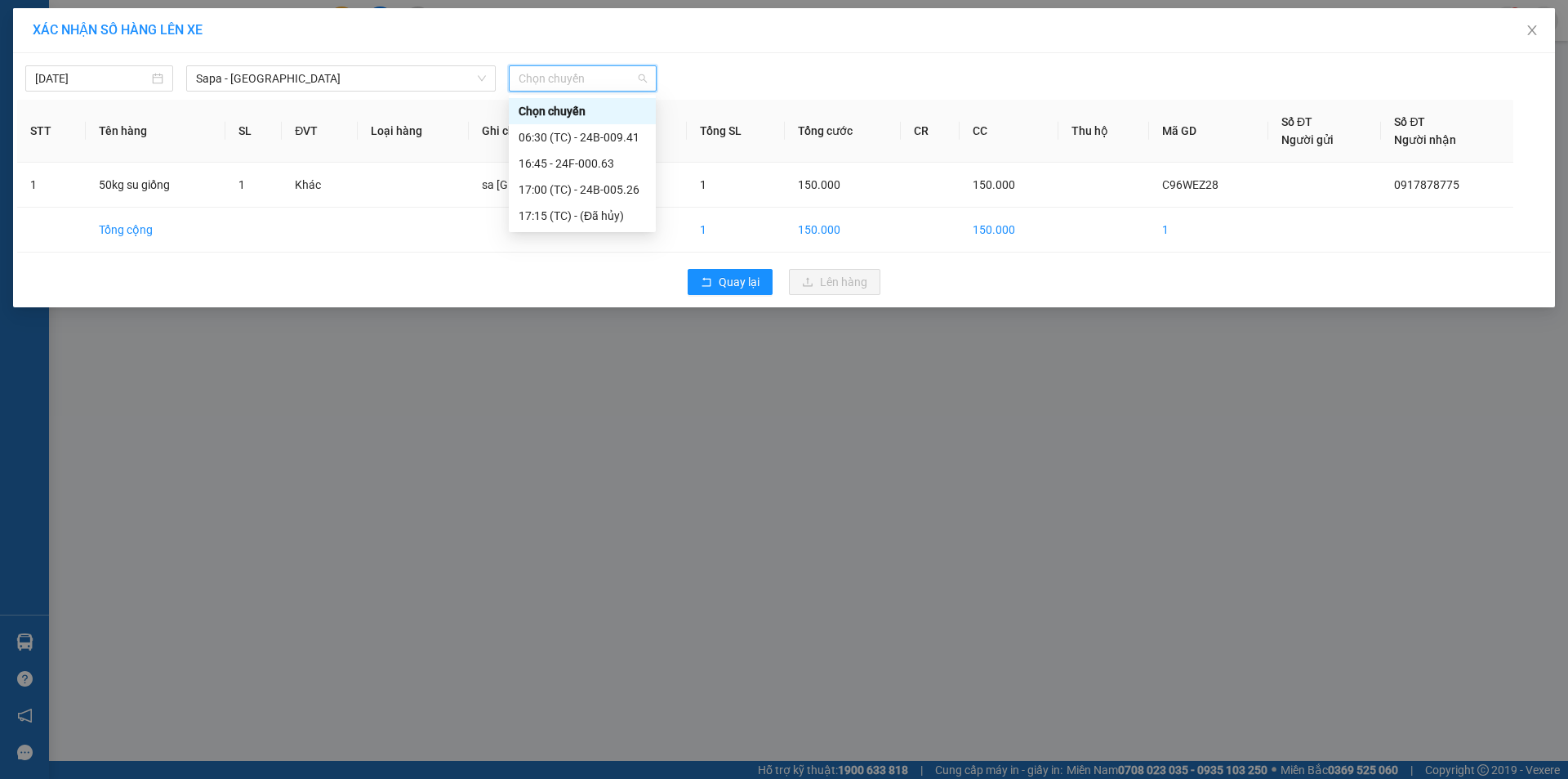
click at [551, 97] on body "Kết quả tìm kiếm ( 150 ) Bộ lọc Mã ĐH Trạng thái Món hàng Thu hộ Tổng cước Chưa…" at bounding box center [784, 389] width 1568 height 779
click at [568, 79] on span "Chọn chuyến" at bounding box center [583, 79] width 129 height 25
click at [587, 170] on div "16:45 - 24F-000.63" at bounding box center [583, 164] width 128 height 18
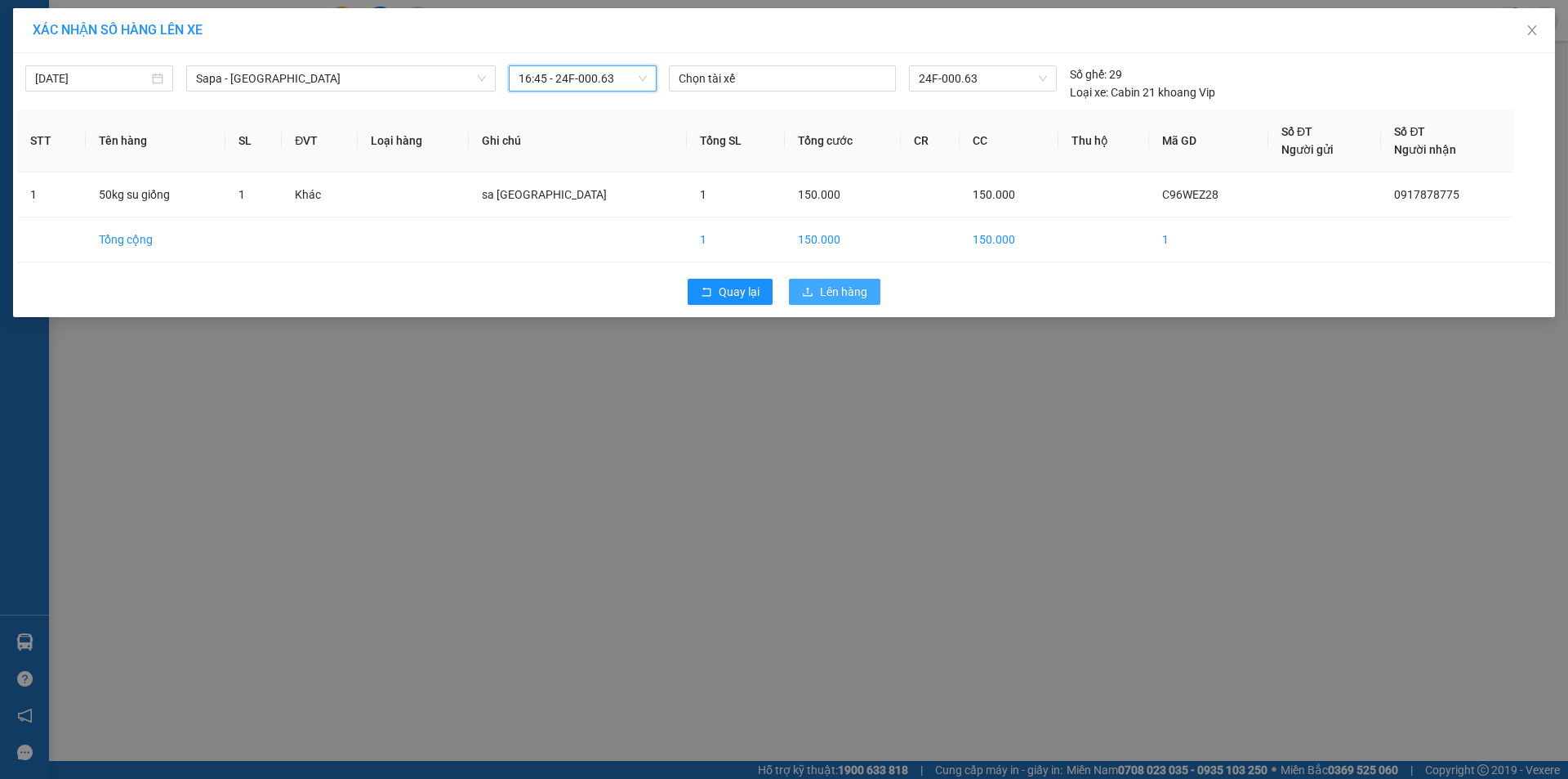
click at [838, 296] on span "Lên hàng" at bounding box center [844, 292] width 47 height 18
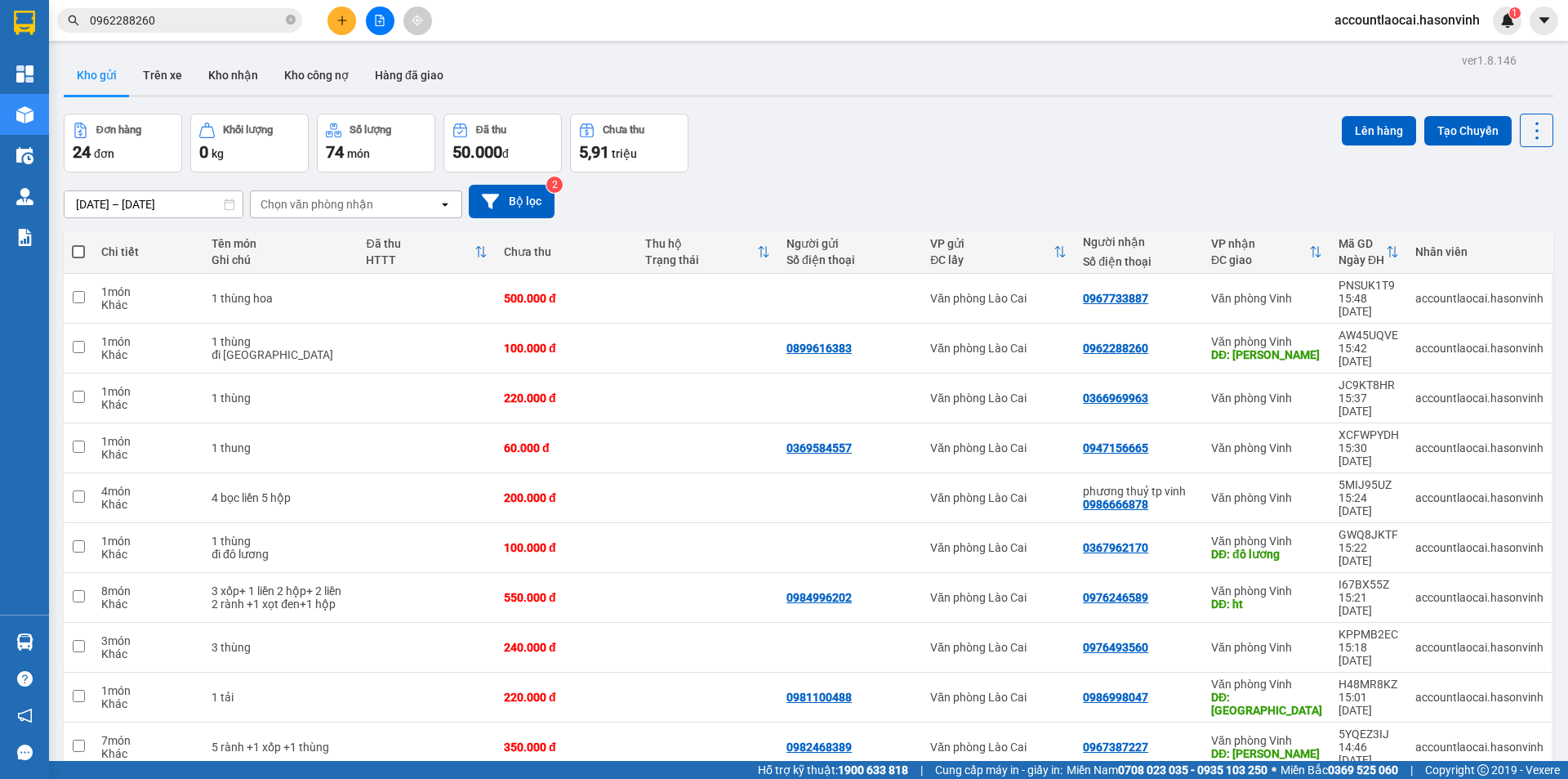
click at [343, 29] on button at bounding box center [341, 20] width 29 height 29
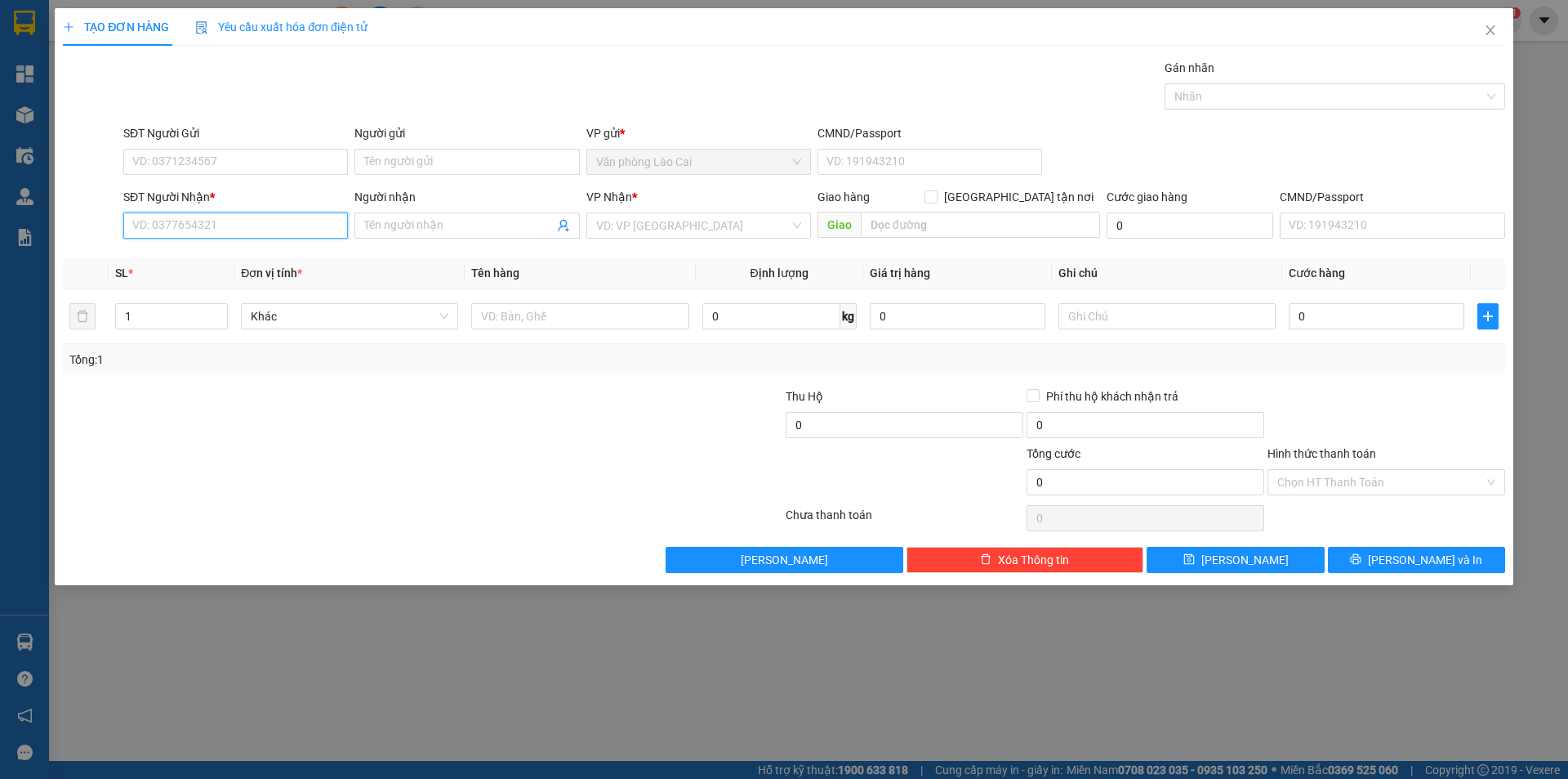
click at [168, 220] on input "SĐT Người Nhận *" at bounding box center [236, 225] width 224 height 26
click at [154, 152] on input "SĐT Người Gửi" at bounding box center [236, 162] width 224 height 26
drag, startPoint x: 423, startPoint y: 272, endPoint x: 389, endPoint y: 263, distance: 35.2
click at [423, 272] on th "Đơn vị tính *" at bounding box center [349, 273] width 230 height 32
click at [369, 260] on th "Đơn vị tính *" at bounding box center [349, 273] width 230 height 32
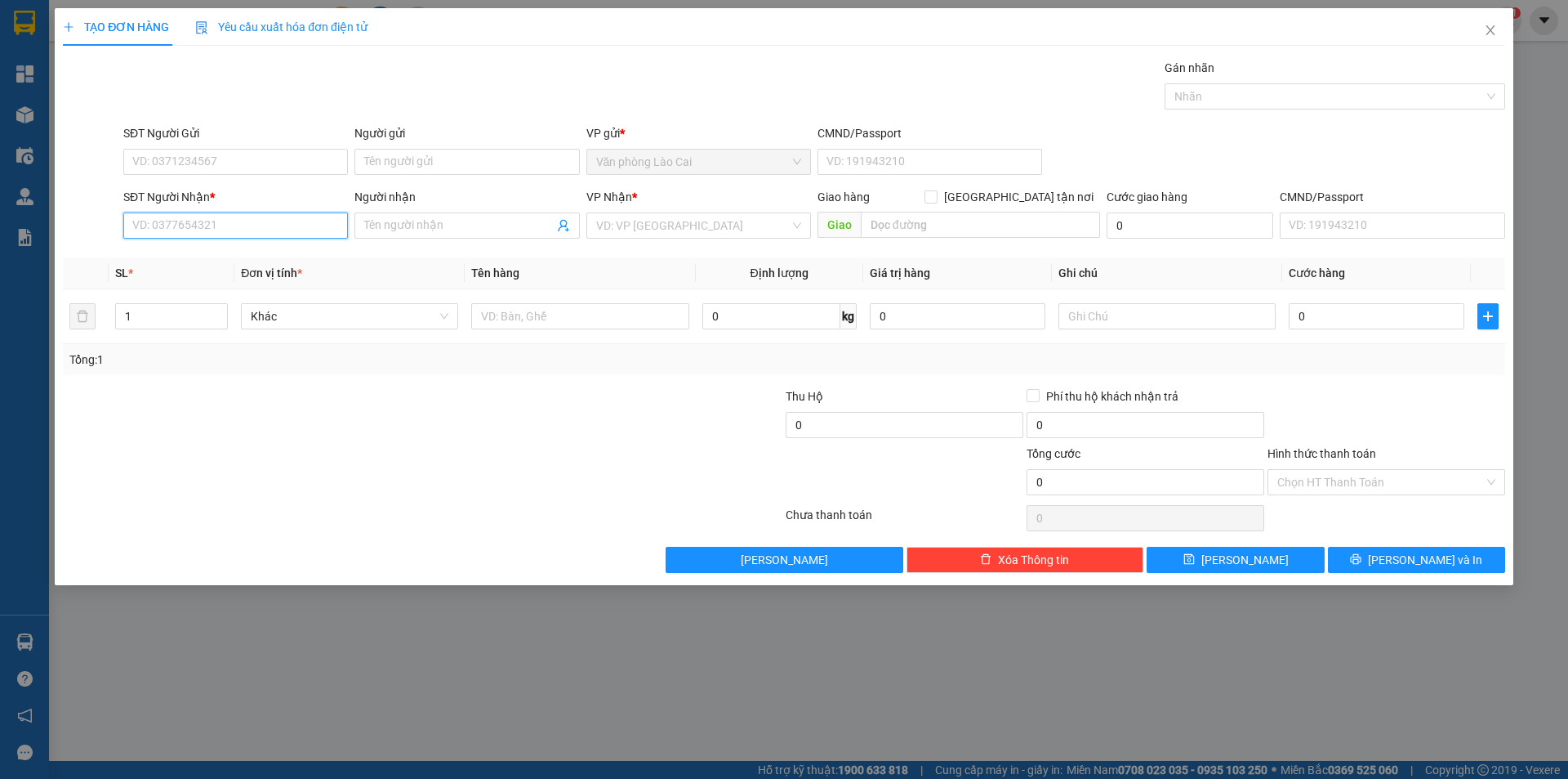
click at [234, 226] on input "SĐT Người Nhận *" at bounding box center [236, 225] width 224 height 26
type input "0972572434"
click at [197, 328] on input "1" at bounding box center [172, 316] width 111 height 25
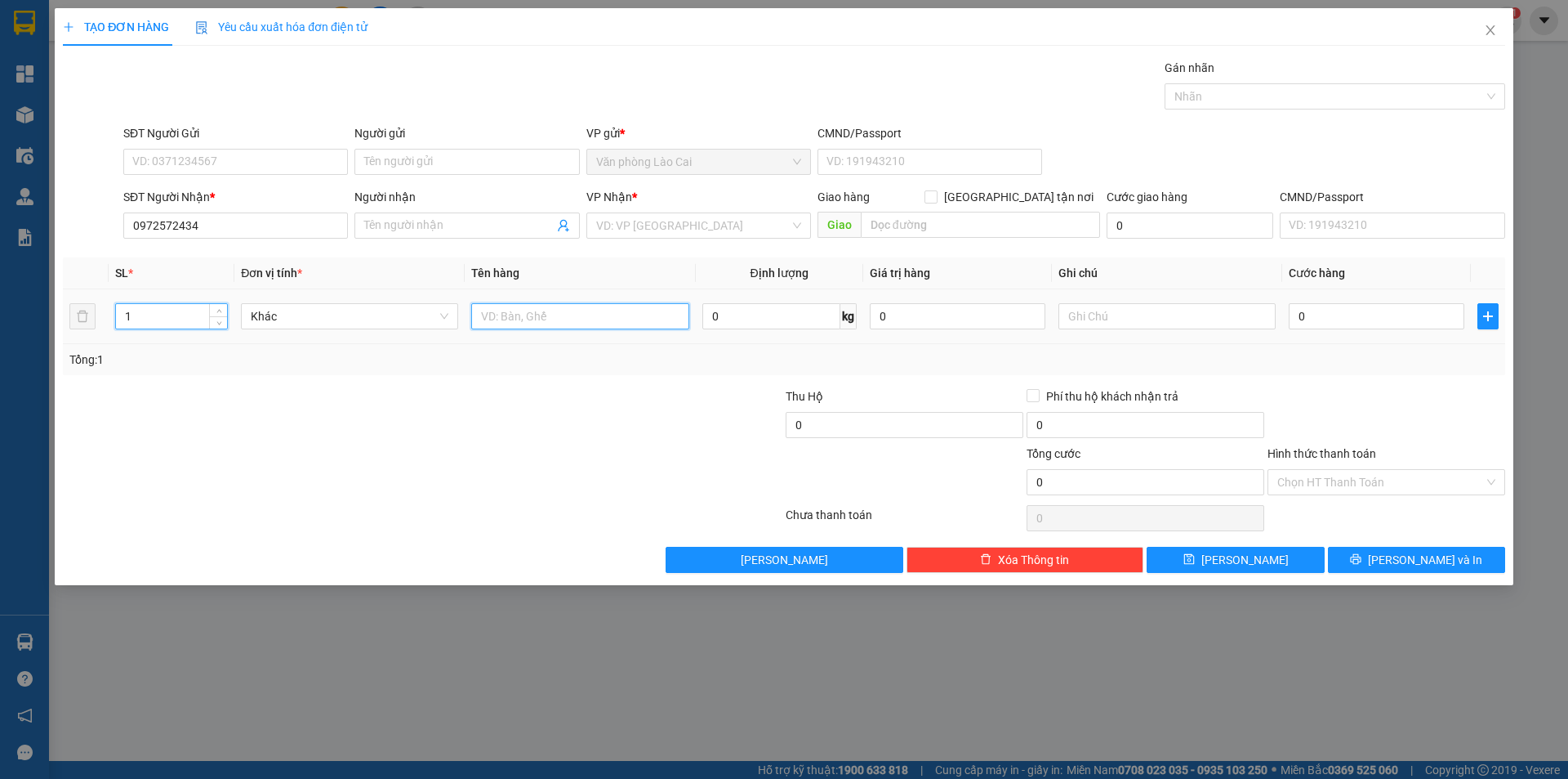
click at [519, 315] on input "text" at bounding box center [580, 316] width 217 height 26
type input "01 xe máy"
click at [1085, 325] on input "text" at bounding box center [1167, 316] width 217 height 26
drag, startPoint x: 648, startPoint y: 215, endPoint x: 653, endPoint y: 221, distance: 7.8
click at [648, 215] on input "search" at bounding box center [693, 225] width 193 height 25
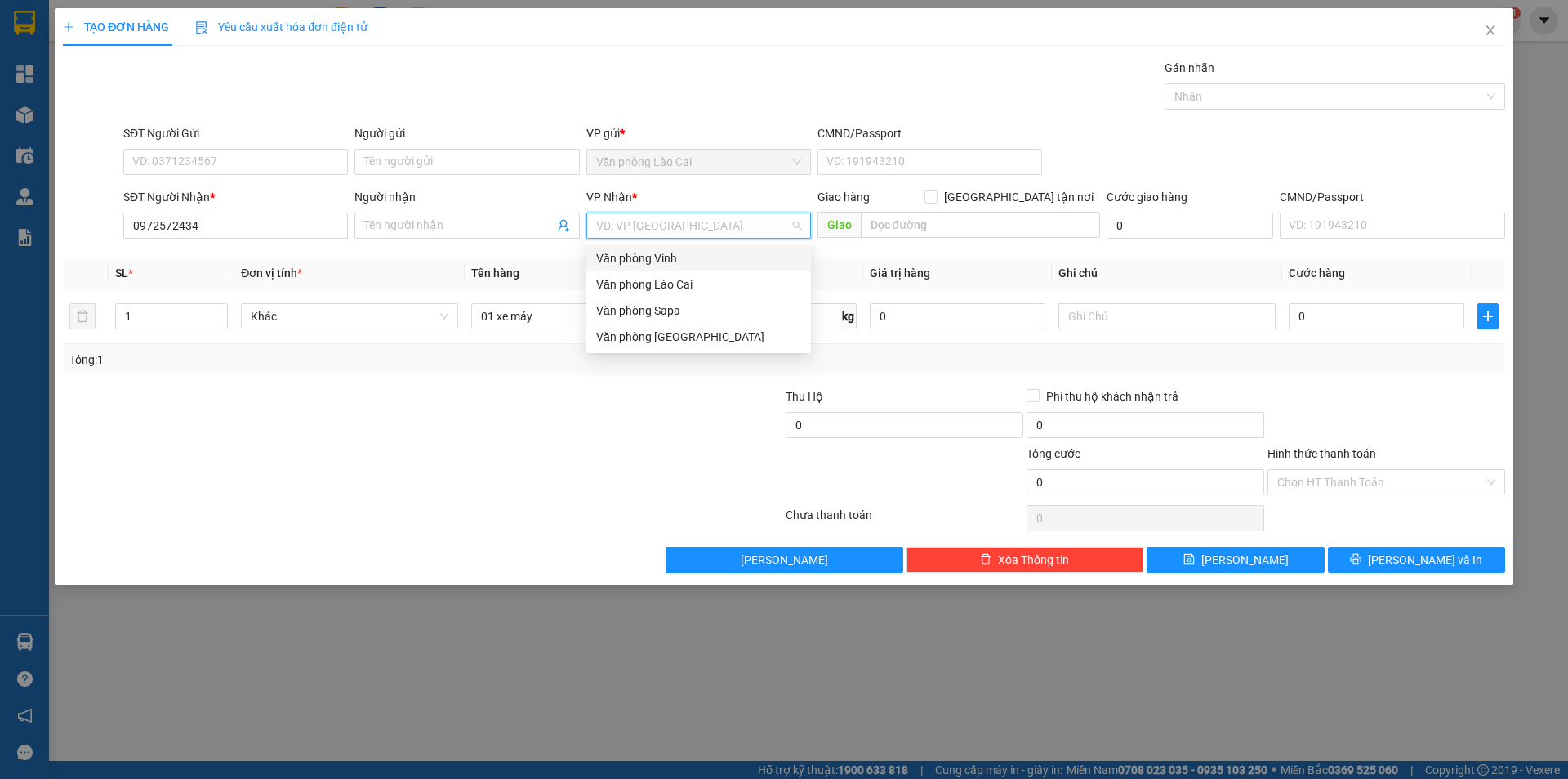
click at [686, 264] on div "Văn phòng Vinh" at bounding box center [698, 258] width 205 height 18
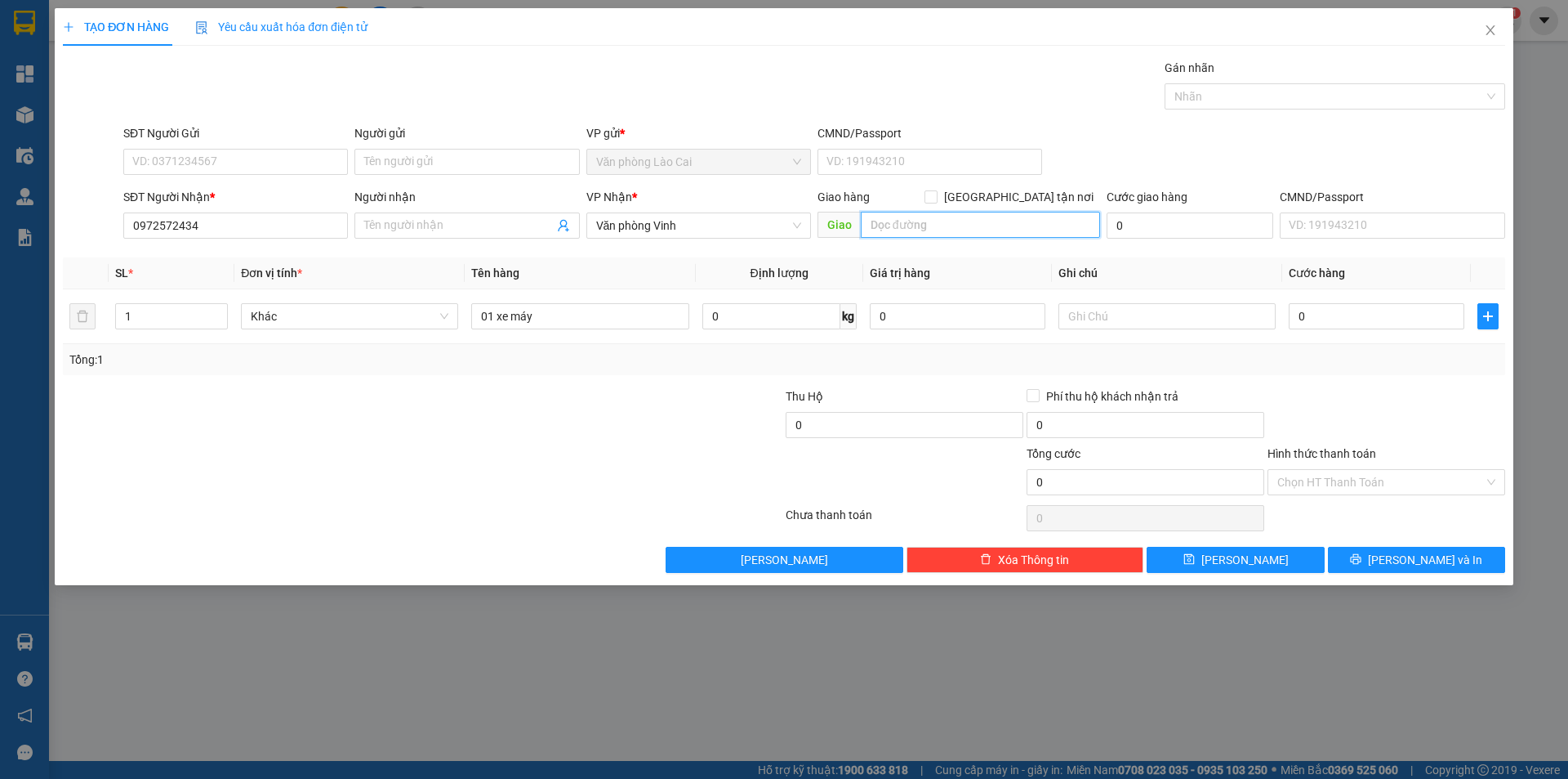
click at [915, 226] on input "text" at bounding box center [981, 224] width 239 height 26
type input "thanh hóa"
click at [1130, 304] on input "text" at bounding box center [1167, 316] width 217 height 26
type input "b"
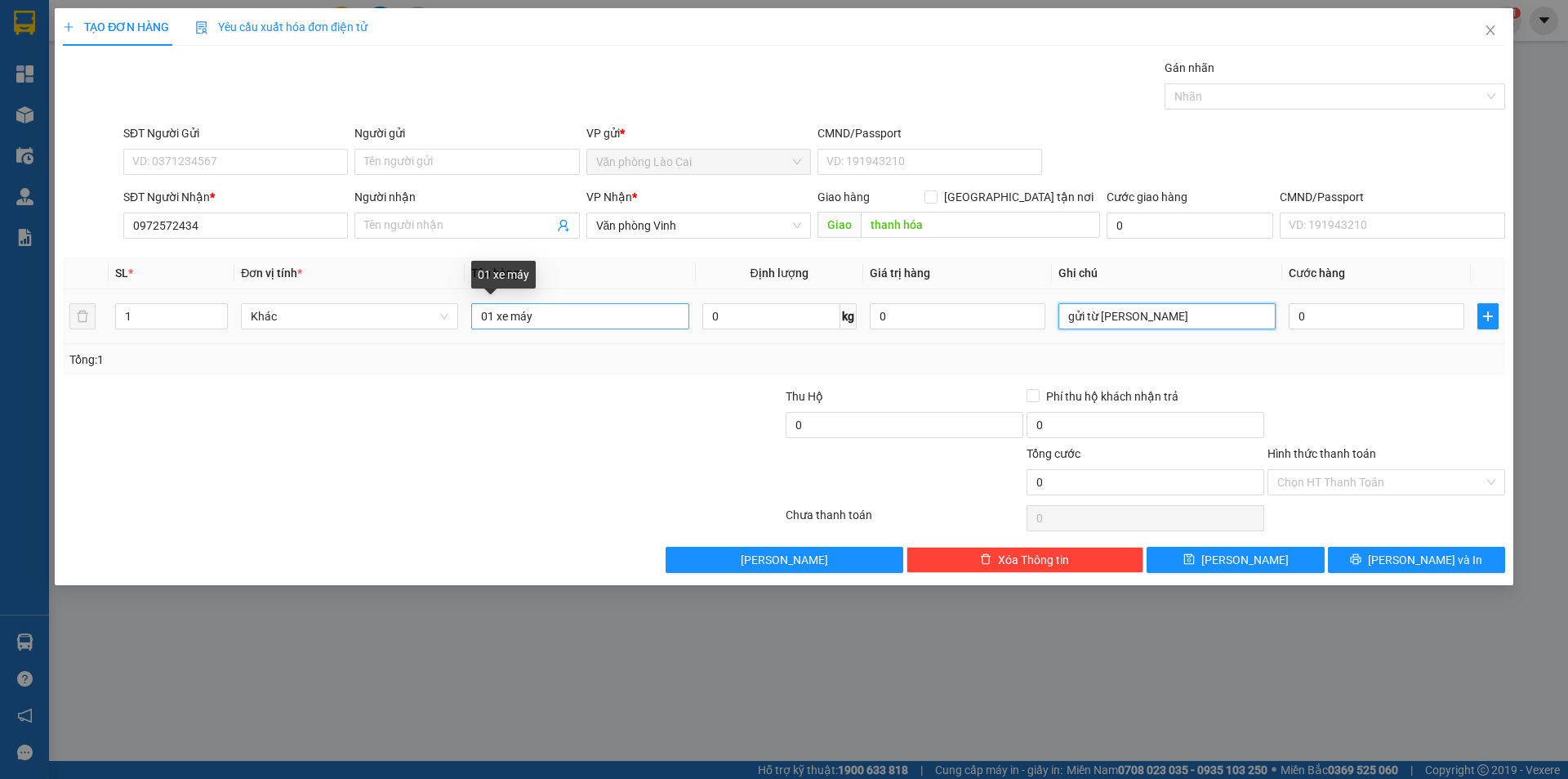
type input "gửi từ [PERSON_NAME]"
click at [584, 315] on input "01 xe máy" at bounding box center [580, 316] width 217 height 26
type input "01 xe máy đi sáng 12/10"
click at [1329, 306] on input "0" at bounding box center [1376, 316] width 175 height 26
type input "5"
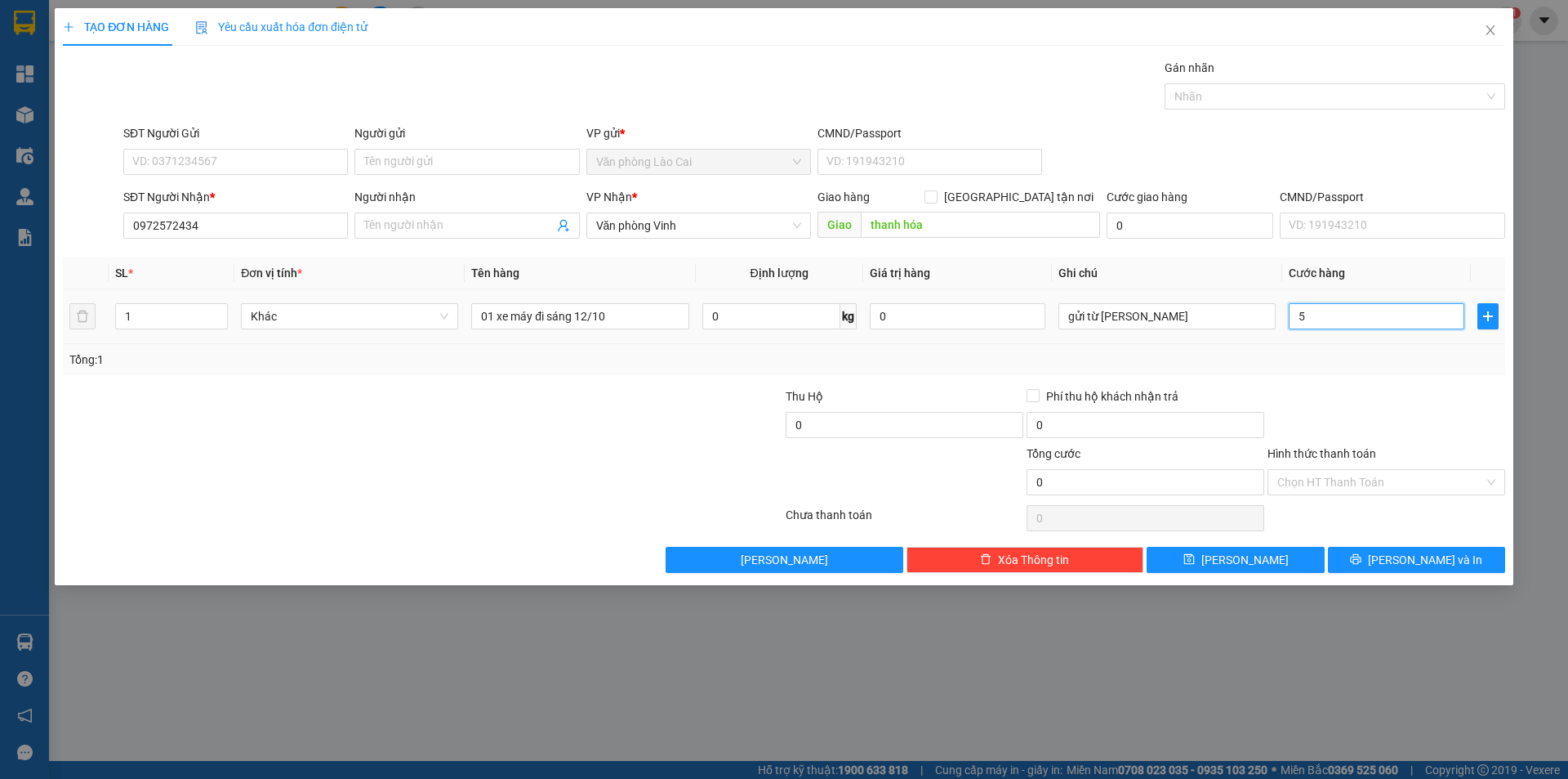
type input "5"
type input "50"
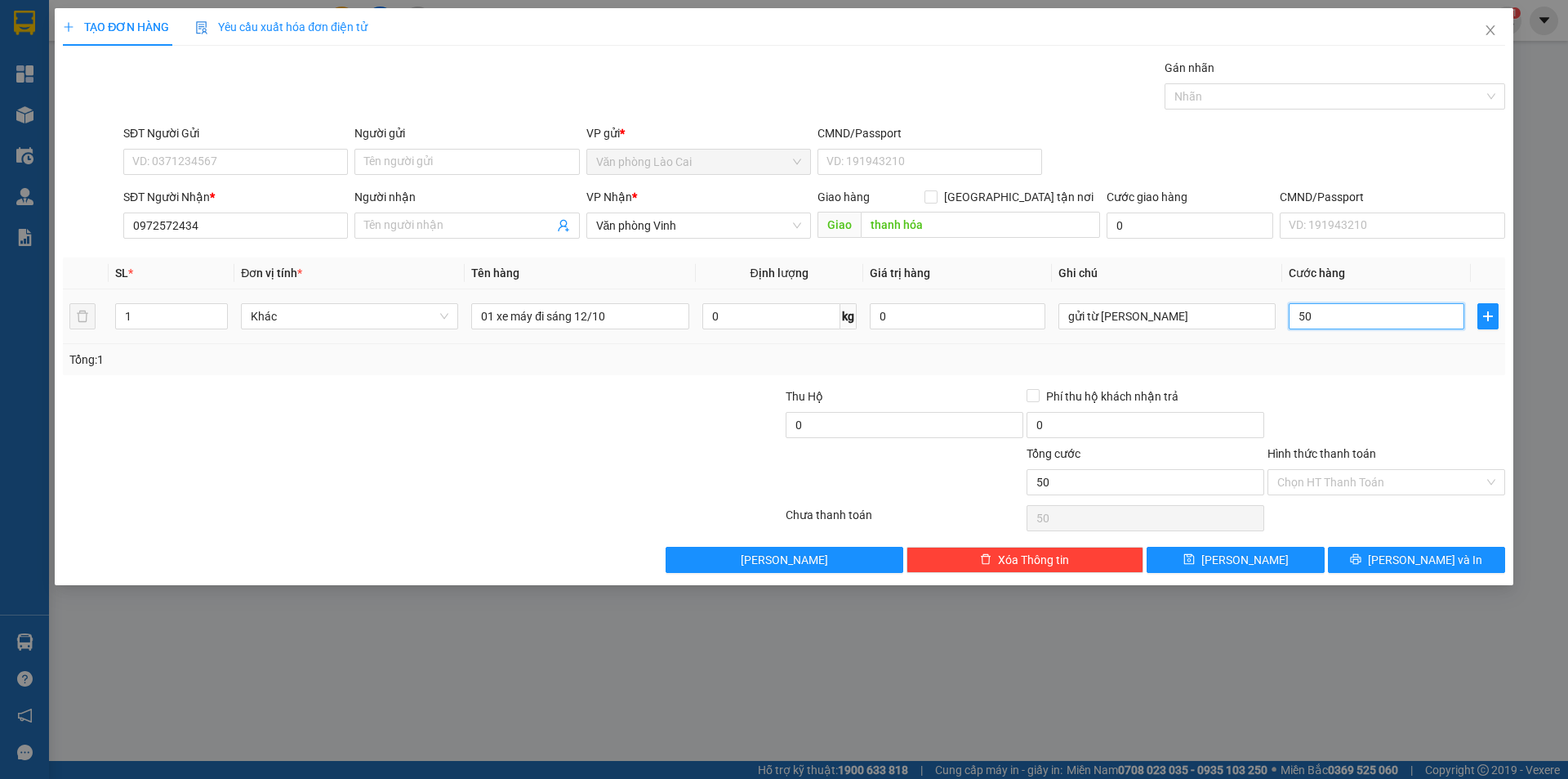
type input "500"
click at [1337, 401] on div at bounding box center [1386, 416] width 241 height 57
type input "500.000"
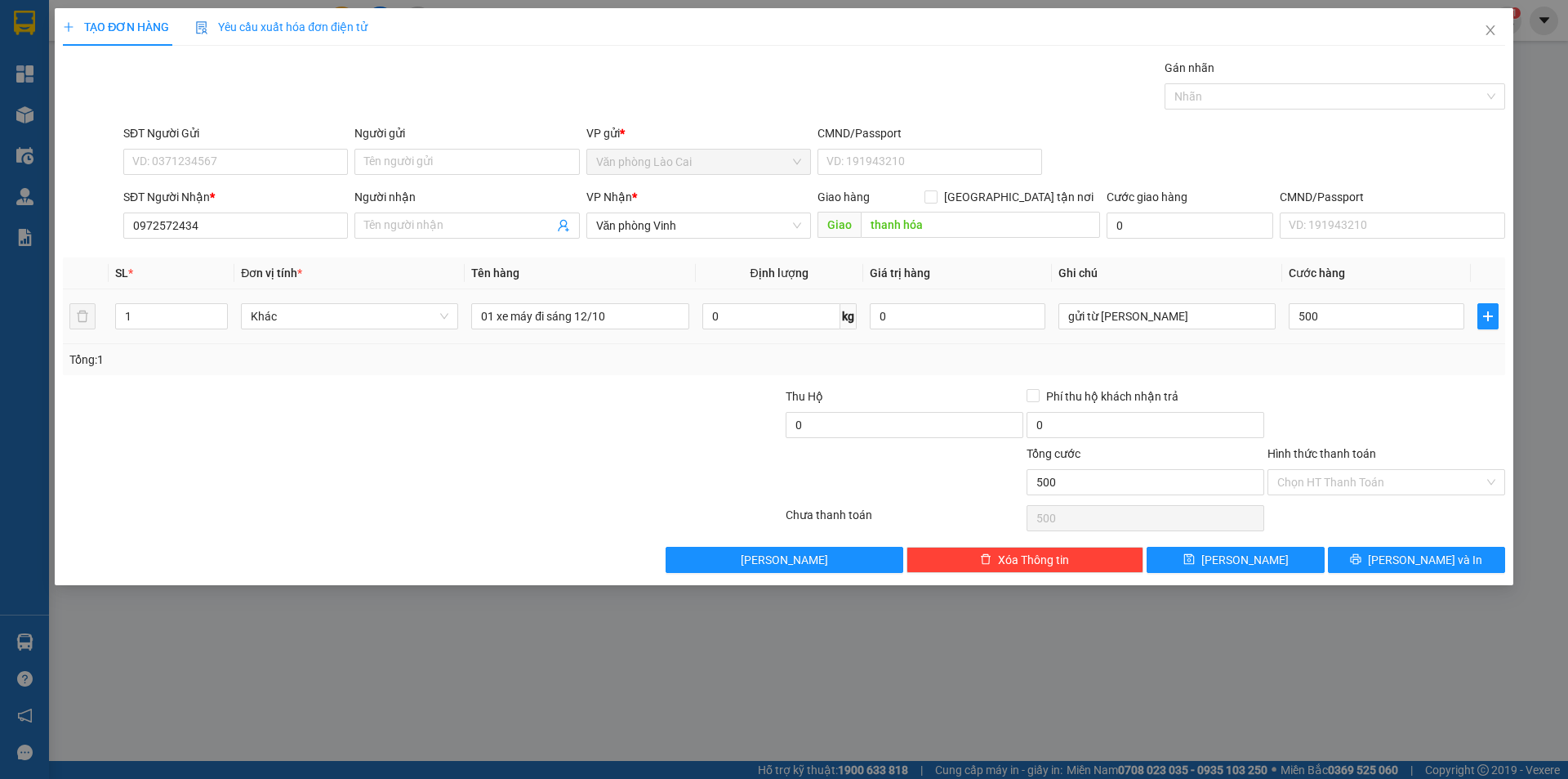
type input "500.000"
click at [1284, 548] on button "[PERSON_NAME]" at bounding box center [1236, 559] width 177 height 26
type input "0"
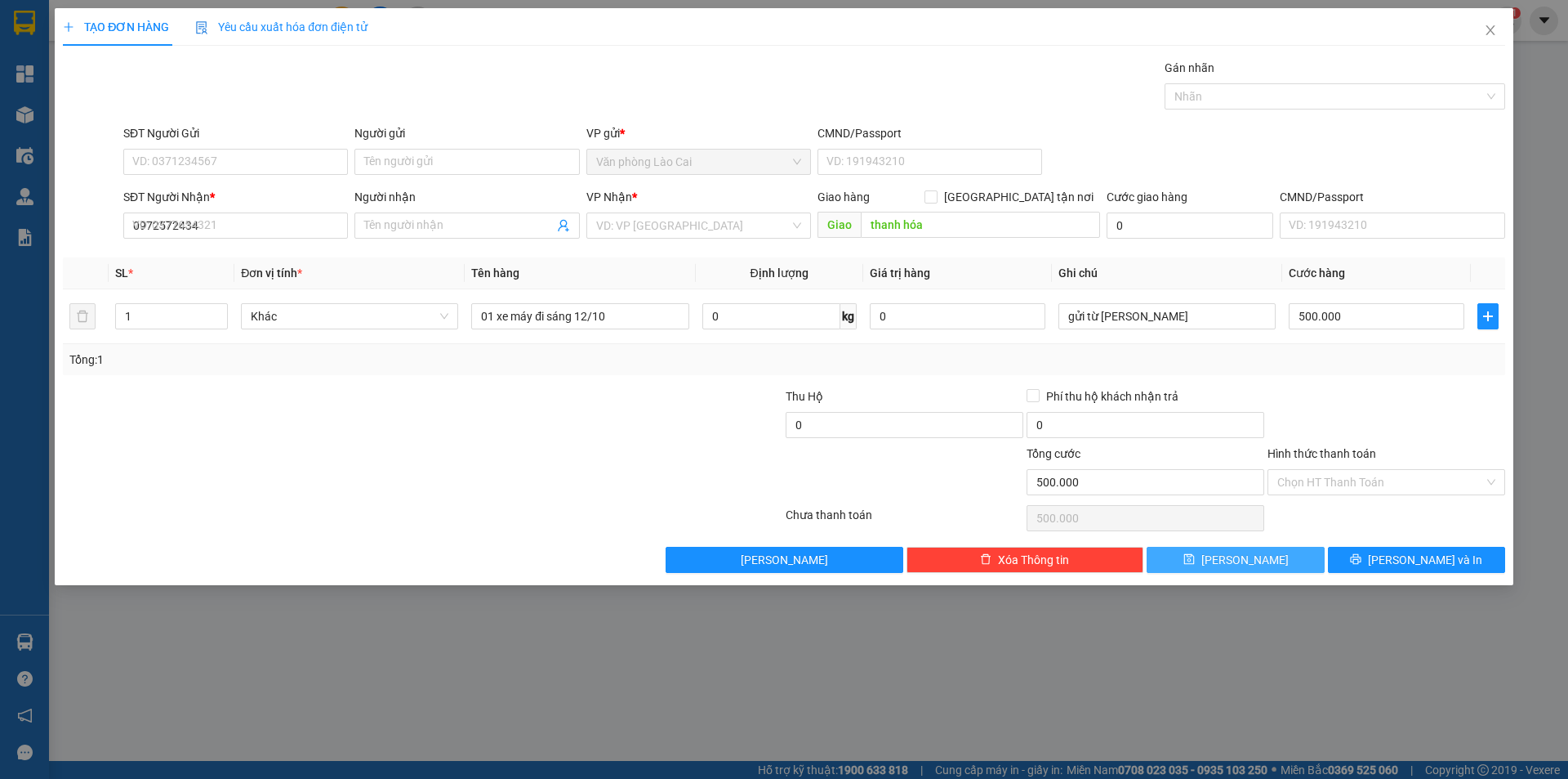
type input "0"
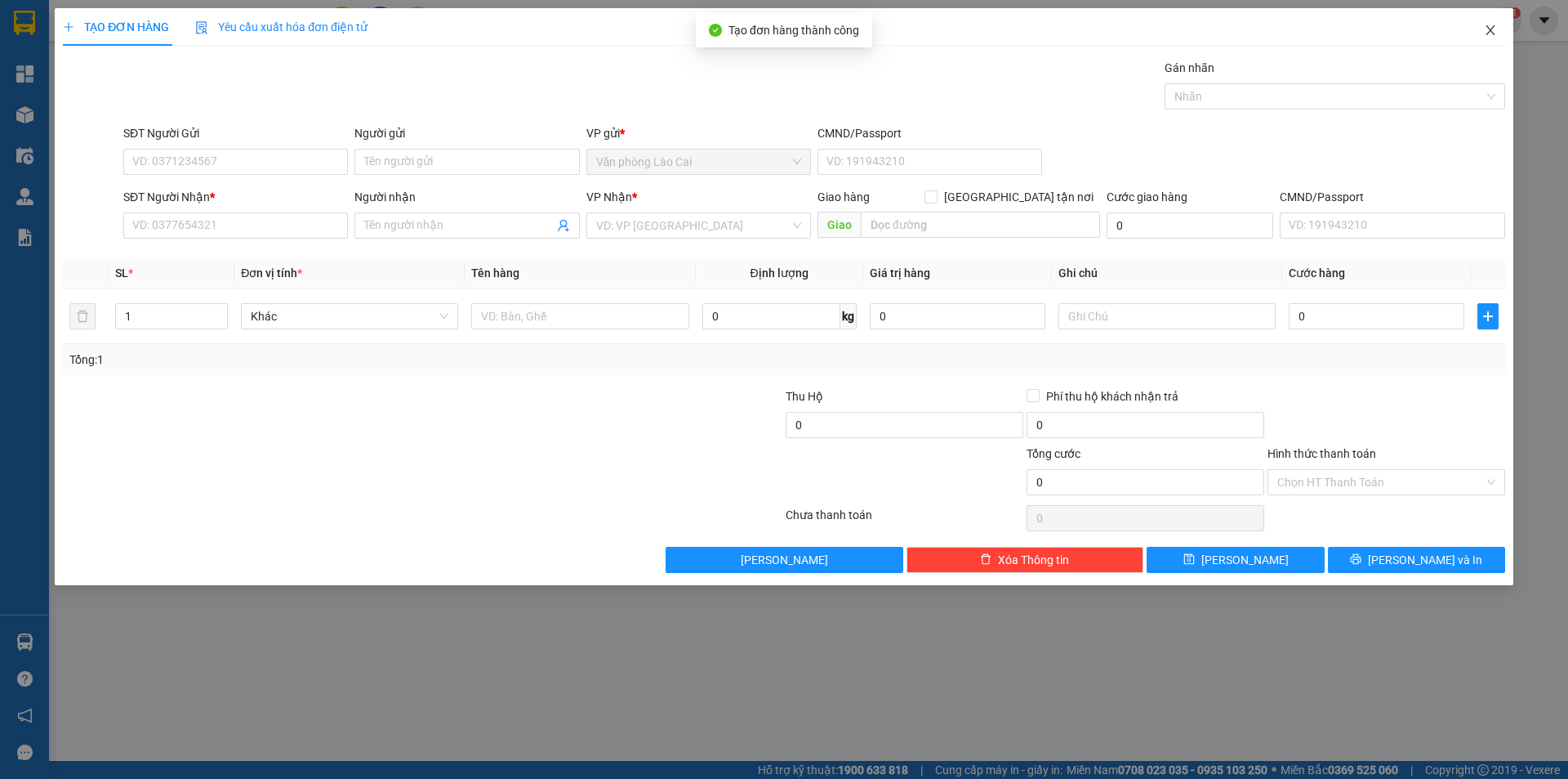
click at [1489, 25] on icon "close" at bounding box center [1491, 30] width 13 height 13
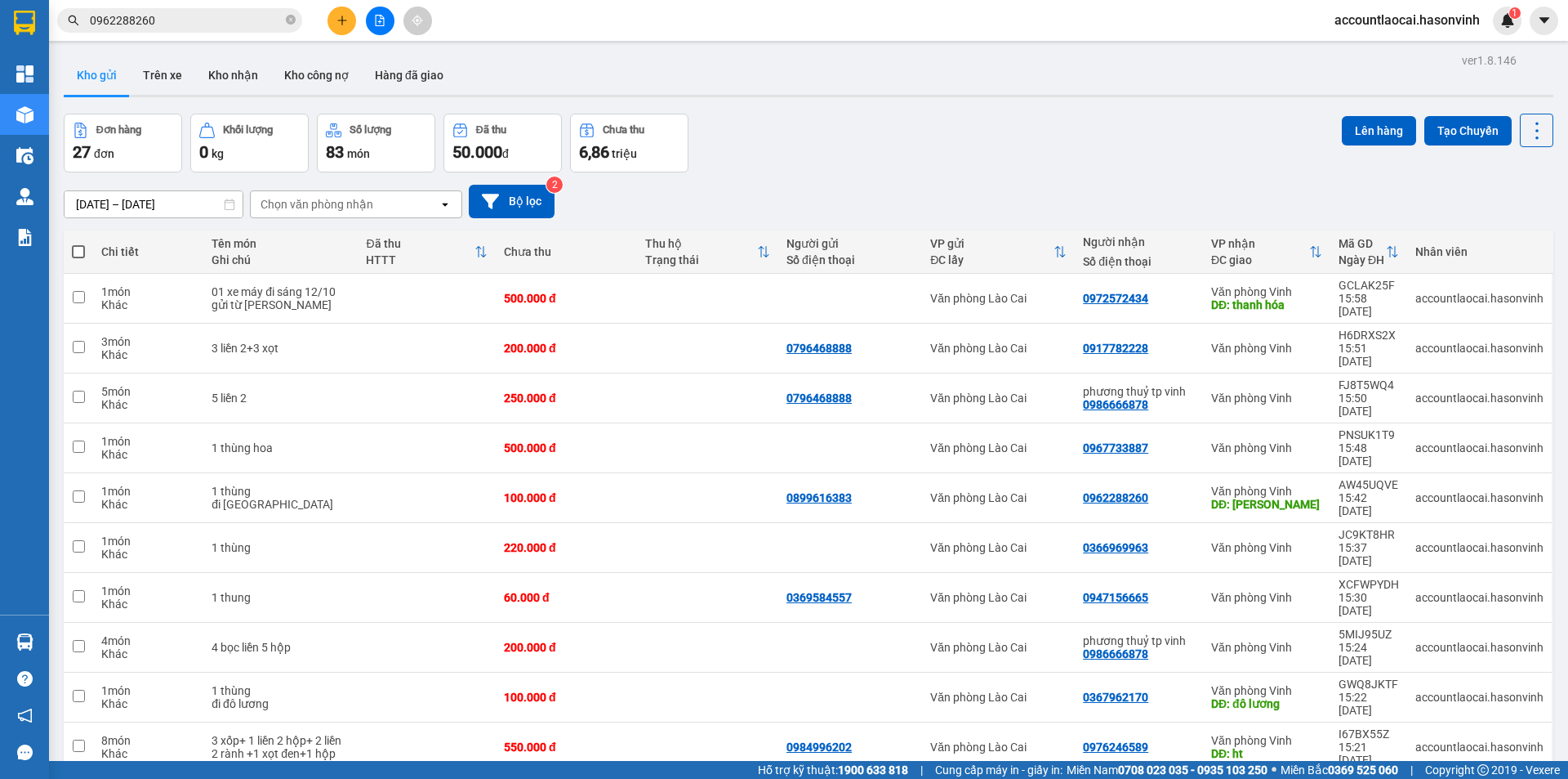
click at [389, 11] on button at bounding box center [380, 20] width 29 height 29
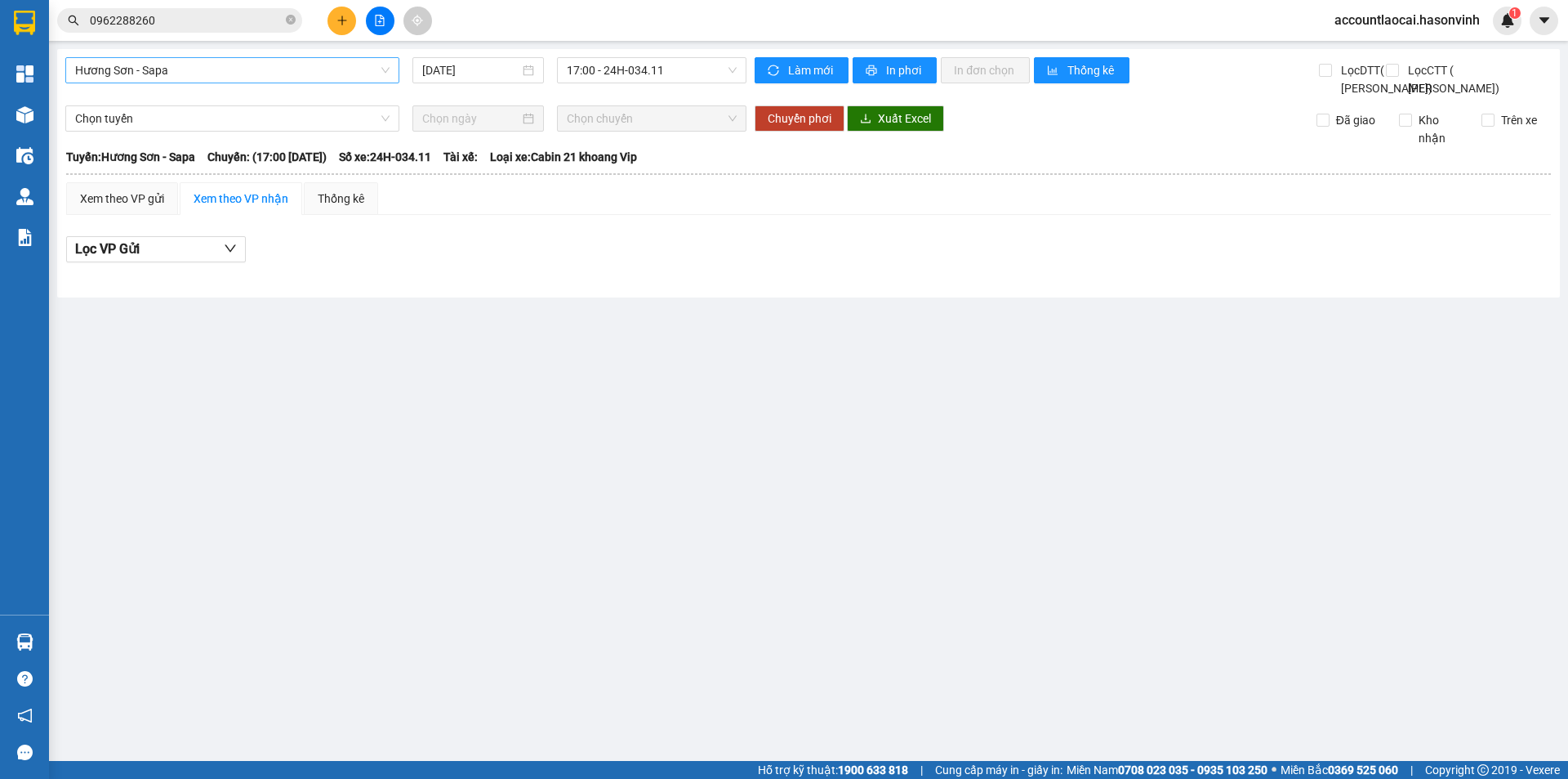
drag, startPoint x: 346, startPoint y: 84, endPoint x: 339, endPoint y: 68, distance: 17.5
click at [343, 83] on div "Hương Sơn - Sapa [DATE] 17:00 - 24H-034.11" at bounding box center [406, 77] width 681 height 40
click at [339, 68] on span "Hương Sơn - Sapa" at bounding box center [233, 70] width 314 height 25
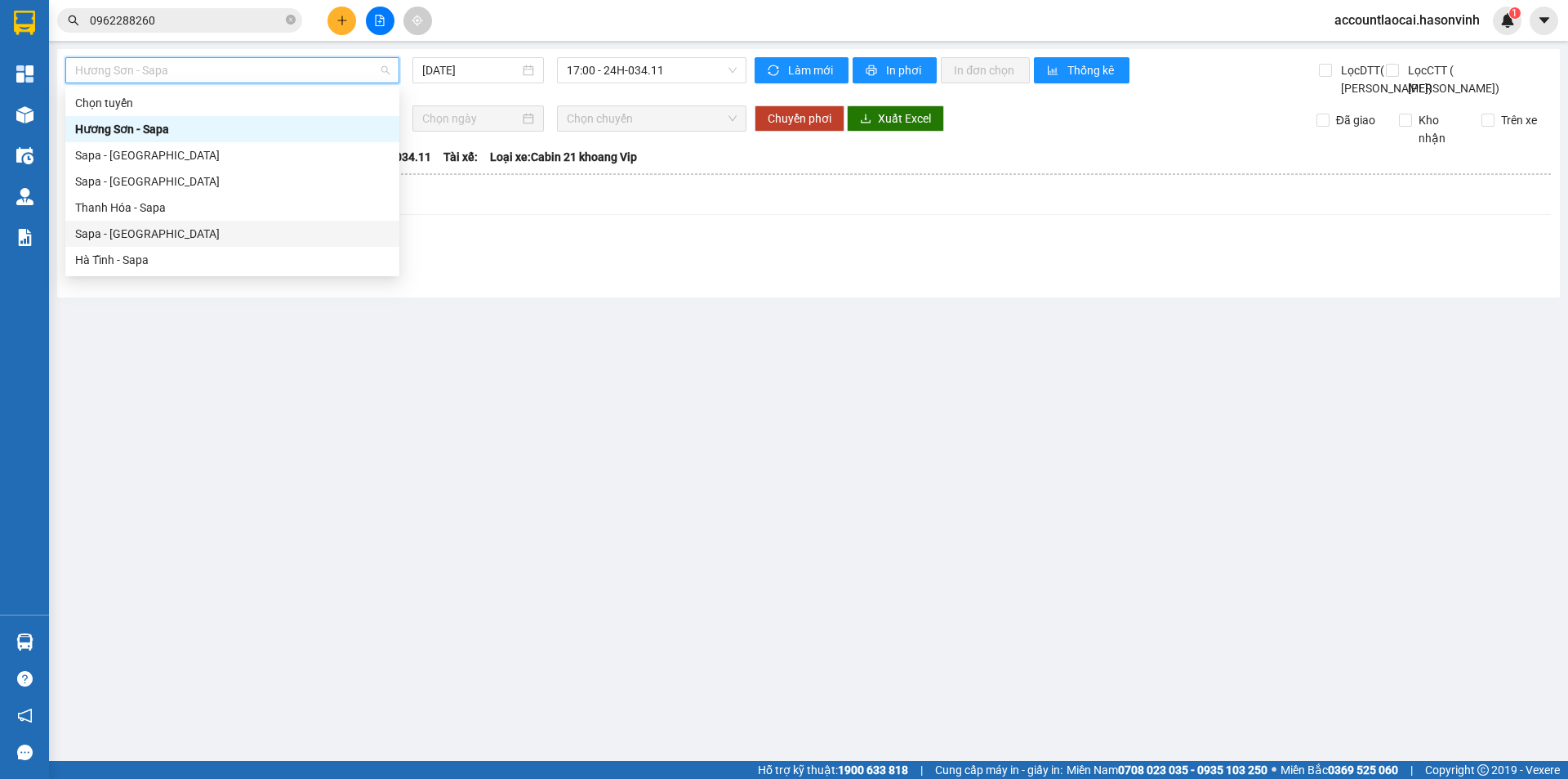
click at [206, 232] on div "Sapa - [GEOGRAPHIC_DATA]" at bounding box center [233, 233] width 314 height 18
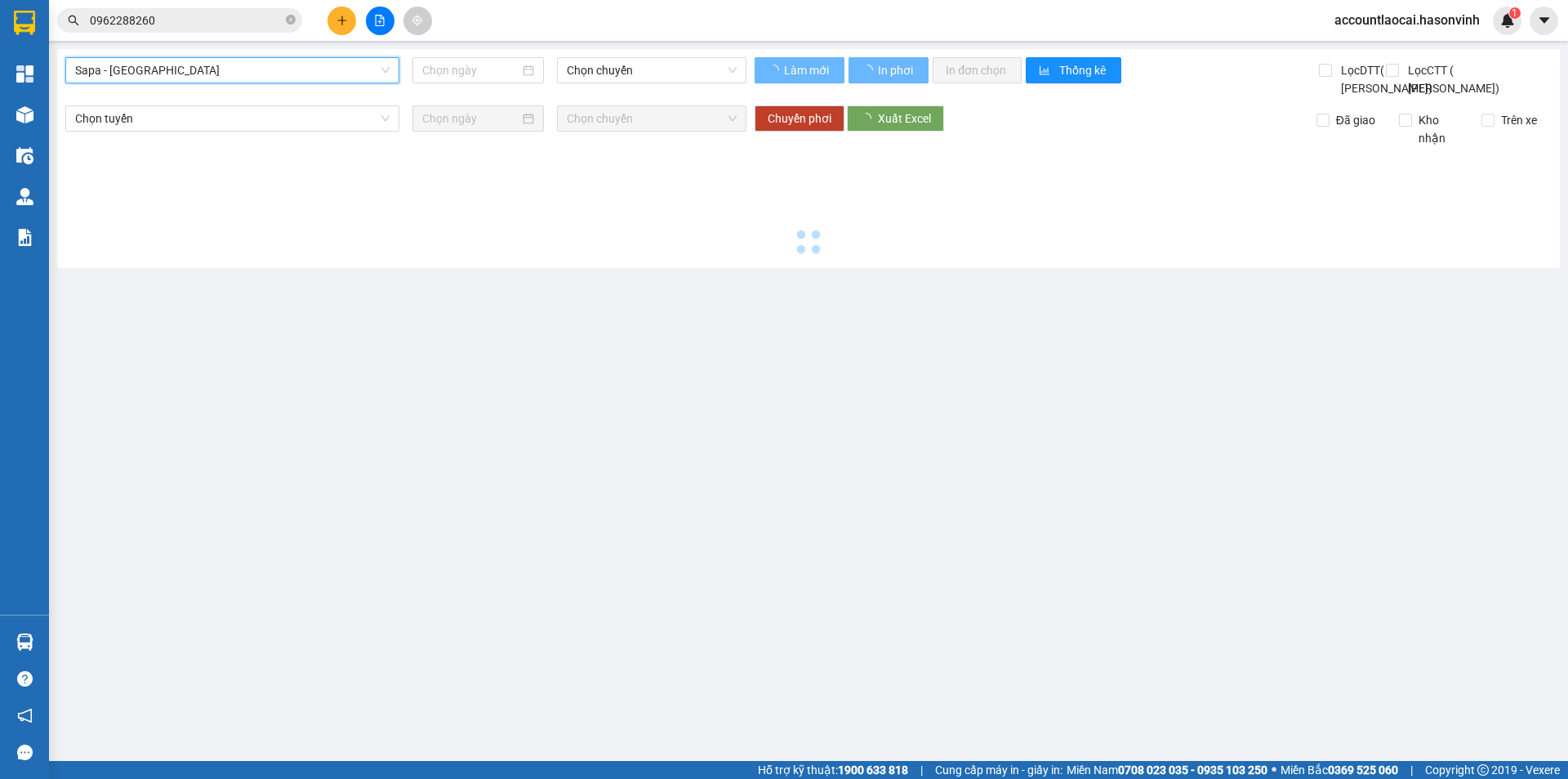
type input "[DATE]"
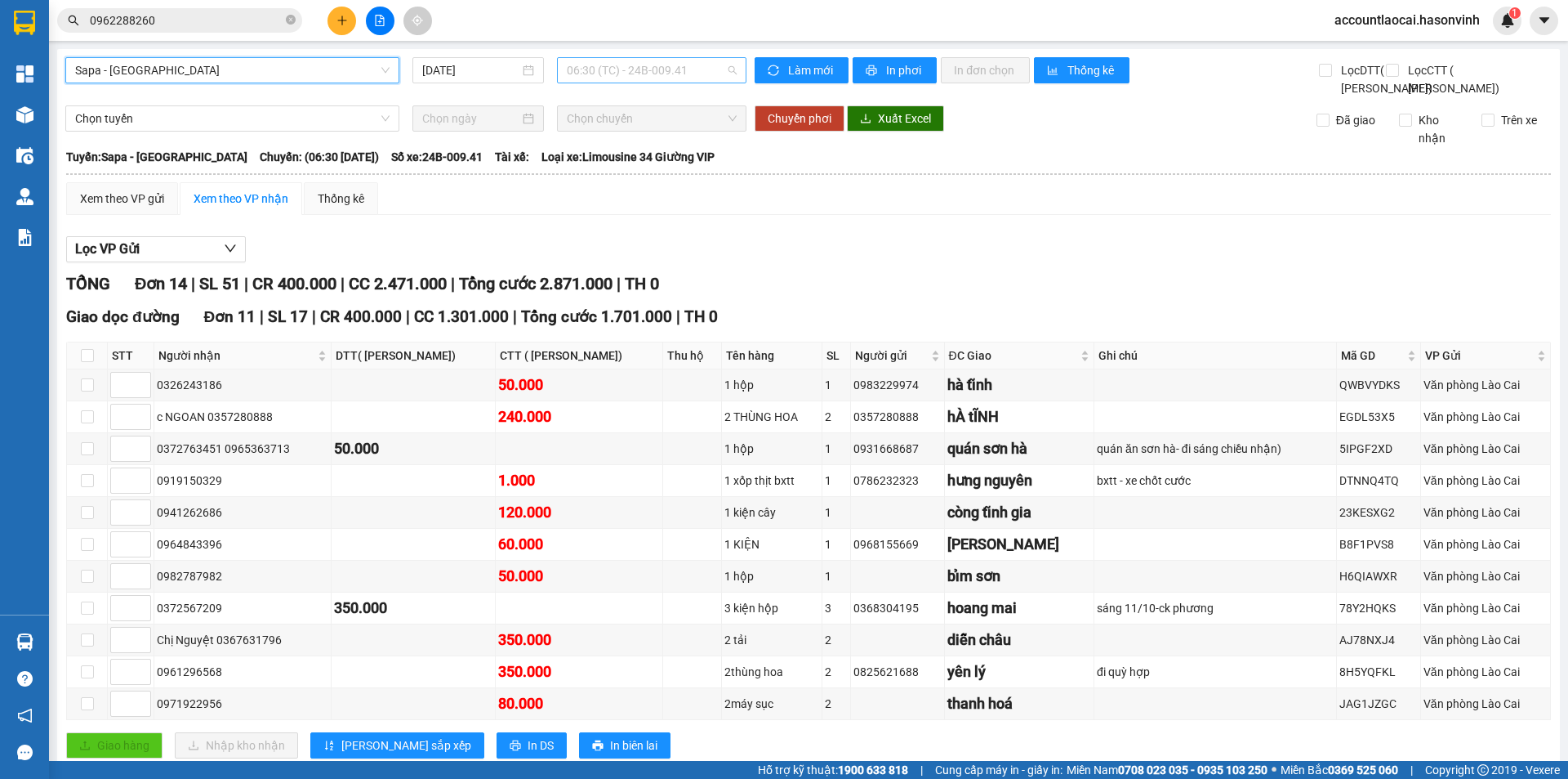
click at [583, 62] on span "06:30 (TC) - 24B-009.41" at bounding box center [652, 70] width 170 height 25
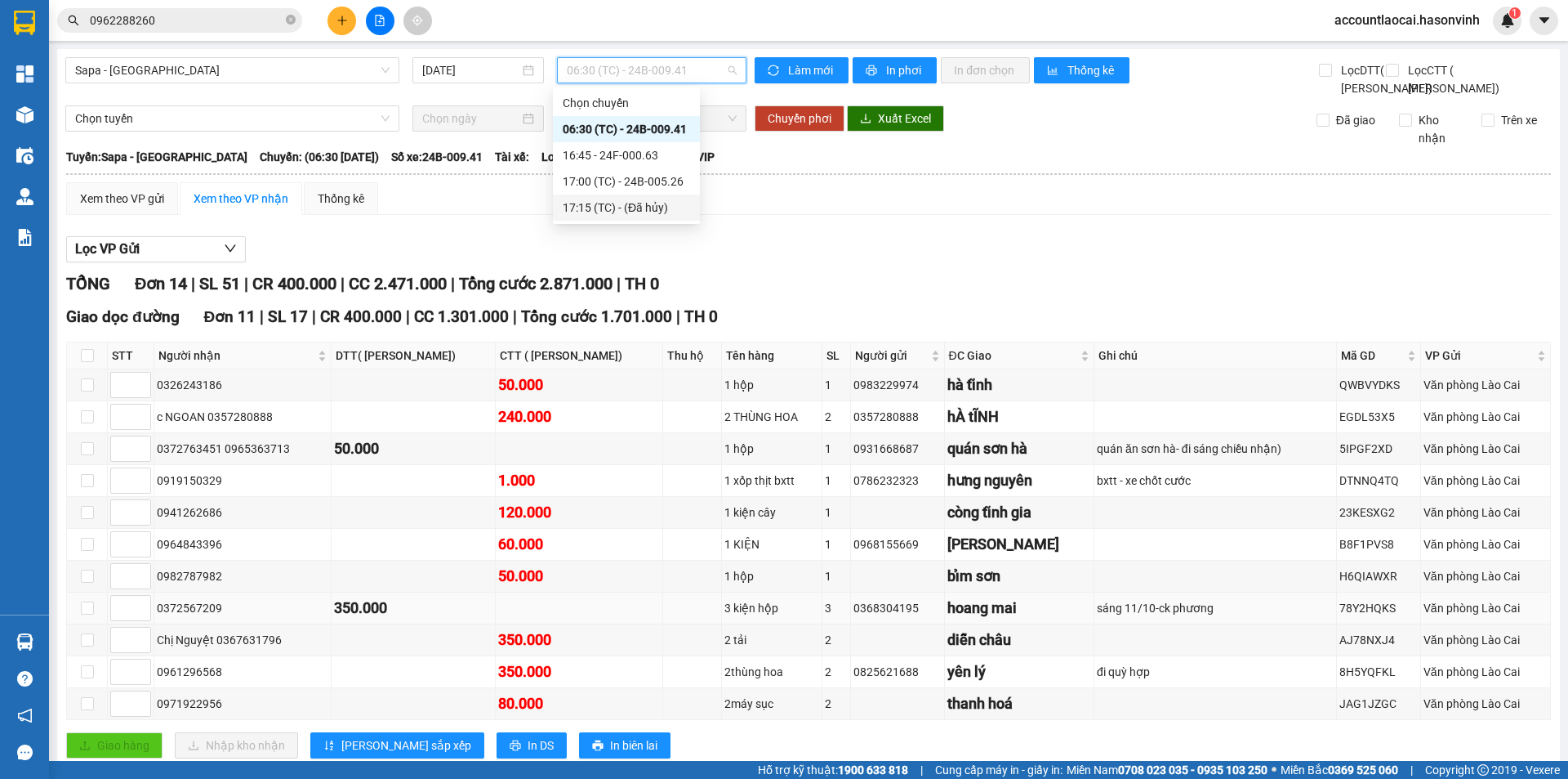
scroll to position [245, 0]
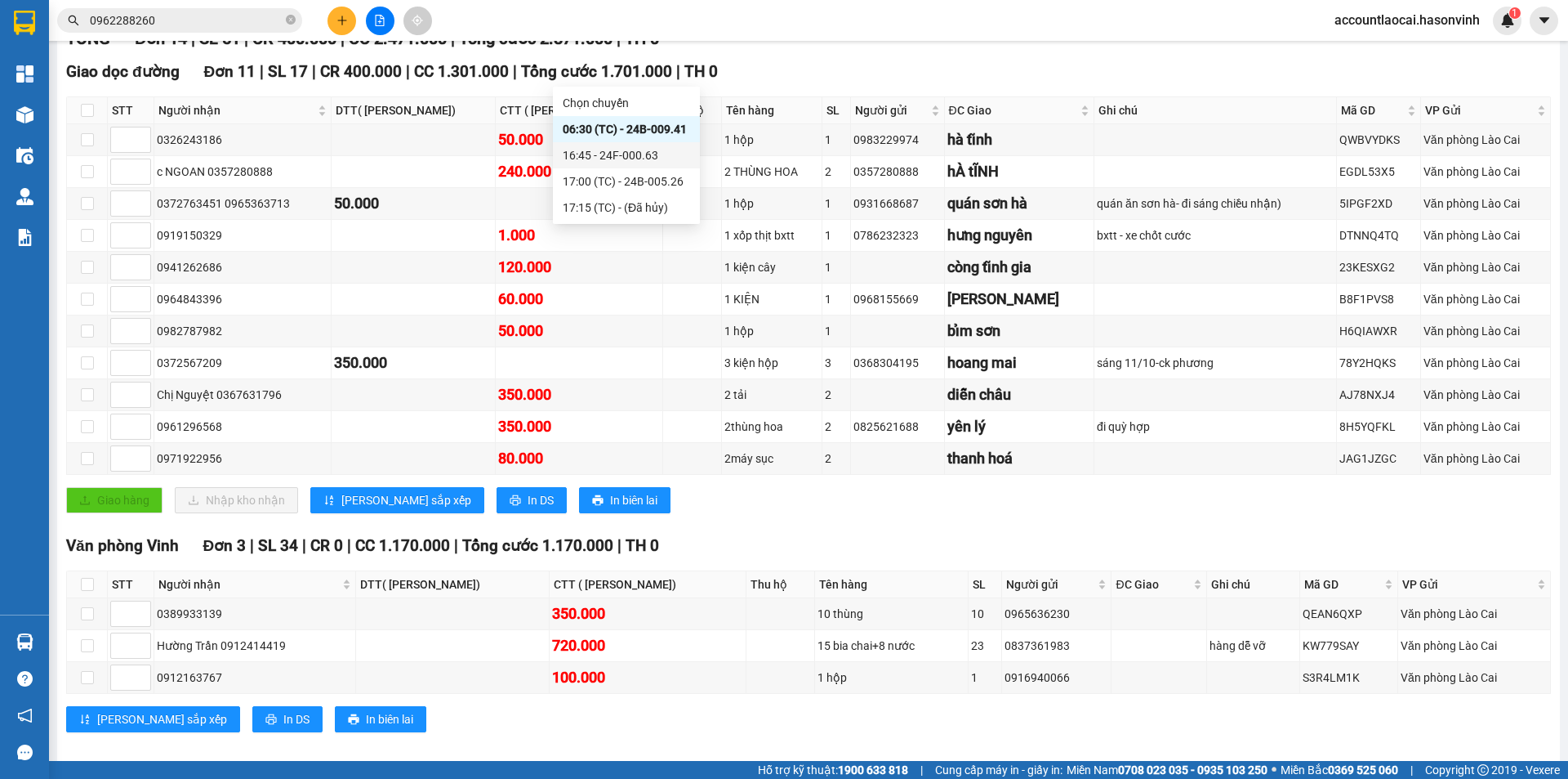
click at [579, 149] on div "16:45 - 24F-000.63" at bounding box center [626, 156] width 128 height 18
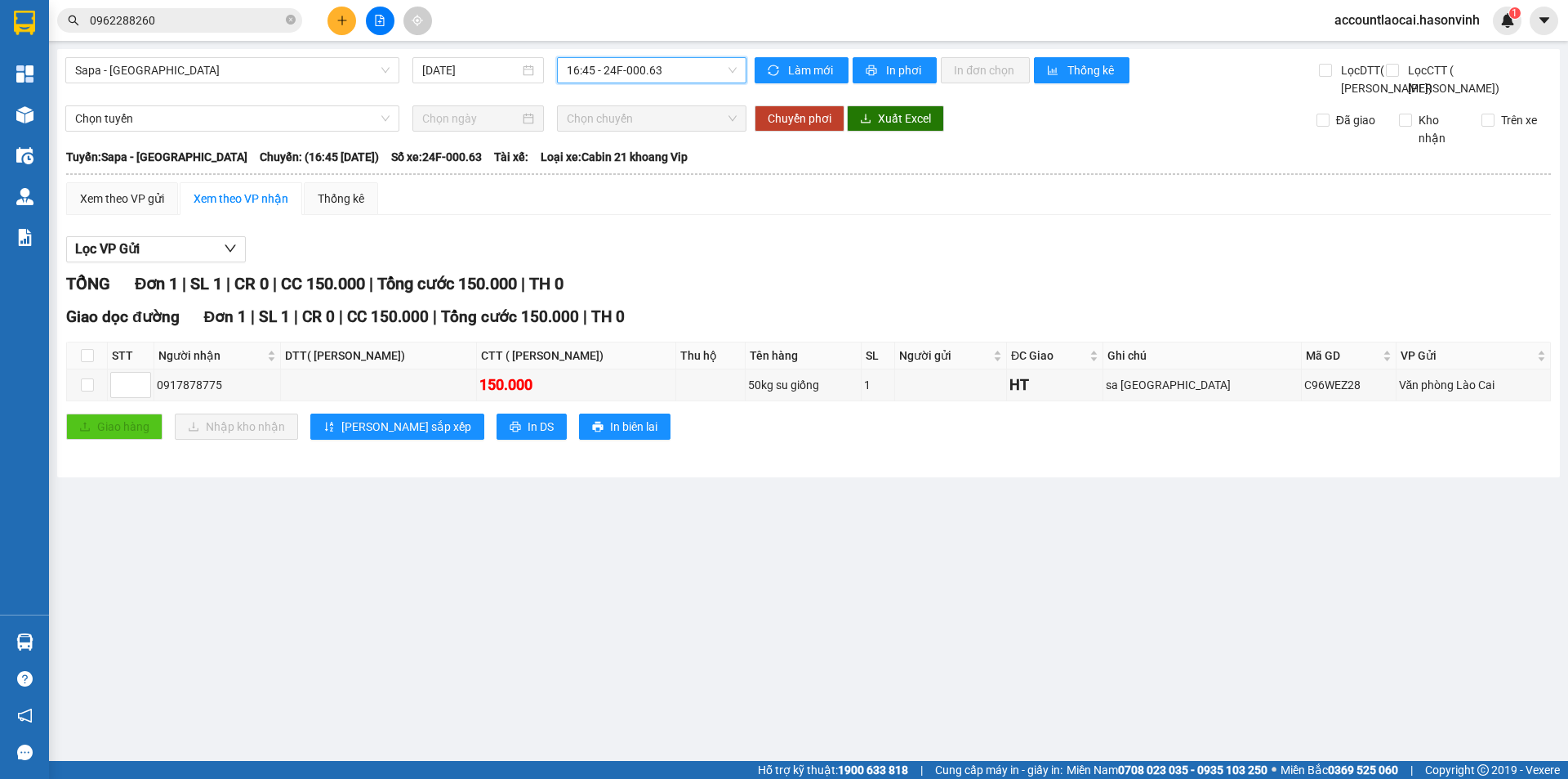
click at [629, 77] on span "16:45 - 24F-000.63" at bounding box center [652, 70] width 170 height 25
click at [626, 188] on div "17:00 (TC) - 24B-005.26" at bounding box center [630, 182] width 128 height 18
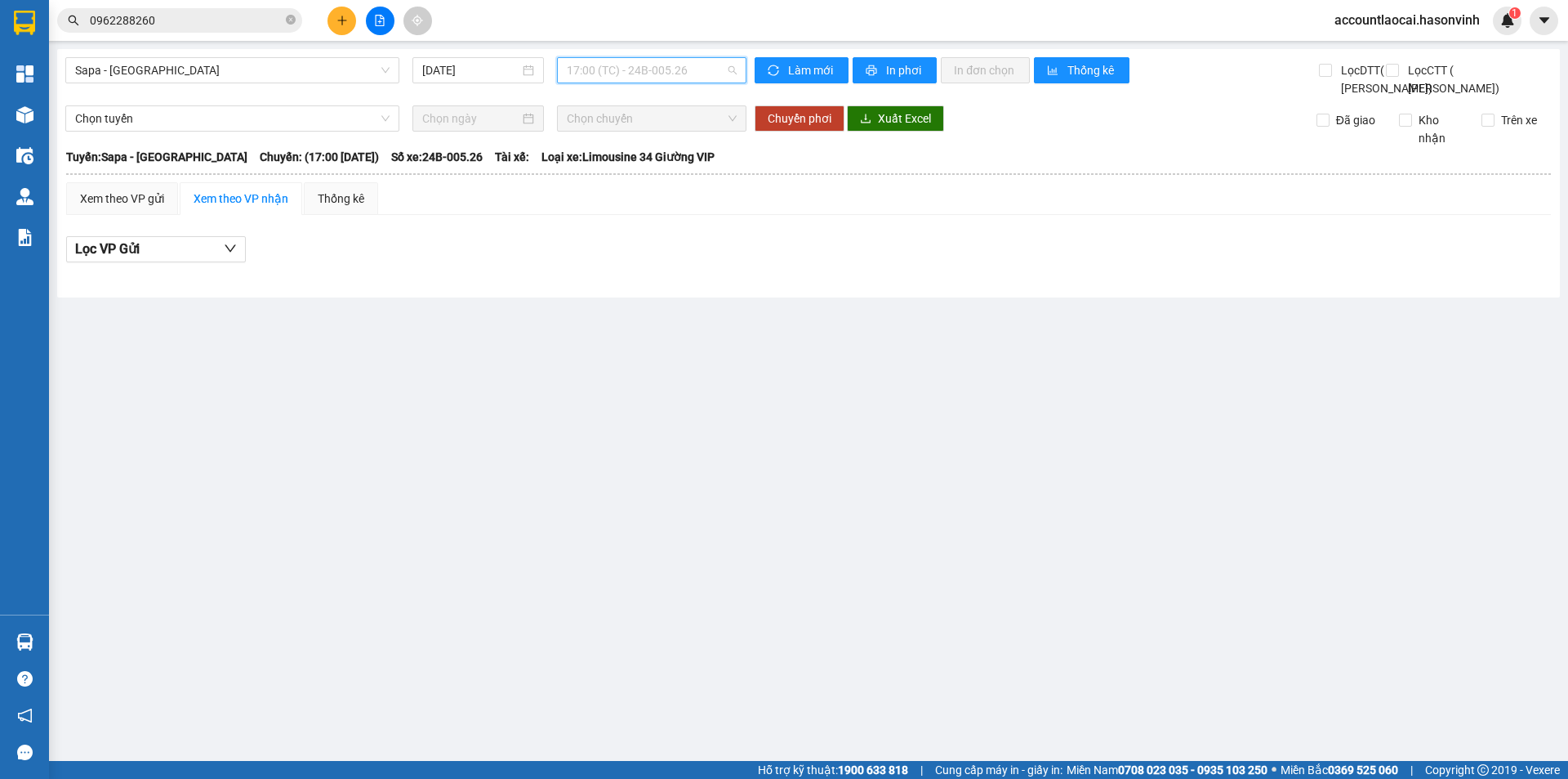
click at [637, 72] on span "17:00 (TC) - 24B-005.26" at bounding box center [652, 70] width 170 height 25
click at [608, 125] on div "06:30 (TC) - 24B-009.41" at bounding box center [630, 129] width 128 height 18
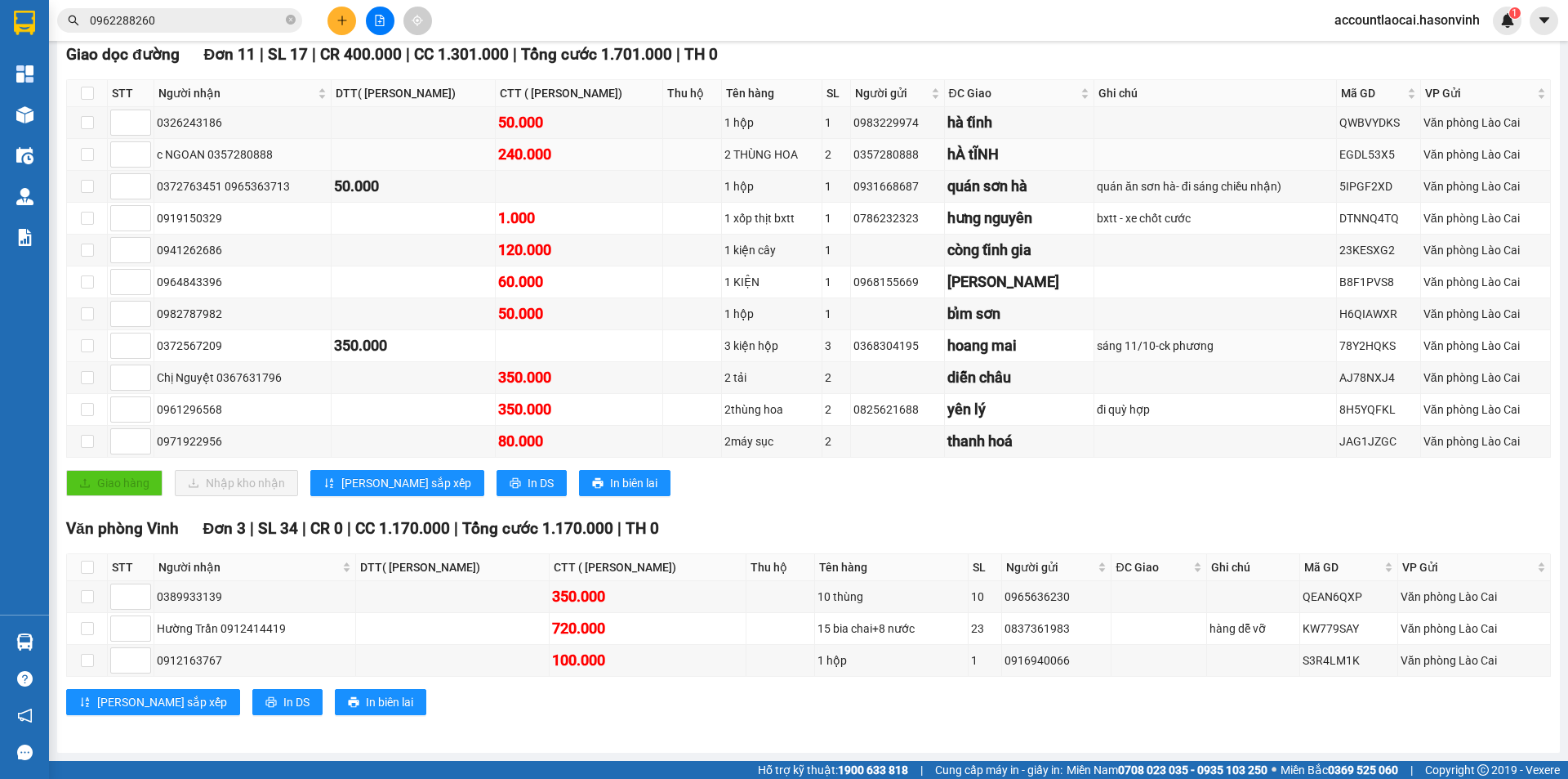
scroll to position [53, 0]
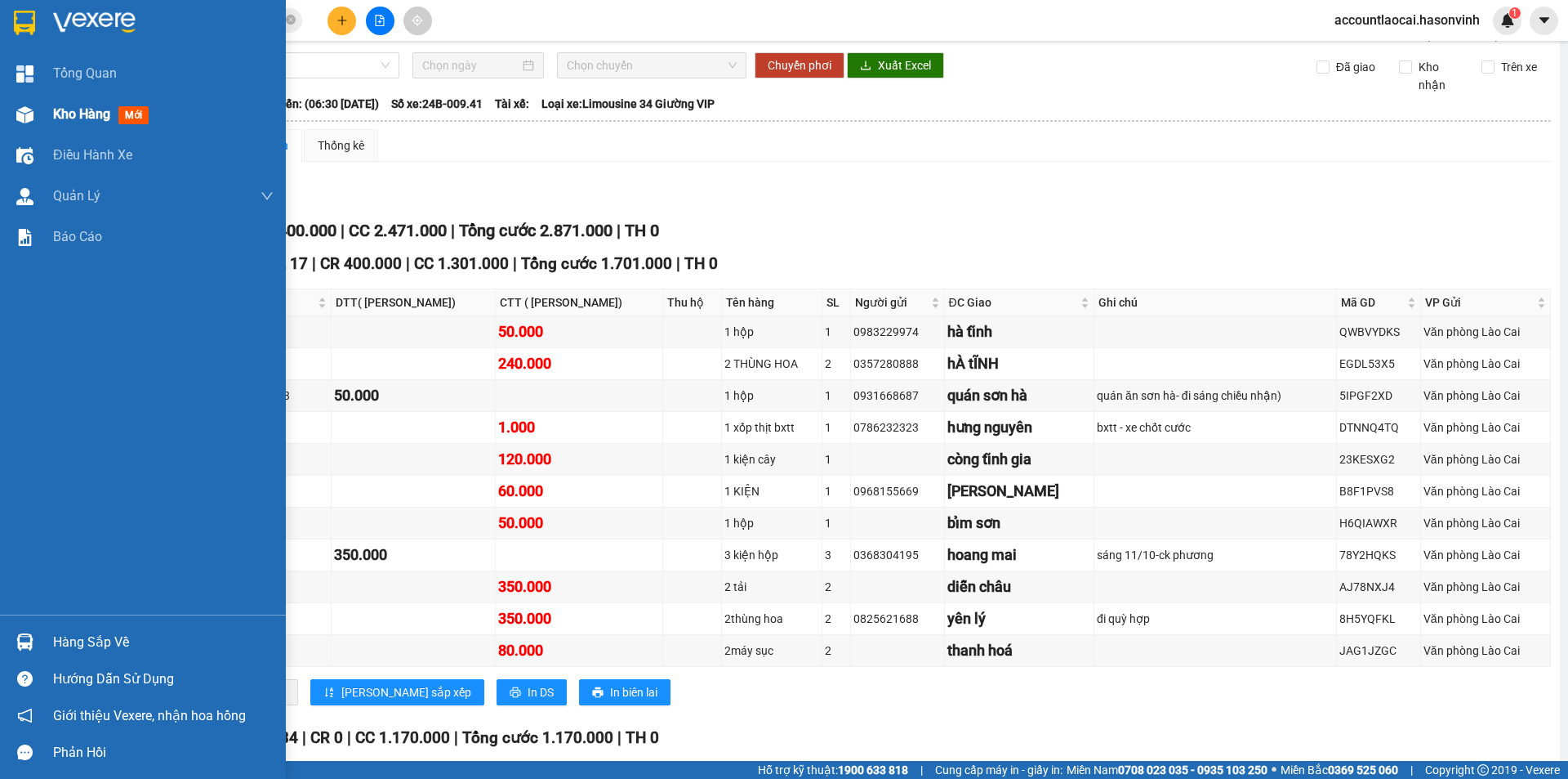
click at [54, 119] on span "Kho hàng" at bounding box center [82, 114] width 57 height 16
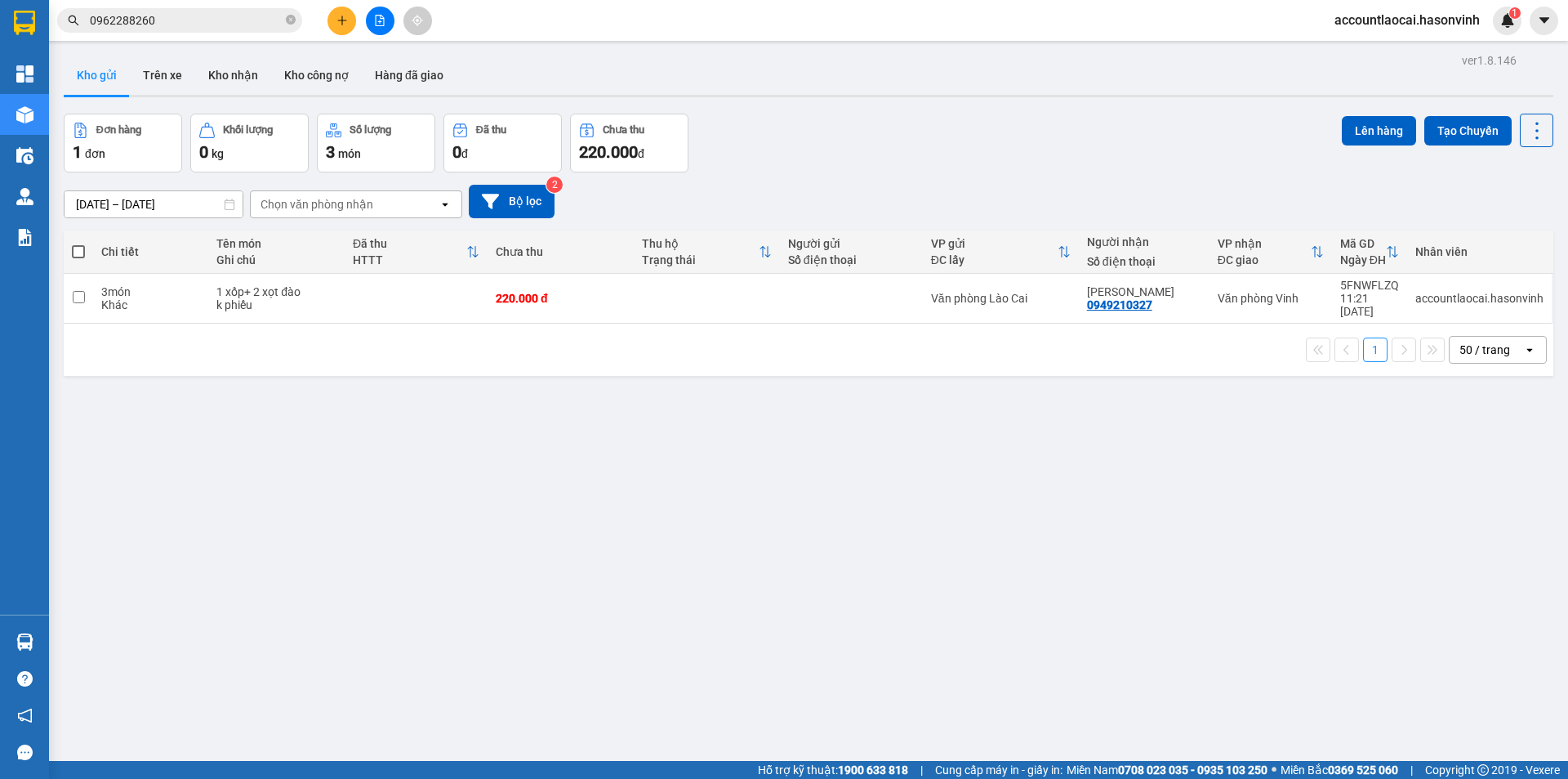
click at [379, 20] on icon "file-add" at bounding box center [380, 20] width 11 height 11
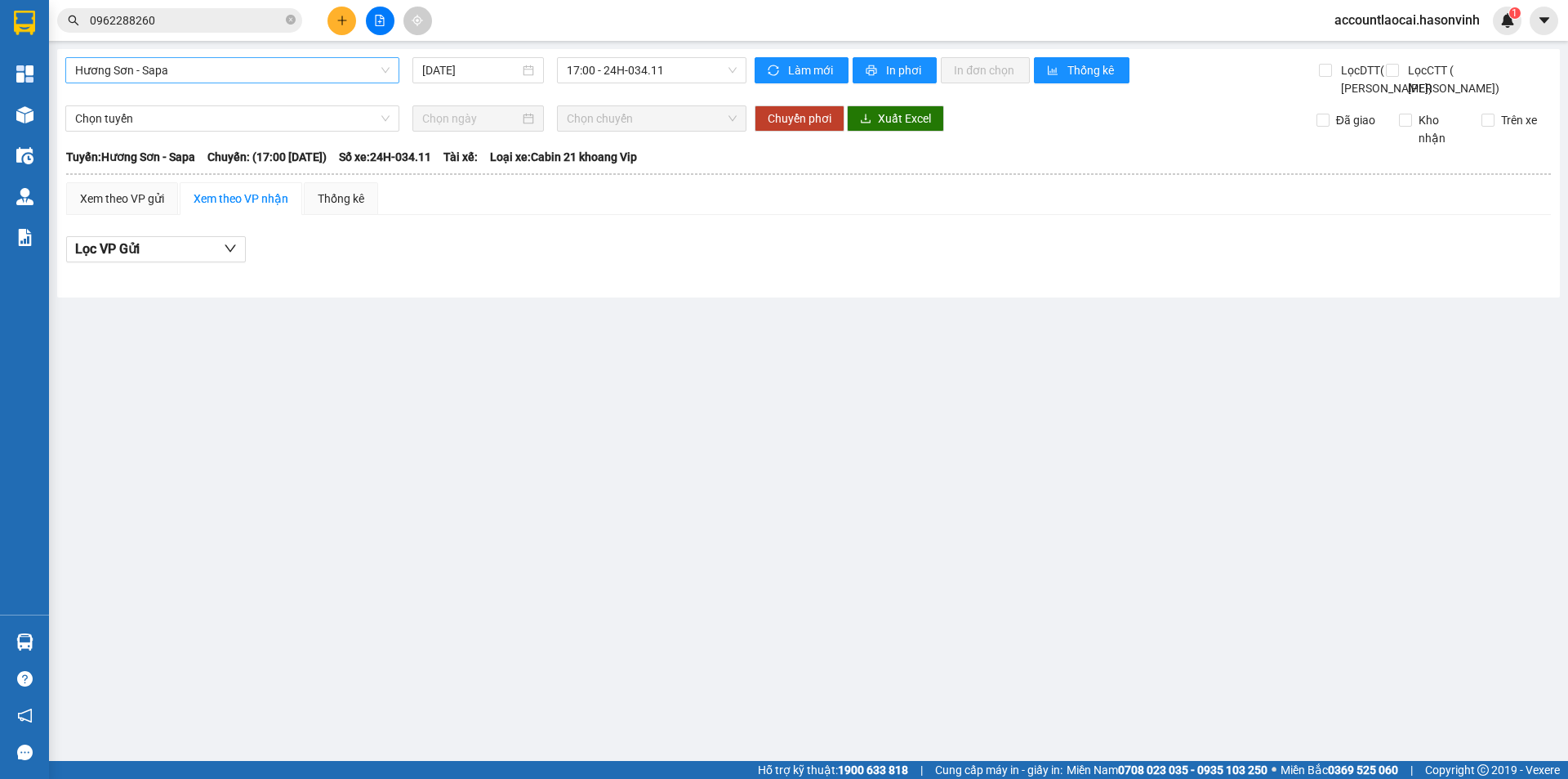
click at [295, 78] on span "Hương Sơn - Sapa" at bounding box center [233, 70] width 314 height 25
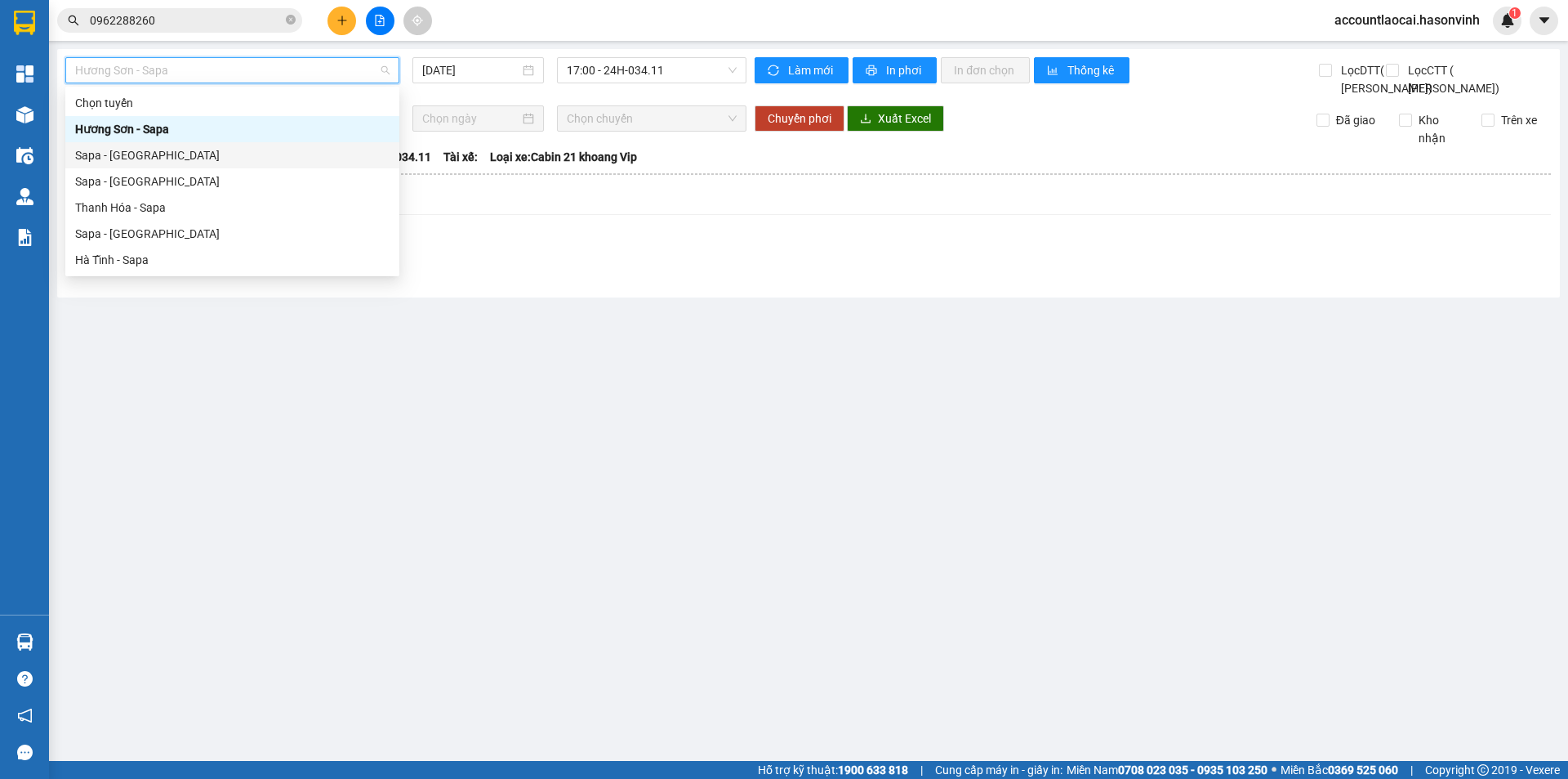
click at [189, 156] on div "Sapa - [GEOGRAPHIC_DATA]" at bounding box center [233, 156] width 314 height 18
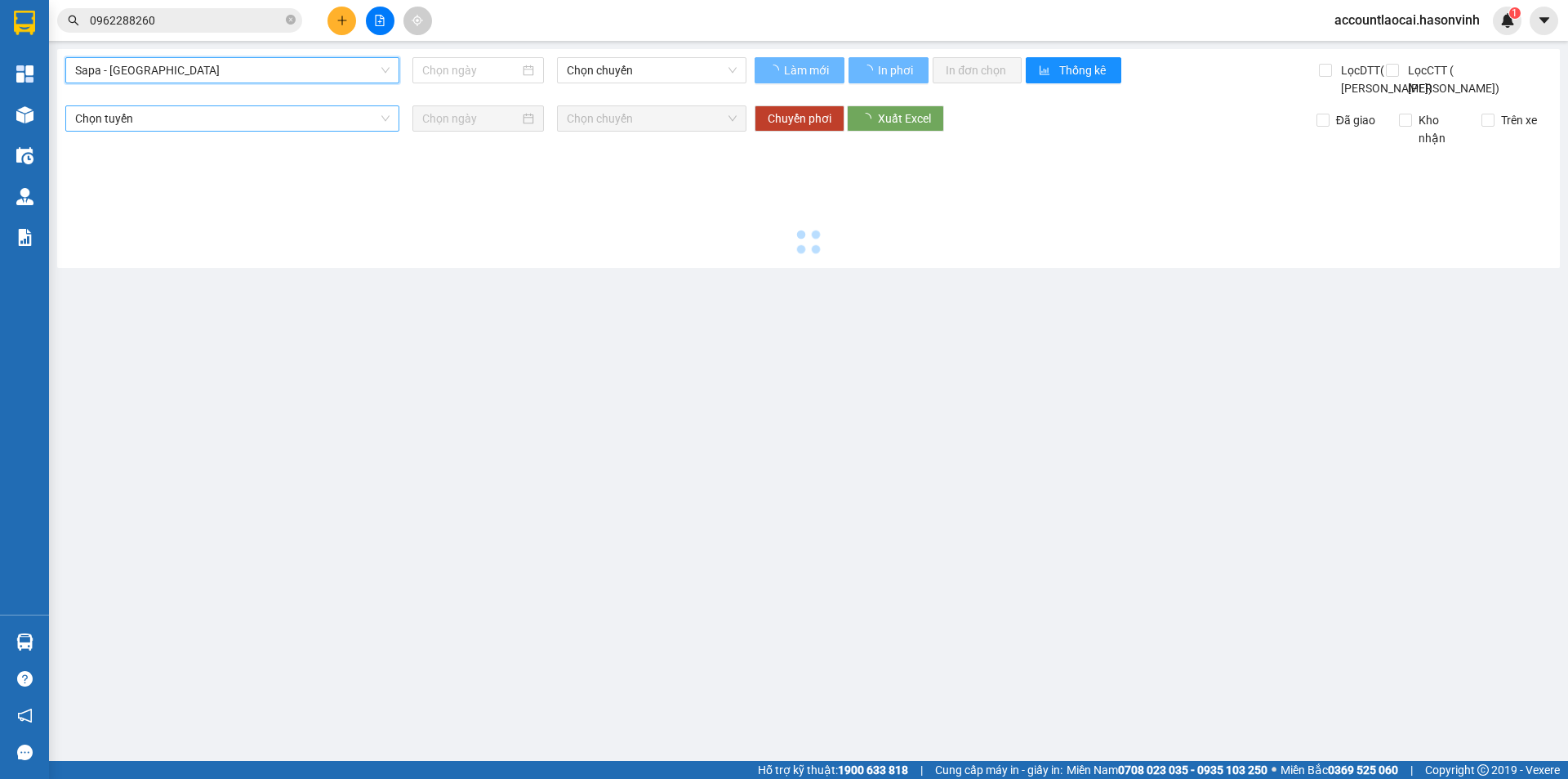
type input "[DATE]"
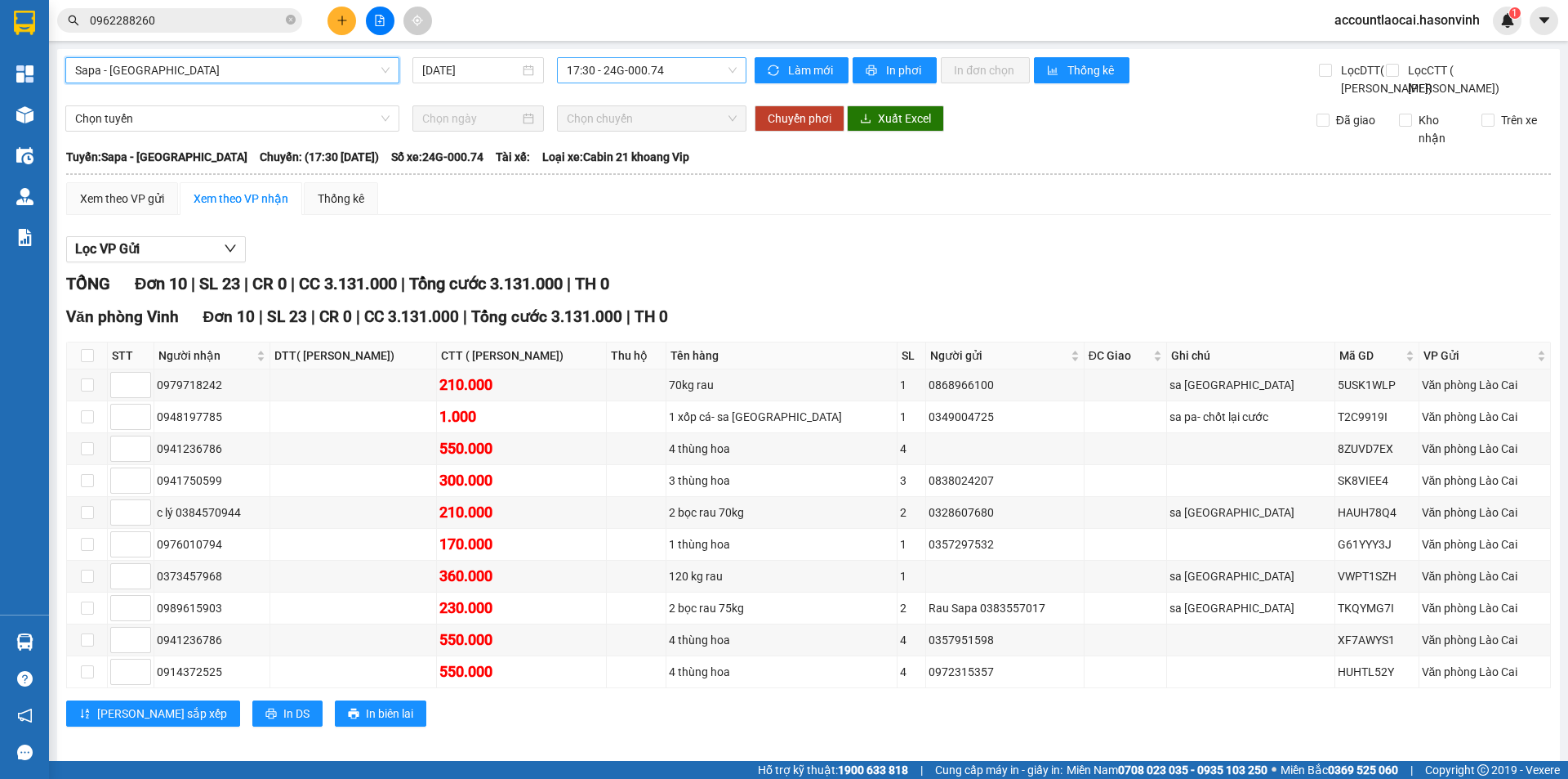
click at [610, 82] on span "17:30 - 24G-000.74" at bounding box center [652, 70] width 170 height 25
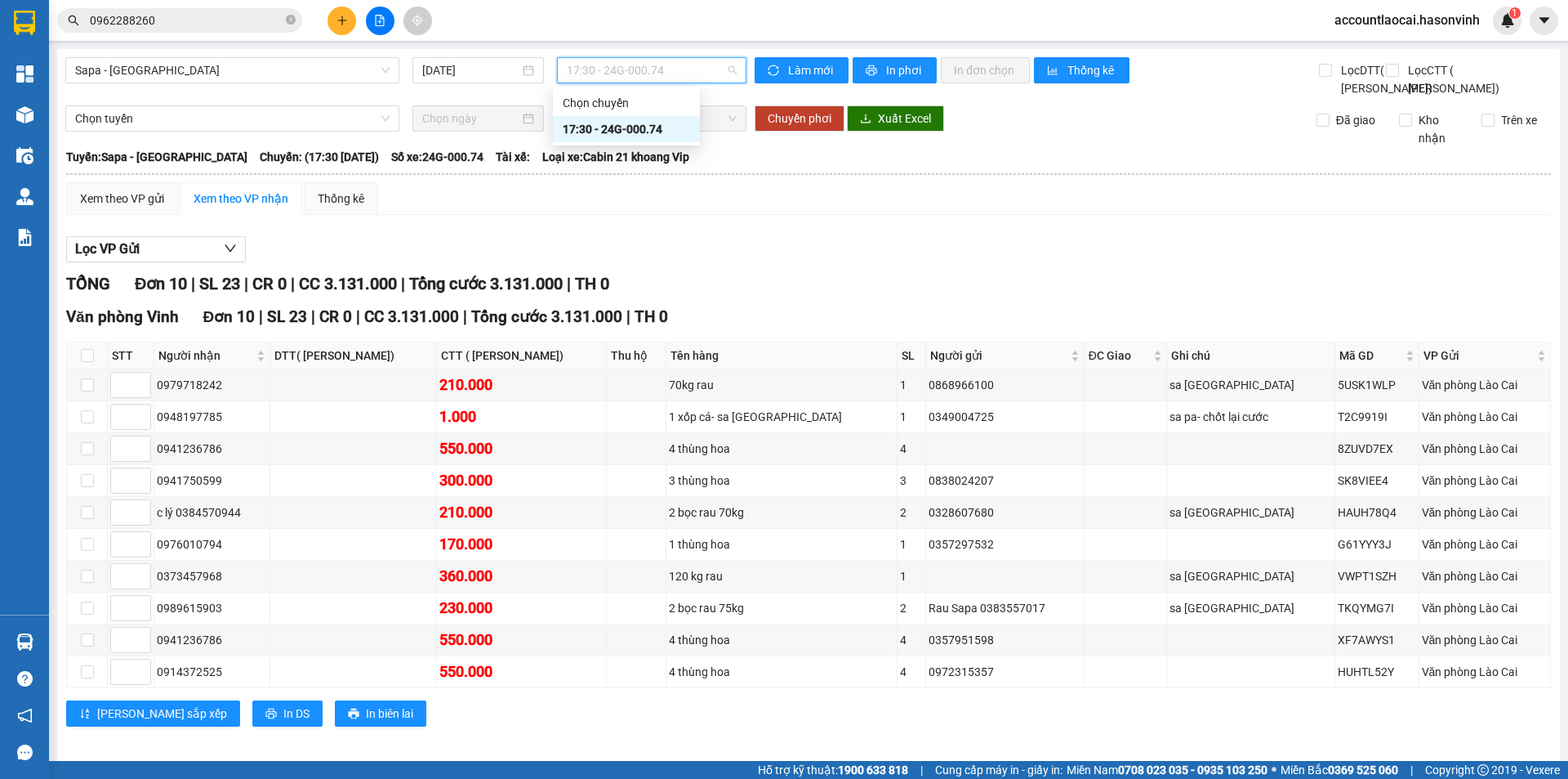
click at [594, 129] on div "17:30 - 24G-000.74" at bounding box center [626, 129] width 128 height 18
click at [170, 48] on main "Sapa - [GEOGRAPHIC_DATA] [DATE] 17:30 17:30 - 24G-000.74 Làm mới In phơi In đơn…" at bounding box center [784, 380] width 1568 height 761
click at [173, 66] on span "Sapa - [GEOGRAPHIC_DATA]" at bounding box center [233, 70] width 314 height 25
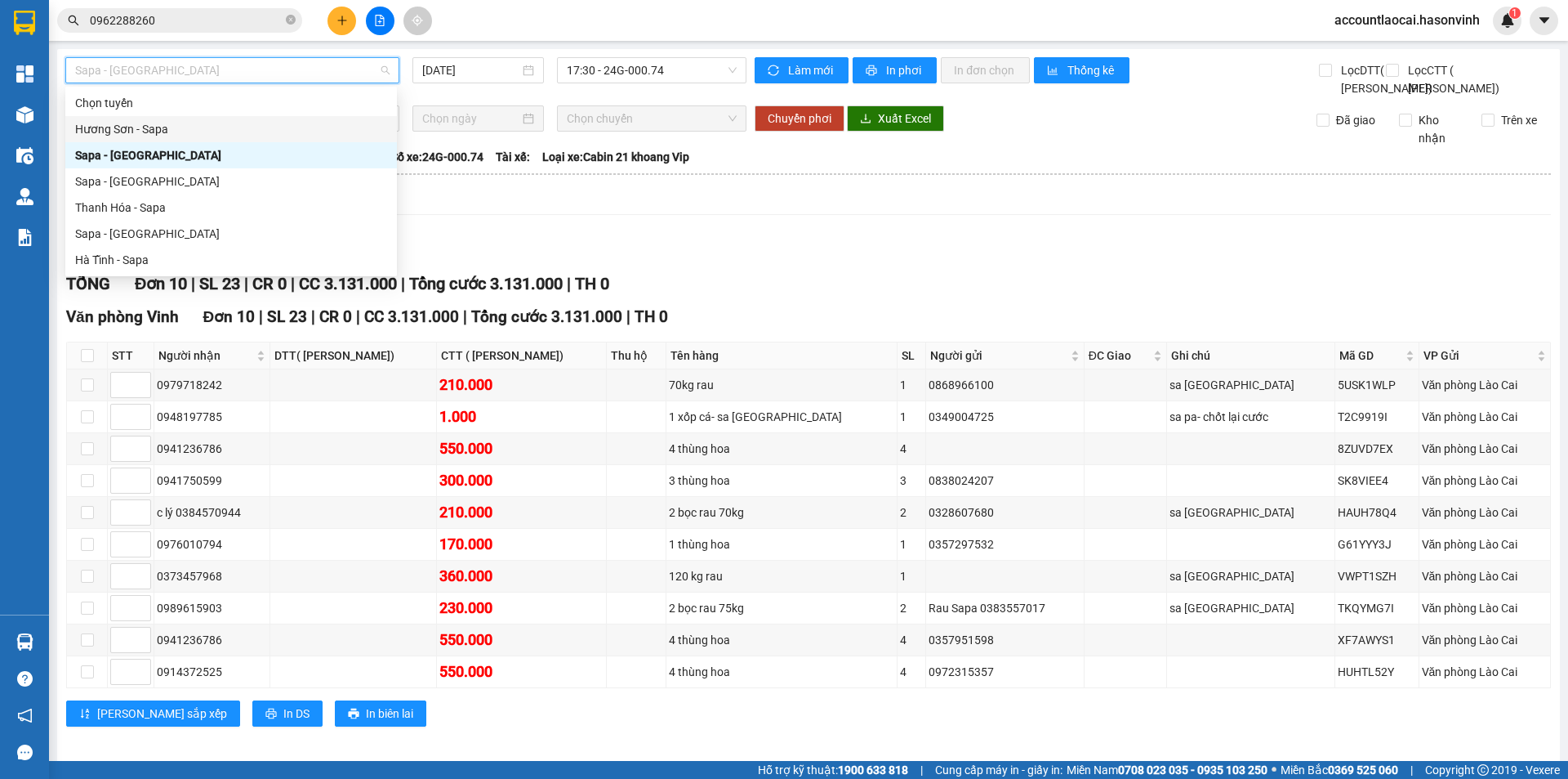
click at [607, 97] on div "Sapa - [GEOGRAPHIC_DATA] [DATE] 17:30 - 24G-000.74" at bounding box center [406, 77] width 681 height 40
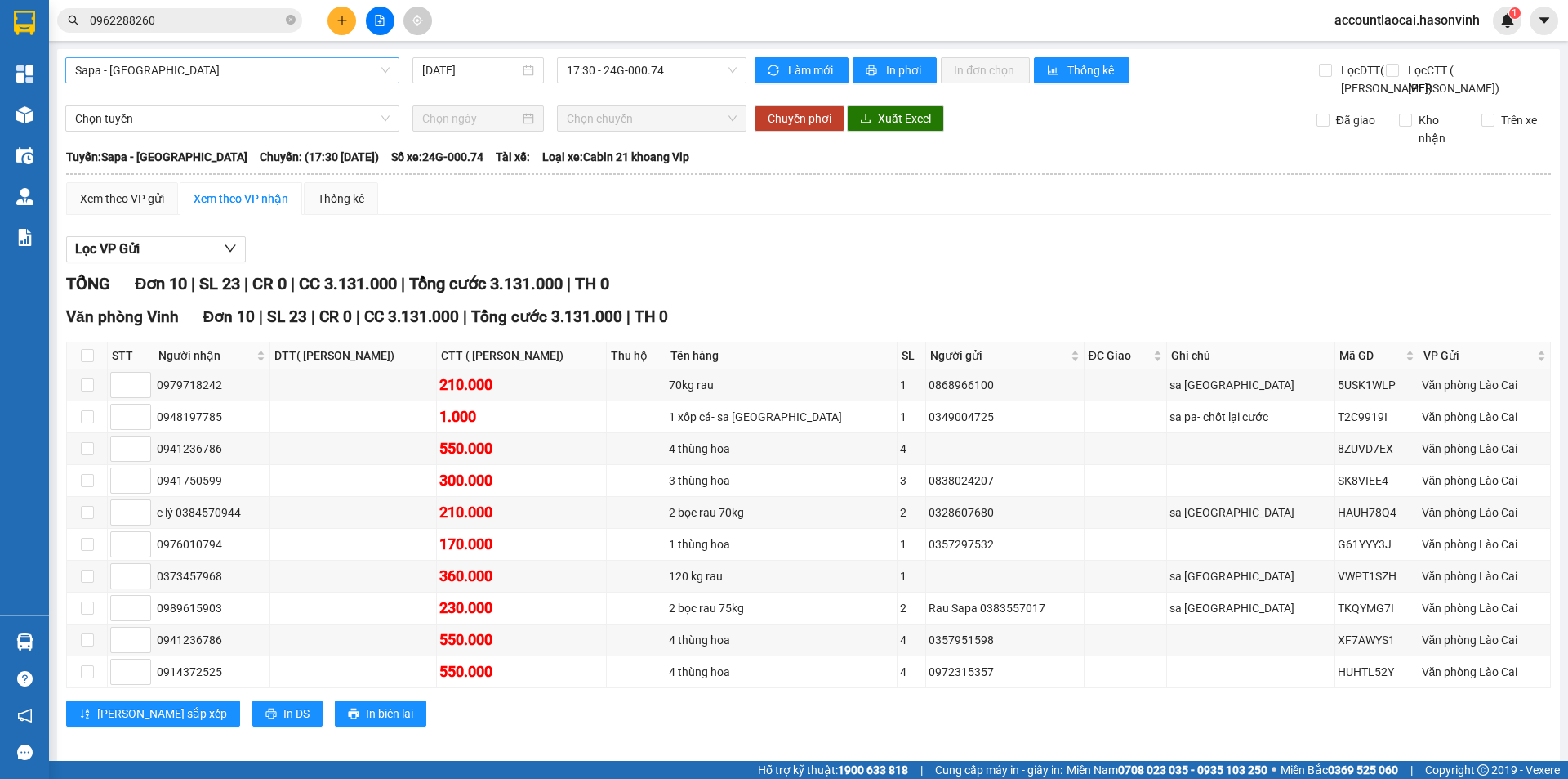
click at [206, 74] on span "Sapa - [GEOGRAPHIC_DATA]" at bounding box center [233, 70] width 314 height 25
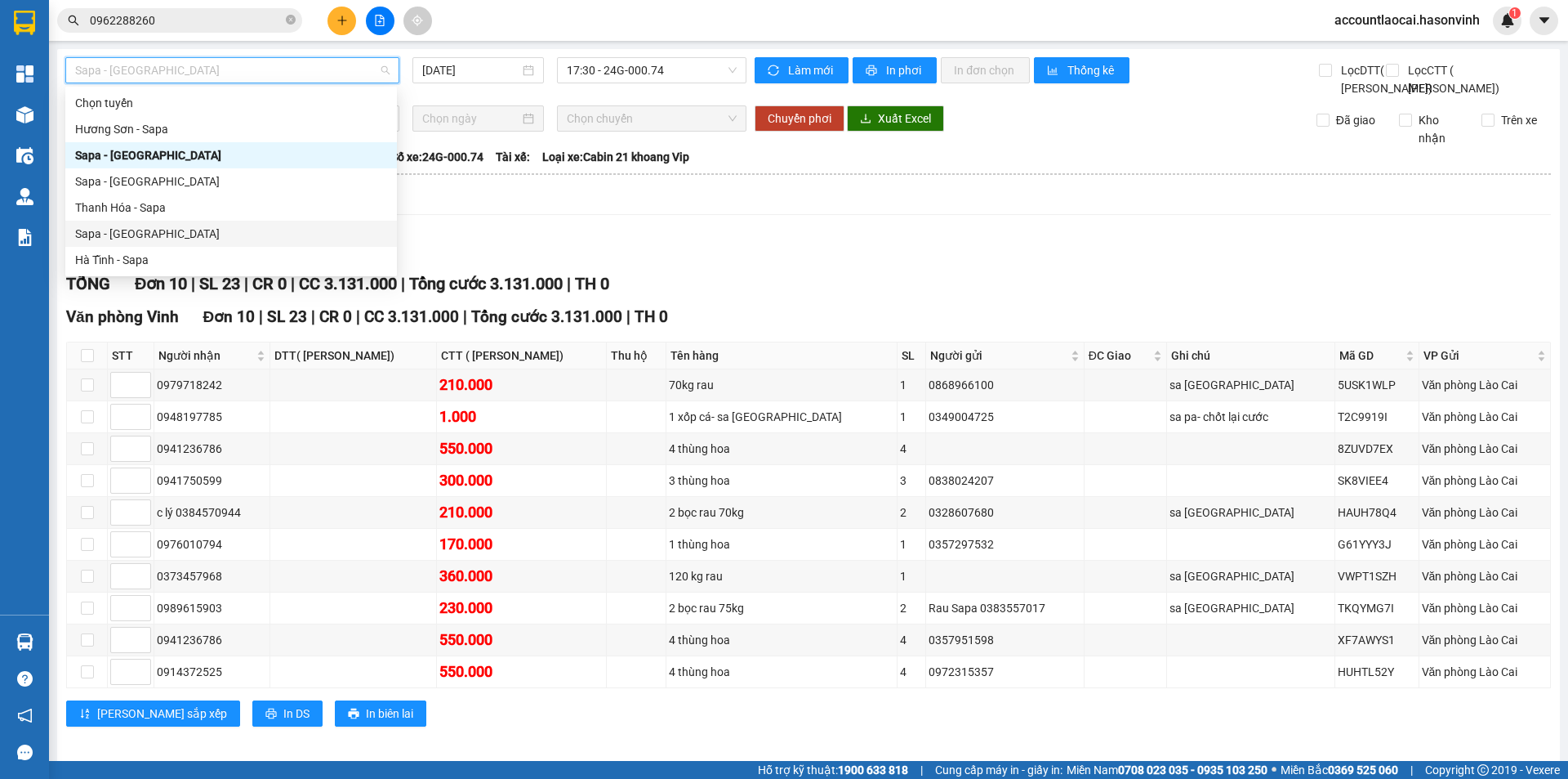
click at [147, 233] on div "Sapa - [GEOGRAPHIC_DATA]" at bounding box center [231, 233] width 312 height 18
type input "[DATE]"
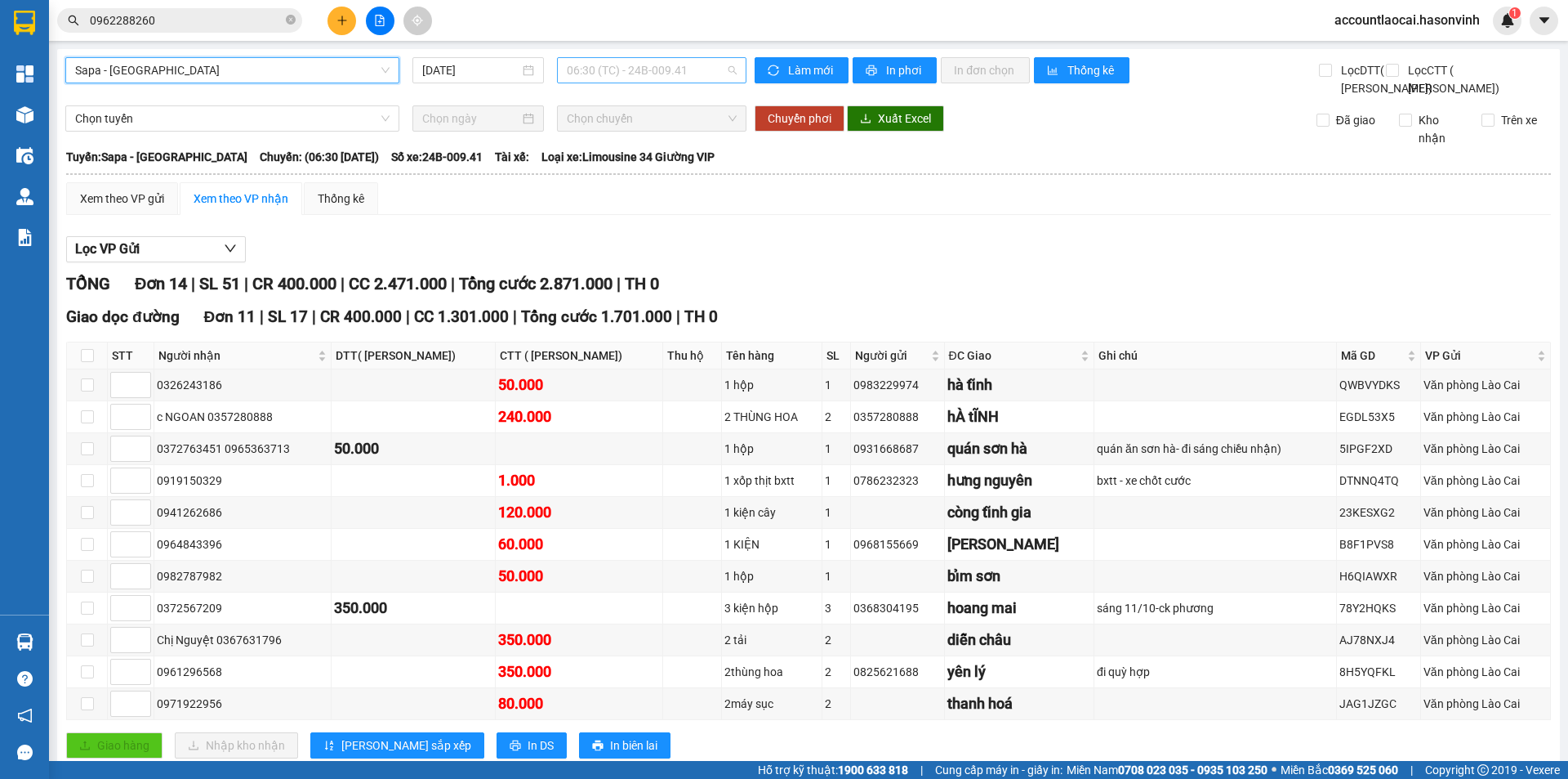
click at [618, 75] on span "06:30 (TC) - 24B-009.41" at bounding box center [652, 70] width 170 height 25
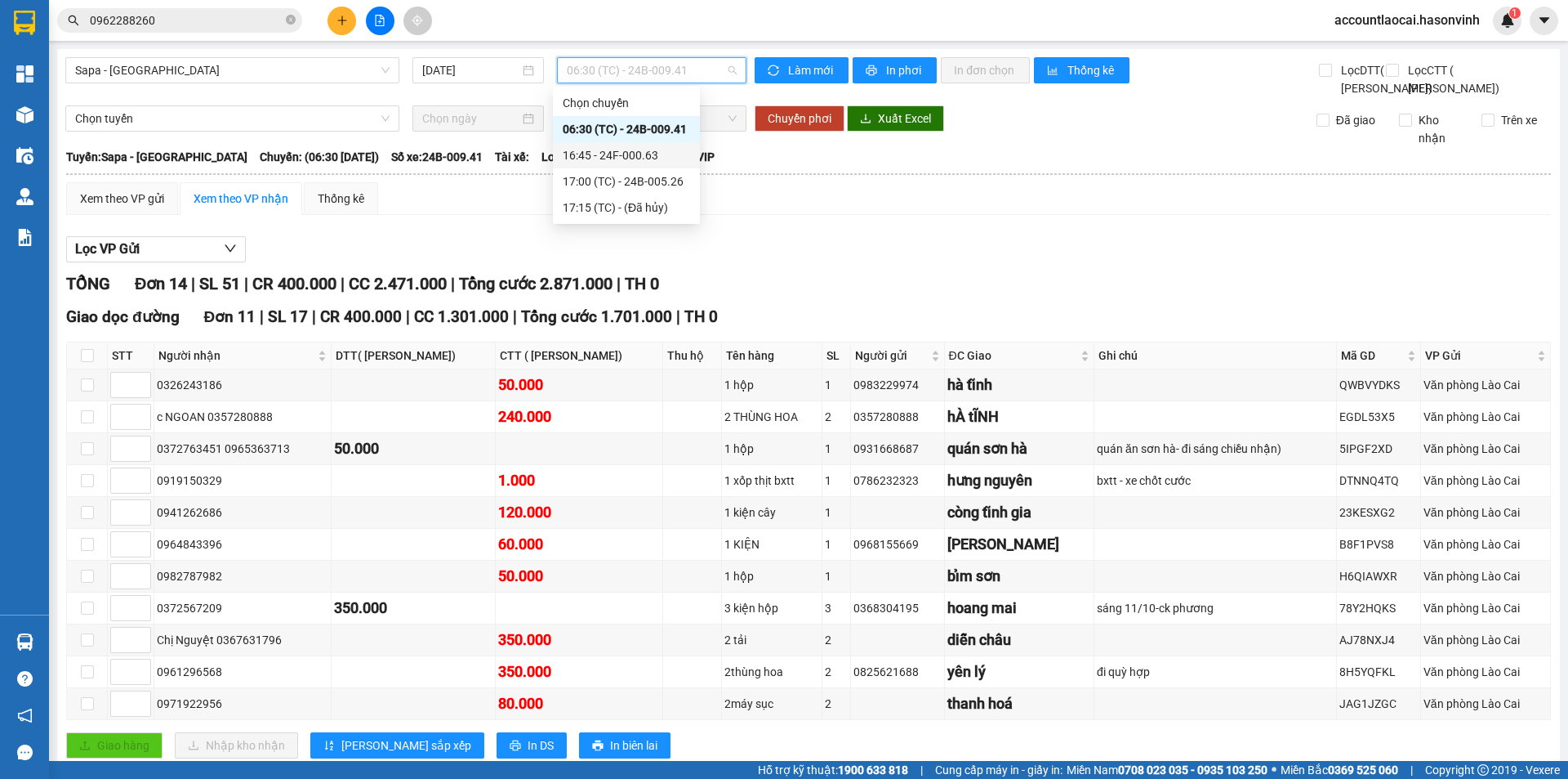
click at [611, 143] on div "16:45 - 24F-000.63" at bounding box center [626, 156] width 147 height 26
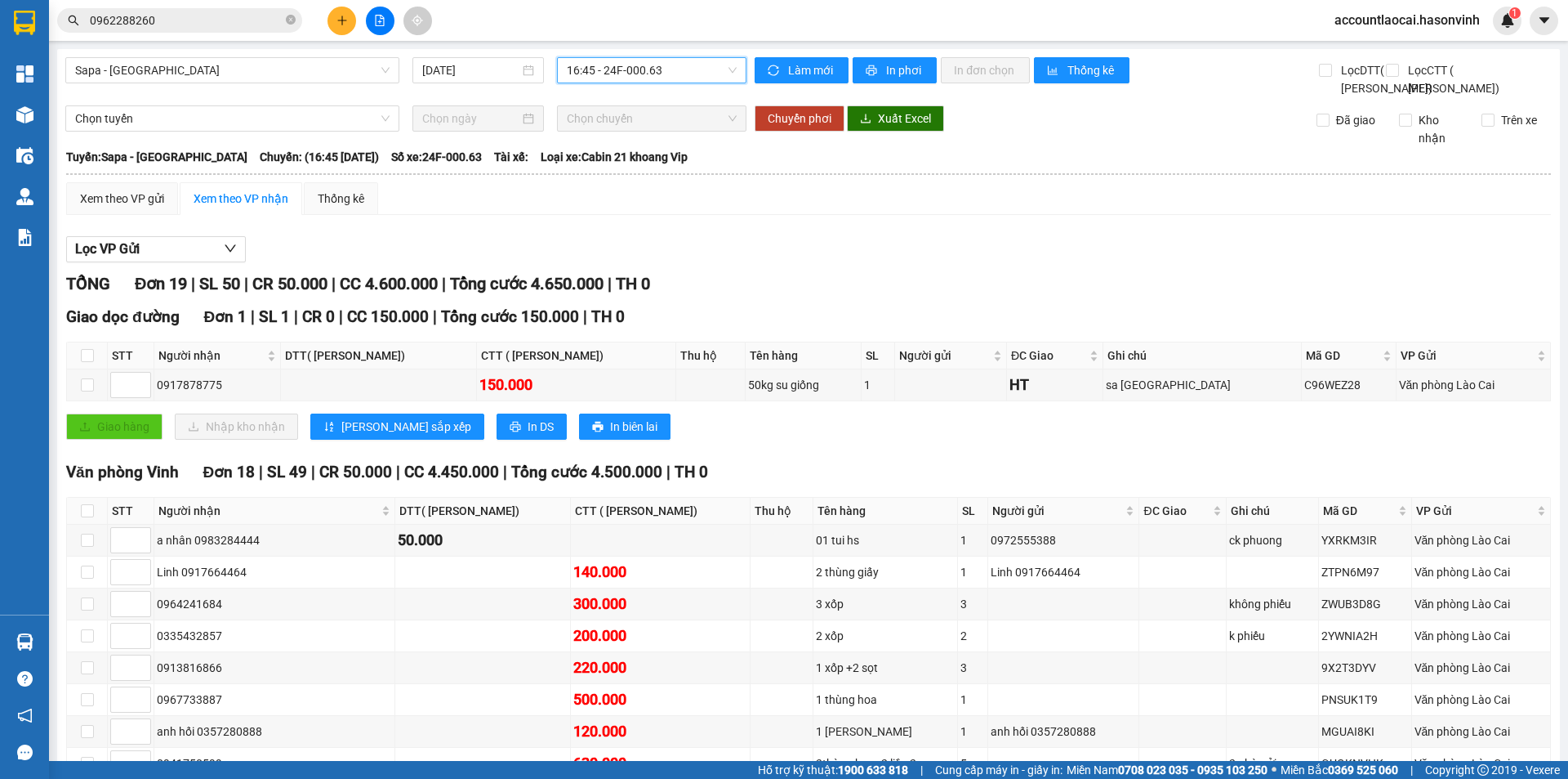
click at [642, 74] on span "16:45 - 24F-000.63" at bounding box center [652, 70] width 170 height 25
click at [594, 171] on div "17:00 (TC) - 24B-005.26" at bounding box center [626, 182] width 147 height 26
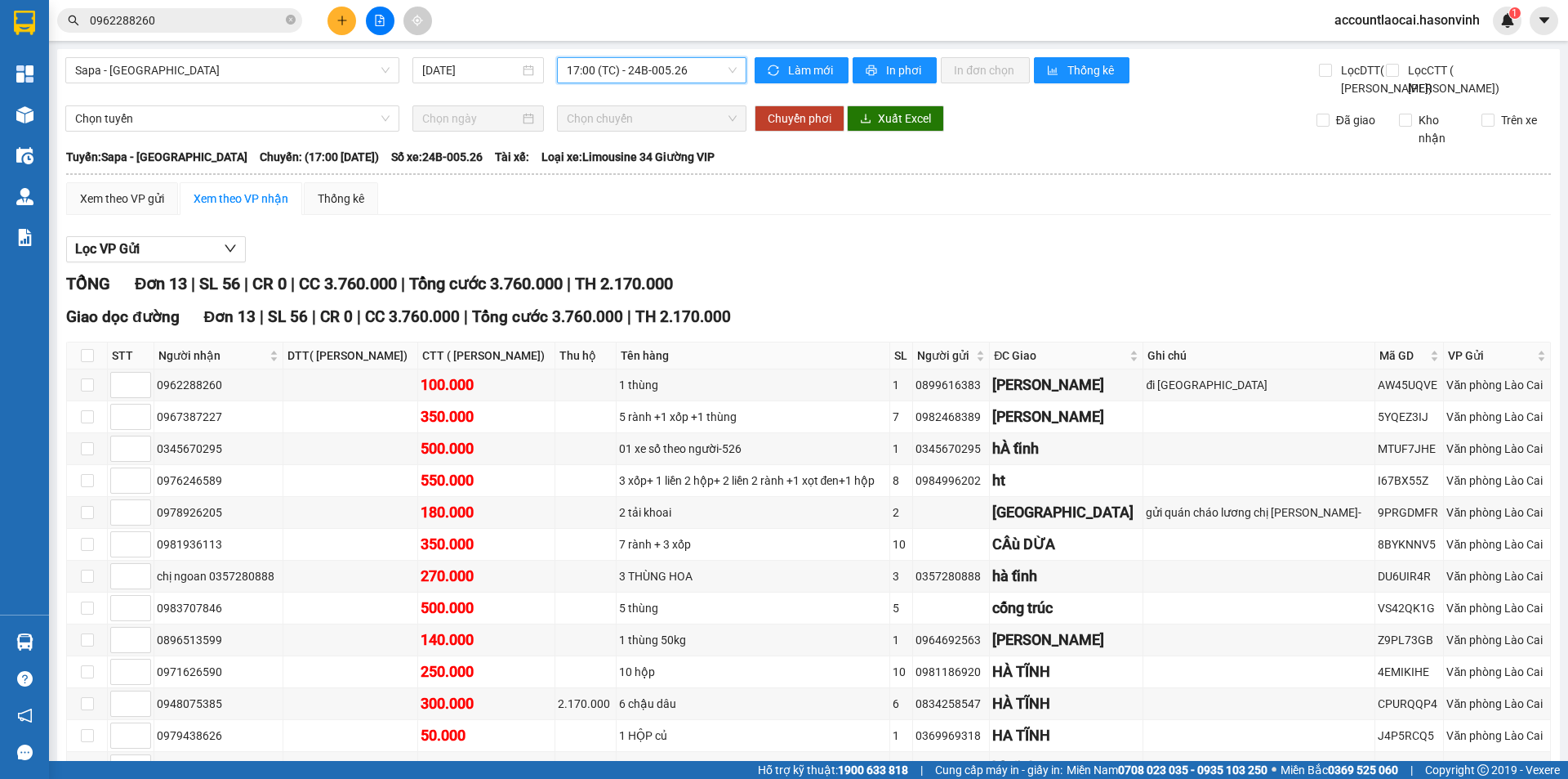
click at [603, 77] on span "17:00 (TC) - 24B-005.26" at bounding box center [652, 70] width 170 height 25
click at [599, 174] on div "17:00 (TC) - 24B-005.26" at bounding box center [626, 182] width 128 height 18
click at [596, 73] on span "17:00 (TC) - 24B-005.26" at bounding box center [652, 70] width 170 height 25
click at [608, 160] on div "16:45 - 24F-000.63" at bounding box center [626, 156] width 128 height 18
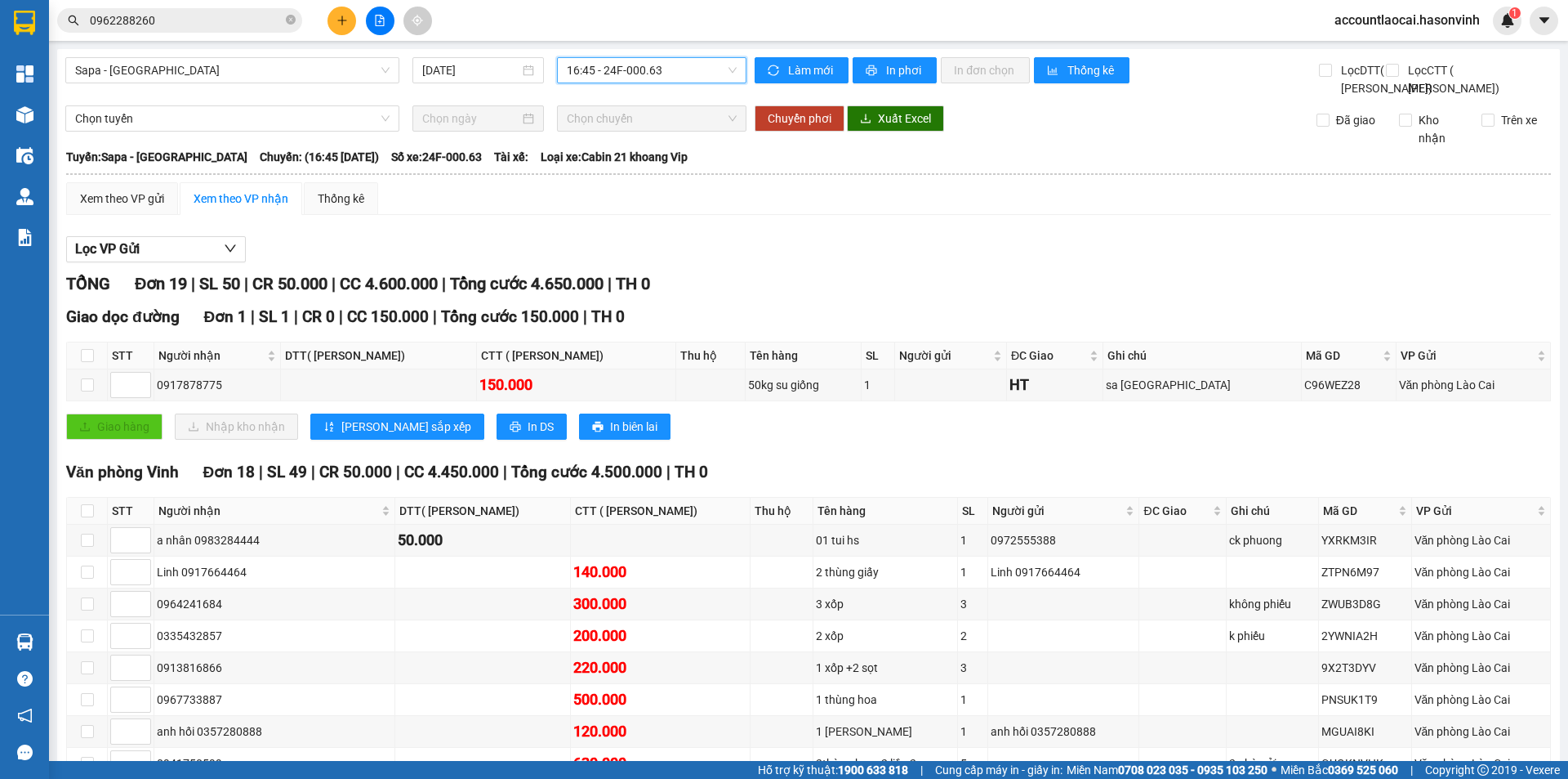
click at [648, 61] on span "16:45 - 24F-000.63" at bounding box center [652, 70] width 170 height 25
click at [634, 181] on div "17:00 (TC) - 24B-005.26" at bounding box center [626, 182] width 128 height 18
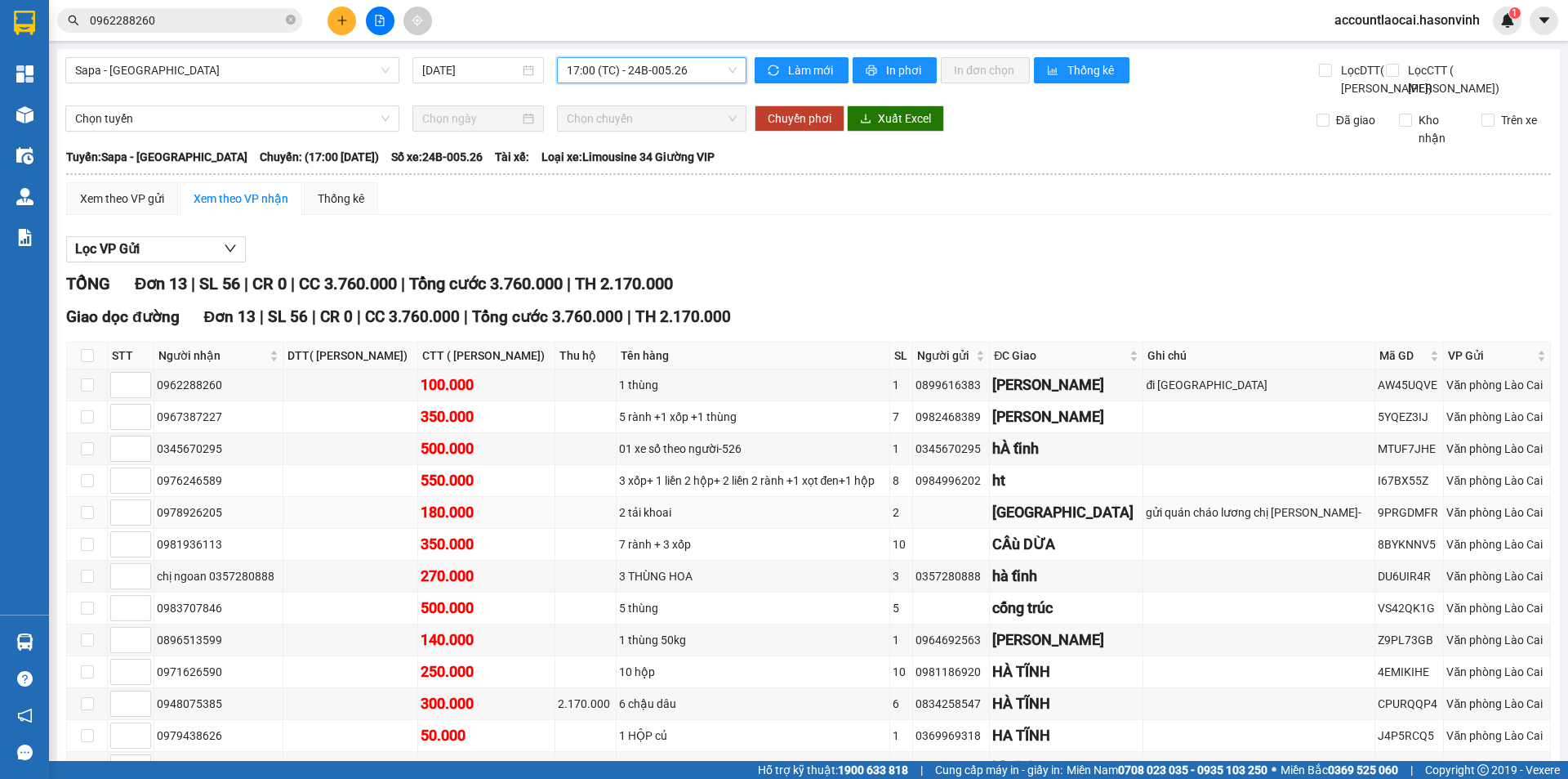
scroll to position [143, 0]
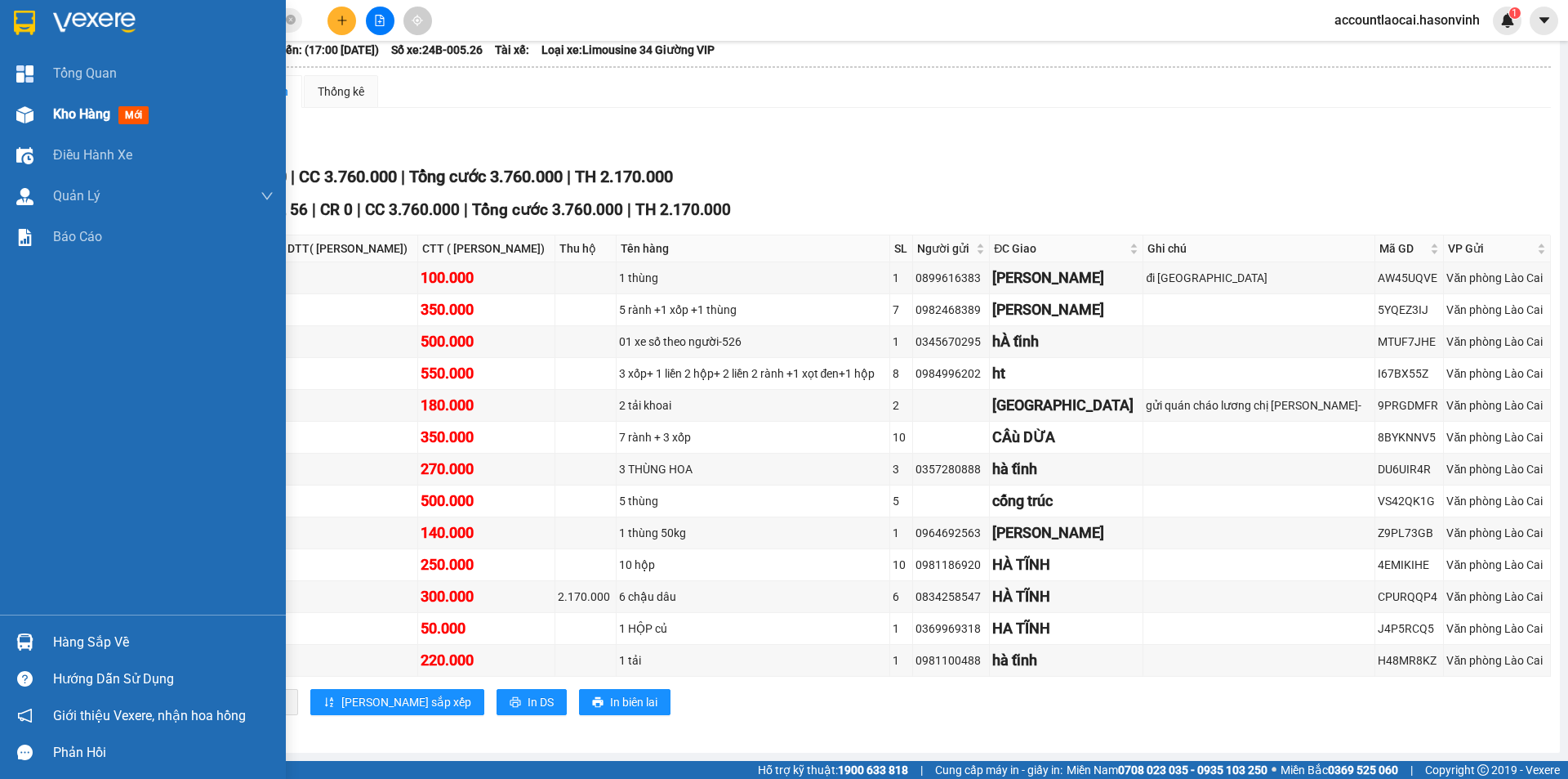
click at [31, 118] on img at bounding box center [25, 115] width 17 height 17
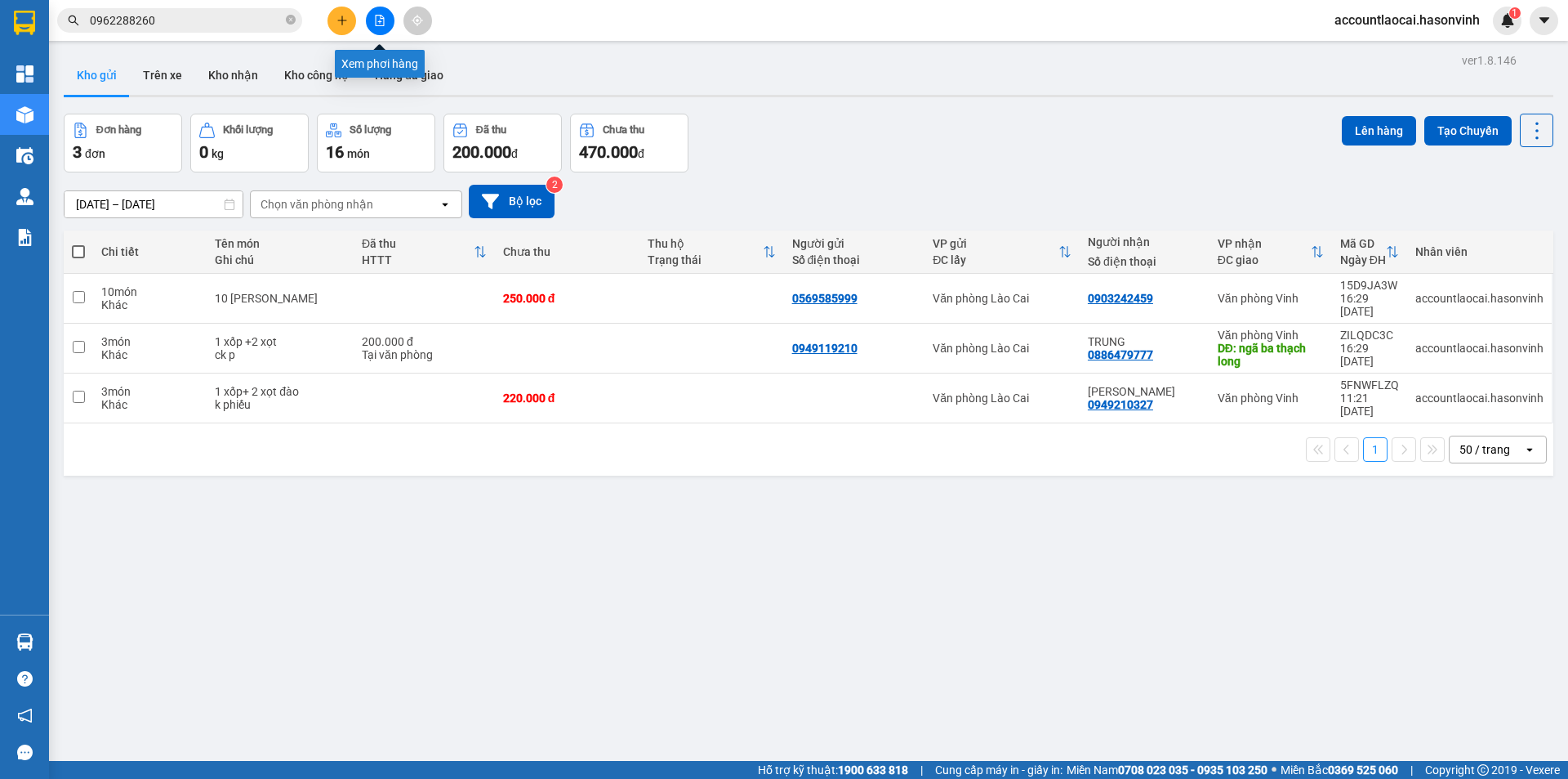
click at [378, 19] on icon "file-add" at bounding box center [380, 20] width 11 height 11
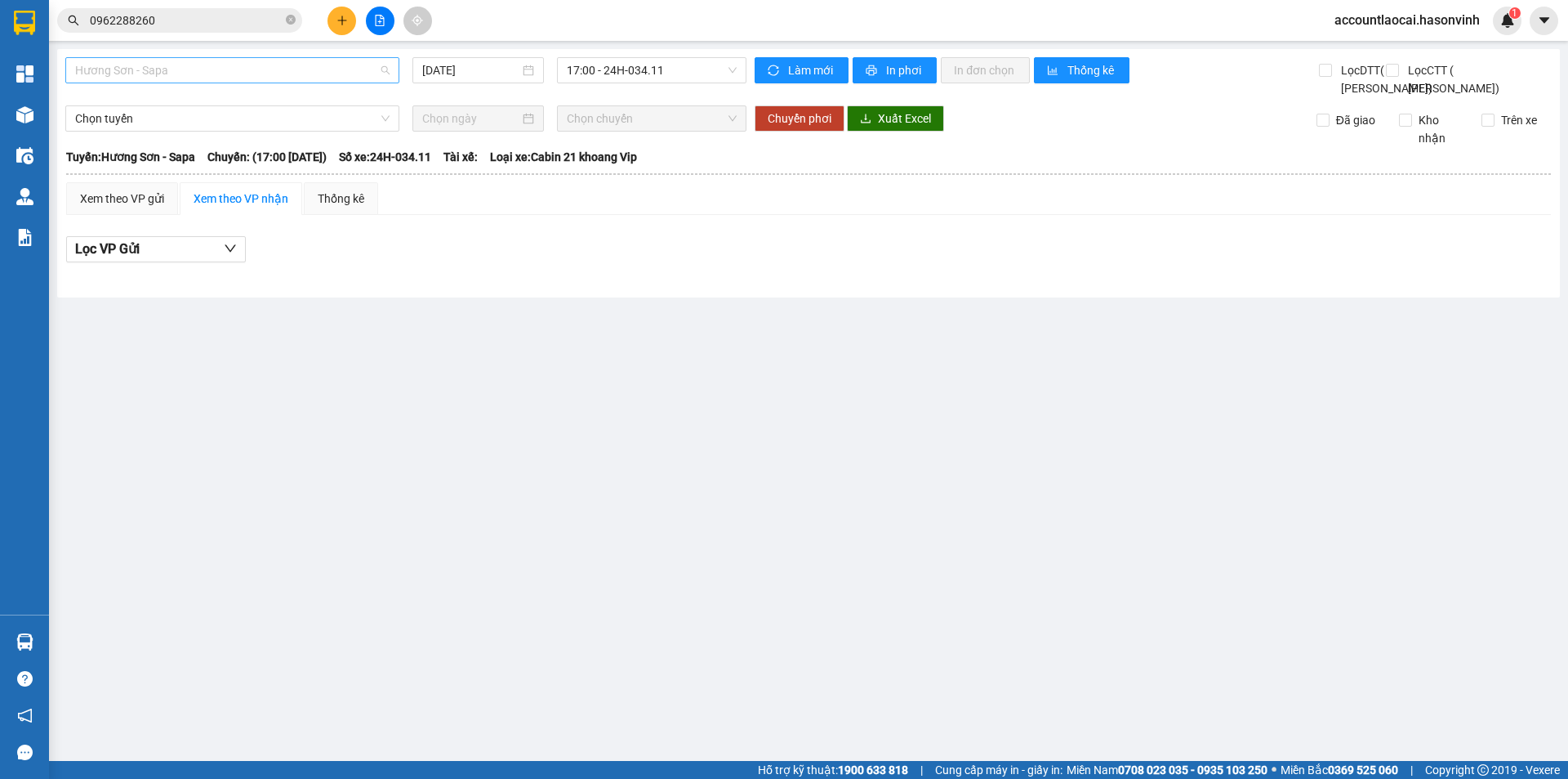
click at [290, 70] on span "Hương Sơn - Sapa" at bounding box center [233, 70] width 314 height 25
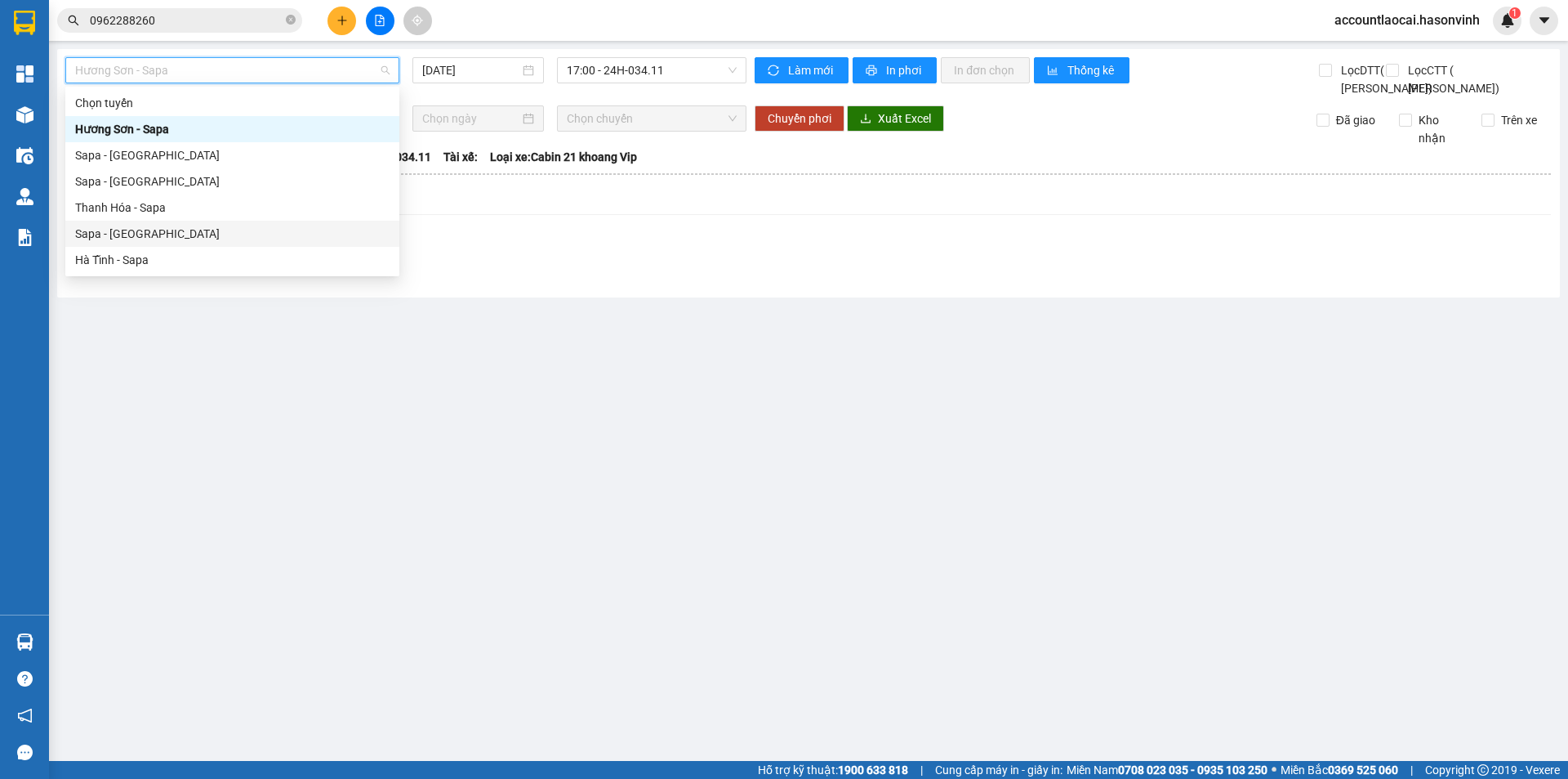
click at [183, 238] on div "Sapa - [GEOGRAPHIC_DATA]" at bounding box center [233, 233] width 314 height 18
type input "[DATE]"
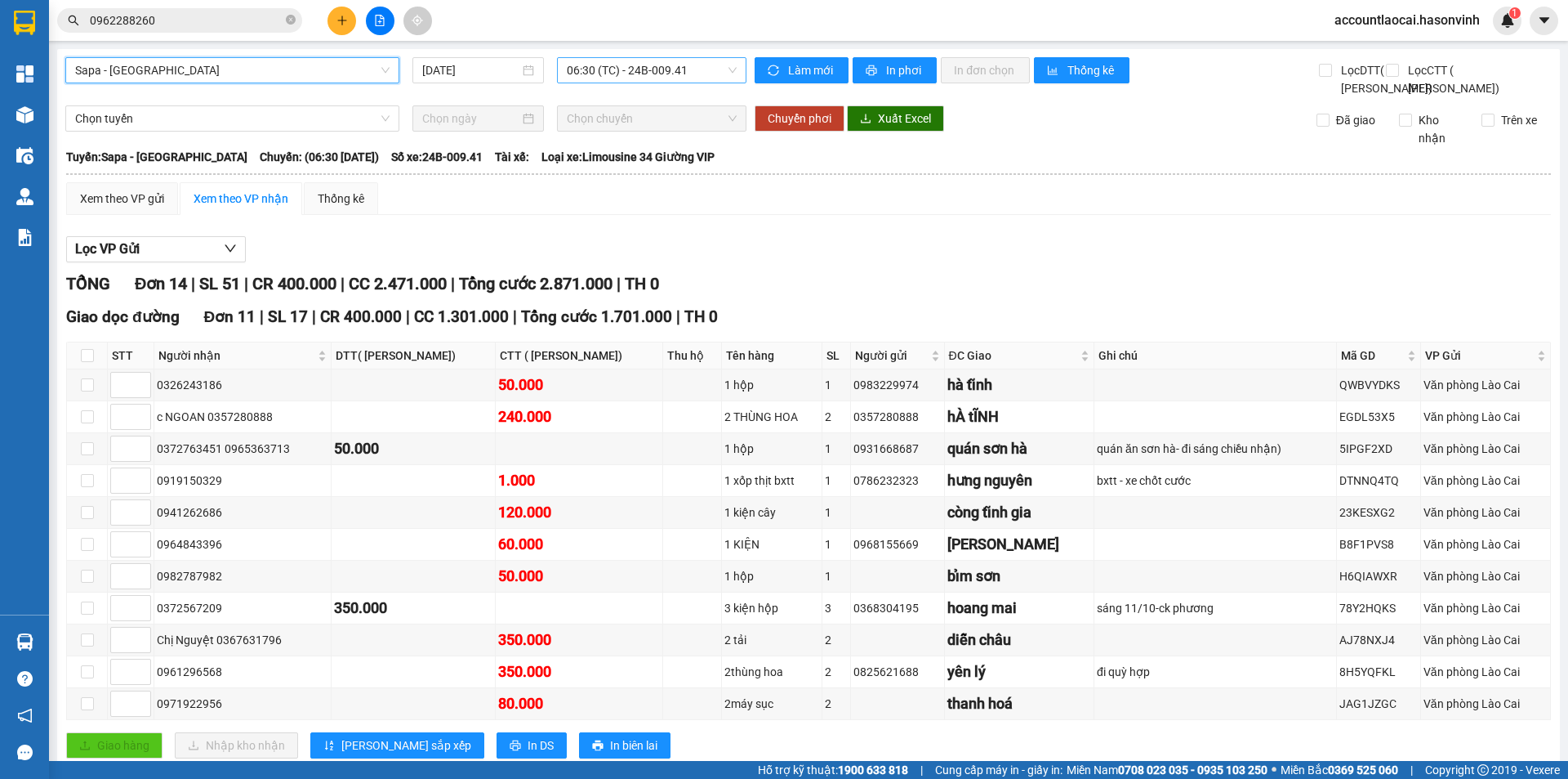
click at [558, 71] on div "06:30 (TC) - 24B-009.41" at bounding box center [651, 70] width 189 height 26
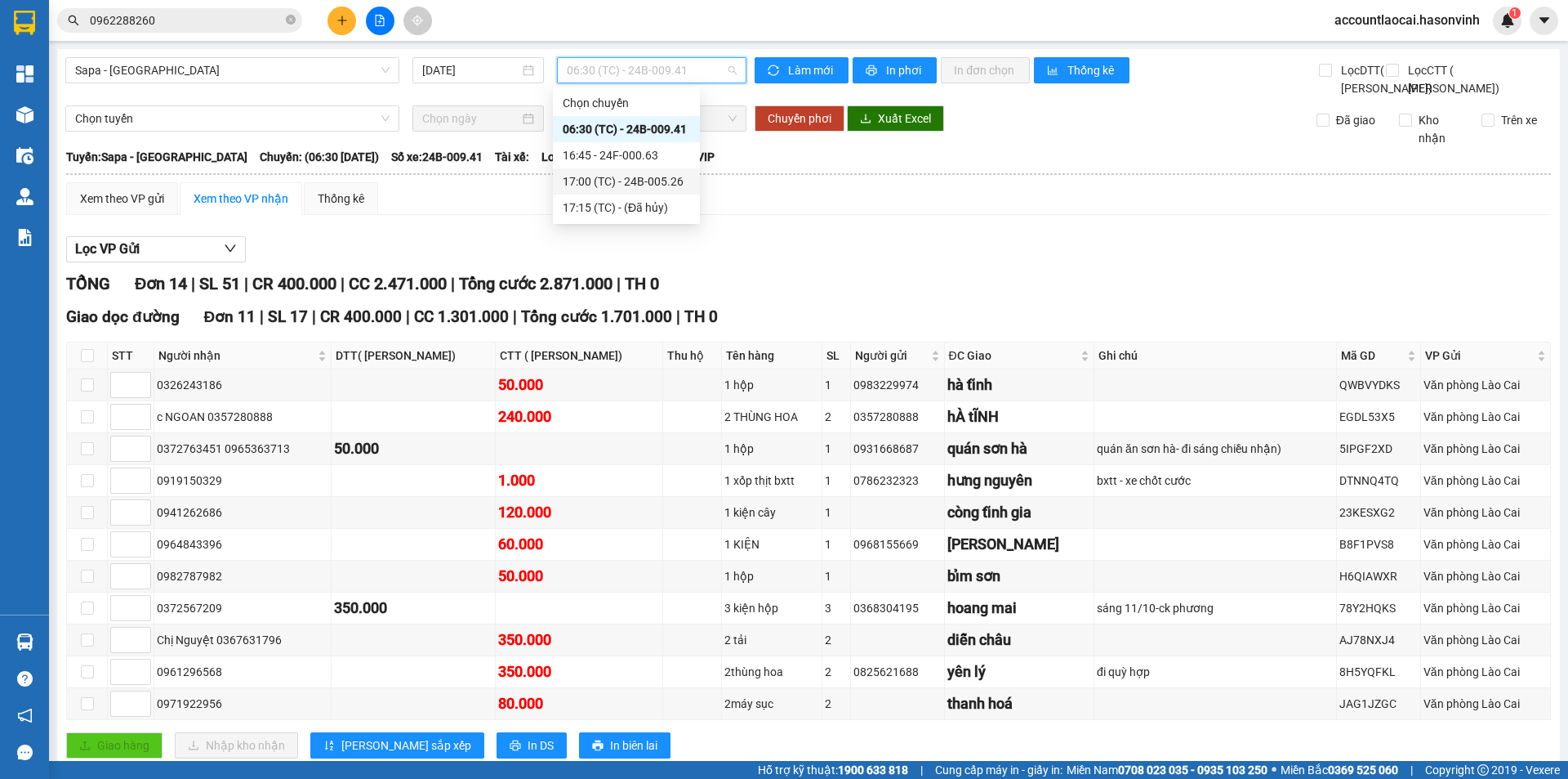
click at [354, 97] on div "Sapa - [GEOGRAPHIC_DATA] [DATE] 06:30 (TC) - 24B-009.41" at bounding box center [406, 77] width 681 height 40
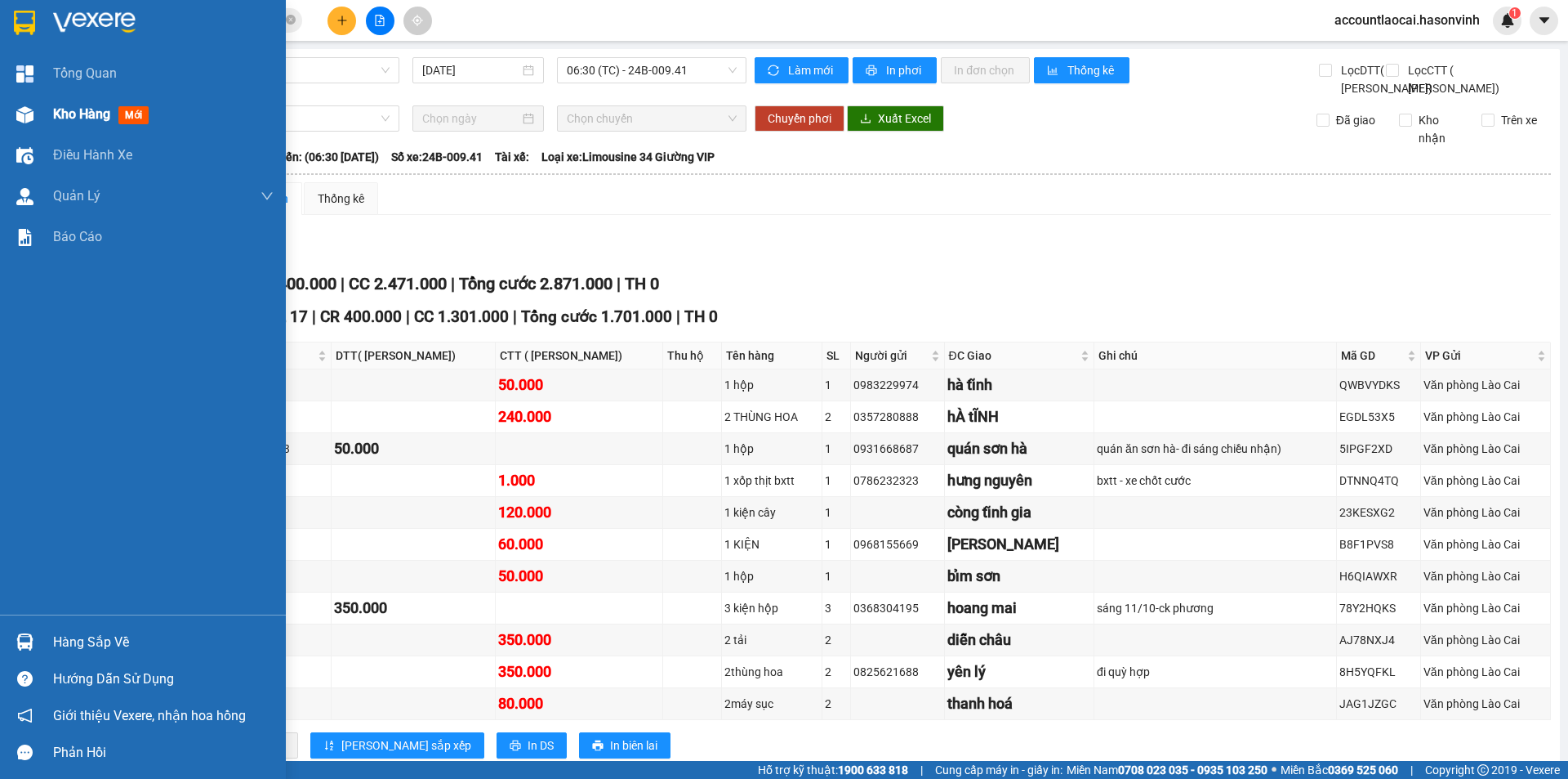
drag, startPoint x: 73, startPoint y: 114, endPoint x: 102, endPoint y: 122, distance: 30.1
click at [73, 114] on span "Kho hàng" at bounding box center [82, 114] width 57 height 16
